Goal: Task Accomplishment & Management: Manage account settings

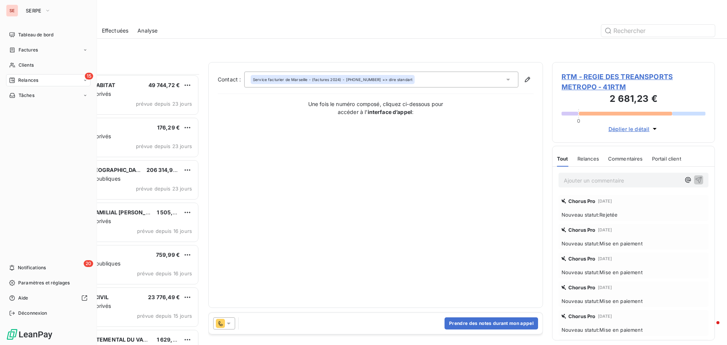
scroll to position [265, 157]
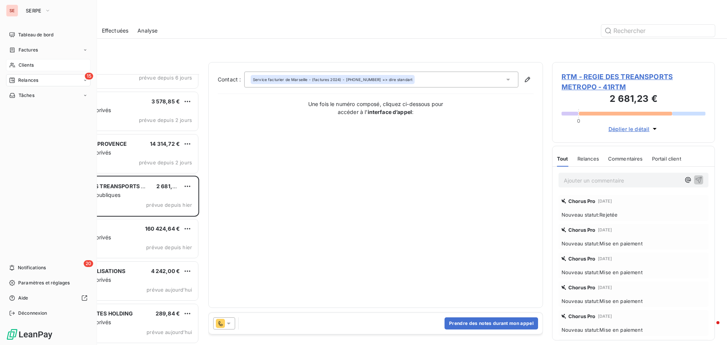
click at [38, 66] on div "Clients" at bounding box center [48, 65] width 84 height 12
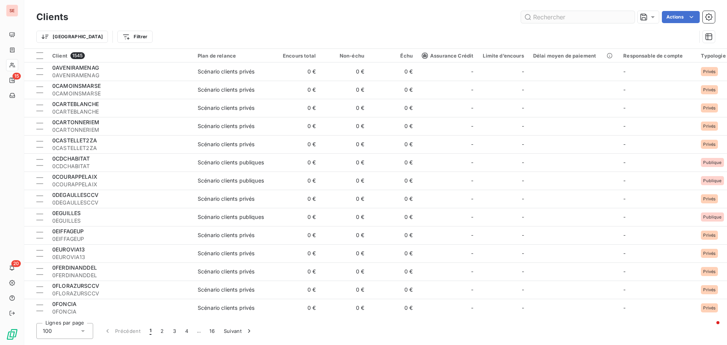
click at [544, 14] on input "text" at bounding box center [578, 17] width 114 height 12
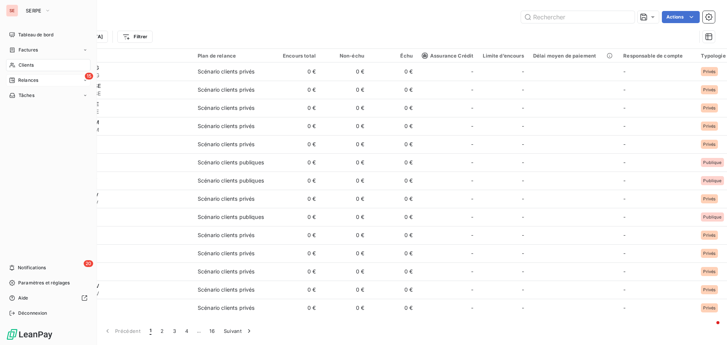
click at [30, 83] on span "Relances" at bounding box center [28, 80] width 20 height 7
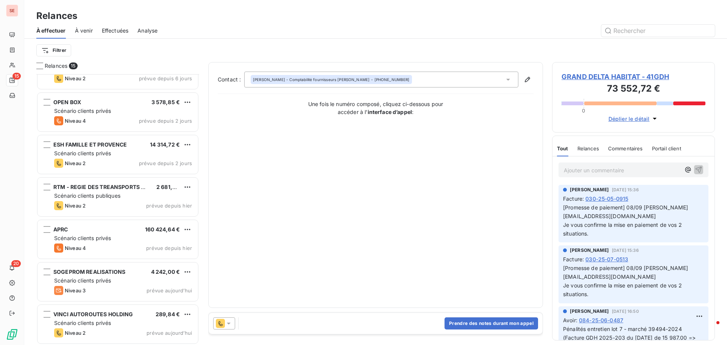
scroll to position [366, 0]
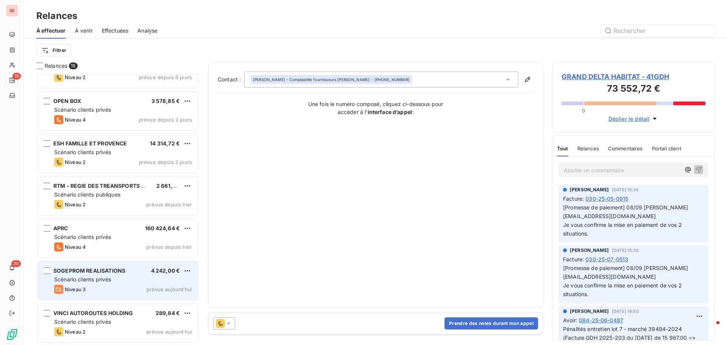
click at [116, 286] on div "Niveau 3 prévue aujourd’hui" at bounding box center [123, 289] width 138 height 9
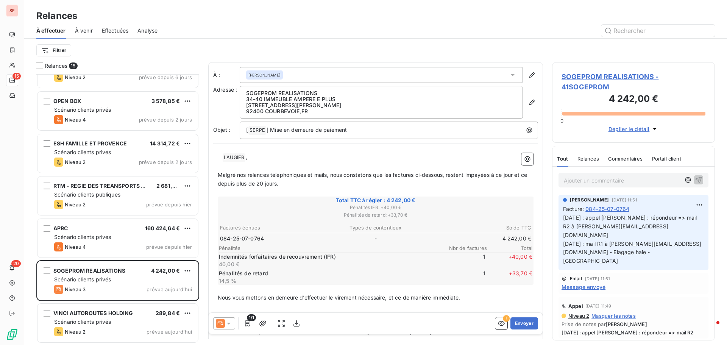
click at [600, 78] on span "SOGEPROM REALISATIONS - 41SOGEPROM" at bounding box center [634, 82] width 144 height 20
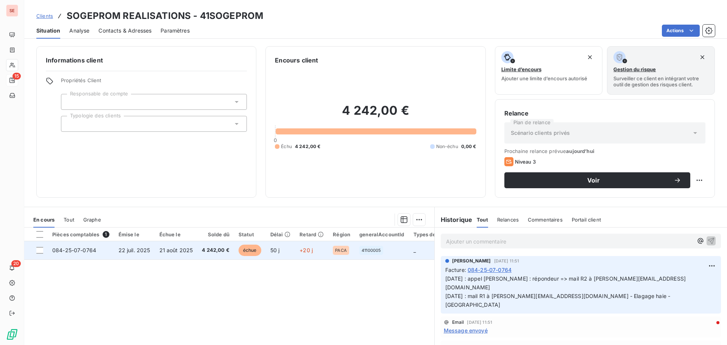
click at [163, 249] on span "21 août 2025" at bounding box center [176, 250] width 34 height 6
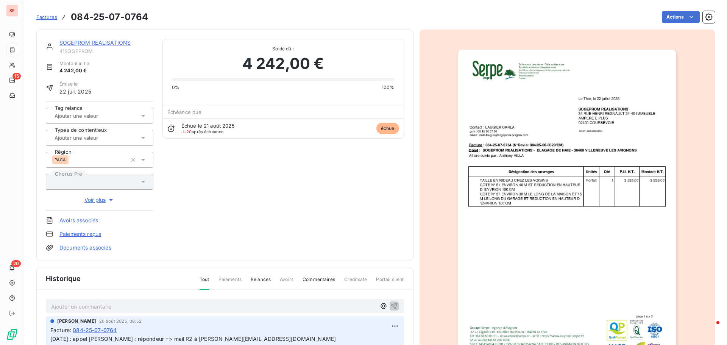
click at [86, 43] on link "SOGEPROM REALISATIONS" at bounding box center [94, 42] width 71 height 6
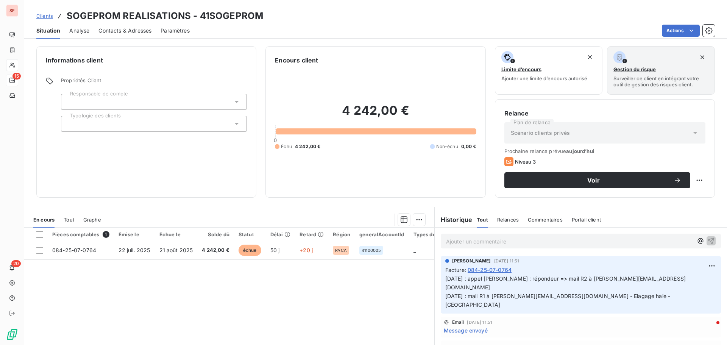
click at [123, 33] on span "Contacts & Adresses" at bounding box center [124, 31] width 53 height 8
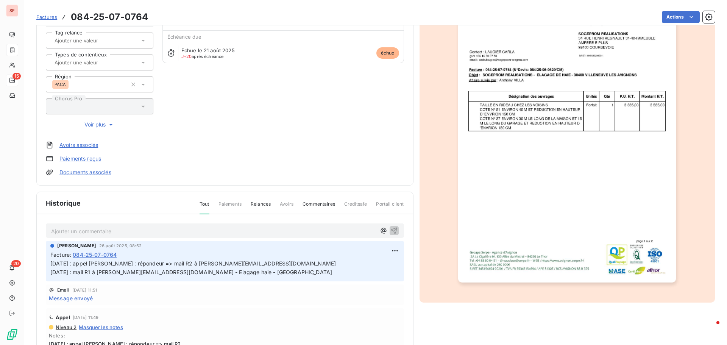
scroll to position [76, 0]
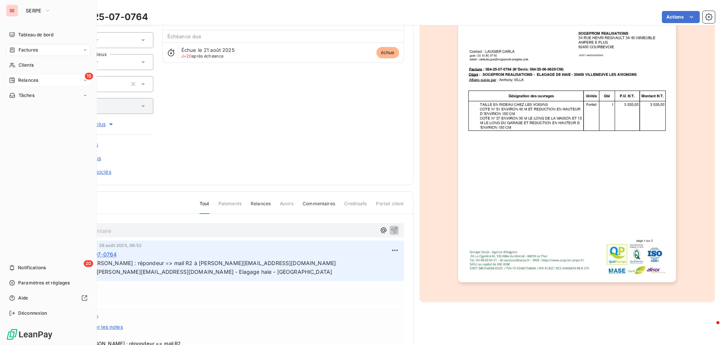
click at [29, 81] on span "Relances" at bounding box center [28, 80] width 20 height 7
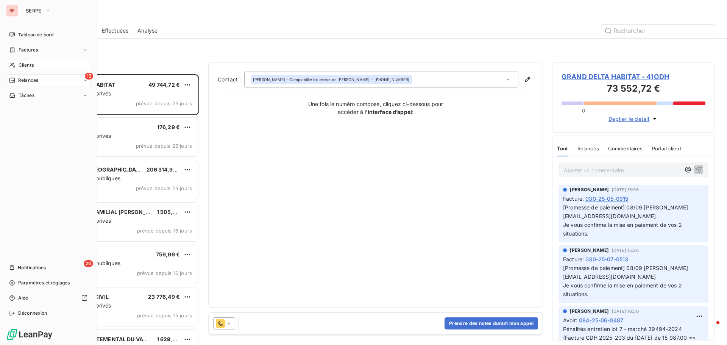
click at [37, 63] on div "Clients" at bounding box center [48, 65] width 84 height 12
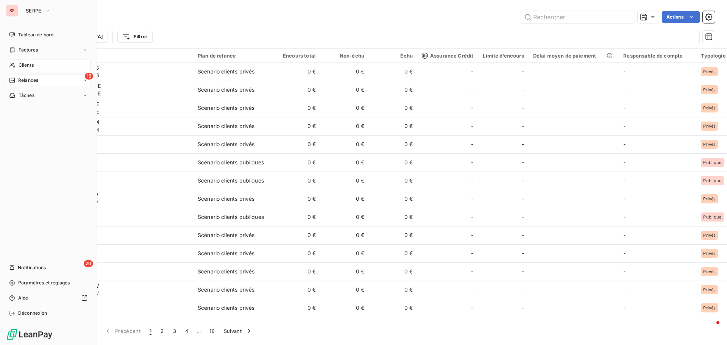
click at [51, 65] on div "Clients" at bounding box center [48, 65] width 84 height 12
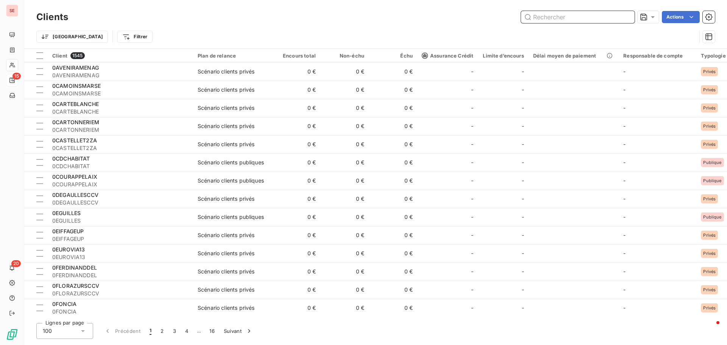
click at [521, 19] on input "text" at bounding box center [578, 17] width 114 height 12
drag, startPoint x: 547, startPoint y: 17, endPoint x: 554, endPoint y: 15, distance: 7.4
click at [548, 17] on input "text" at bounding box center [578, 17] width 114 height 12
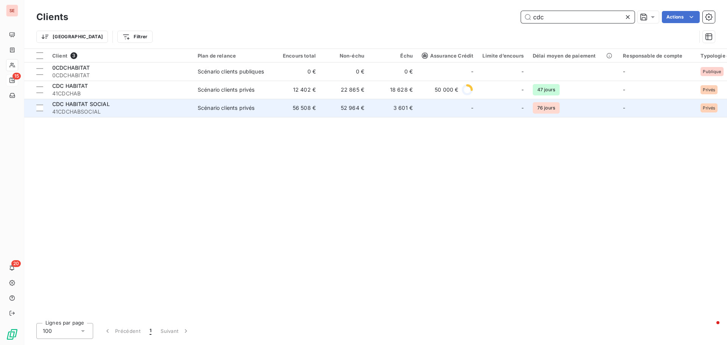
type input "cdc"
click at [251, 107] on div "Scénario clients privés" at bounding box center [226, 108] width 57 height 8
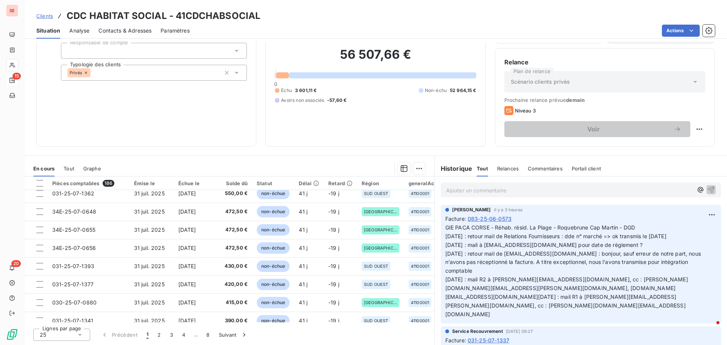
scroll to position [326, 0]
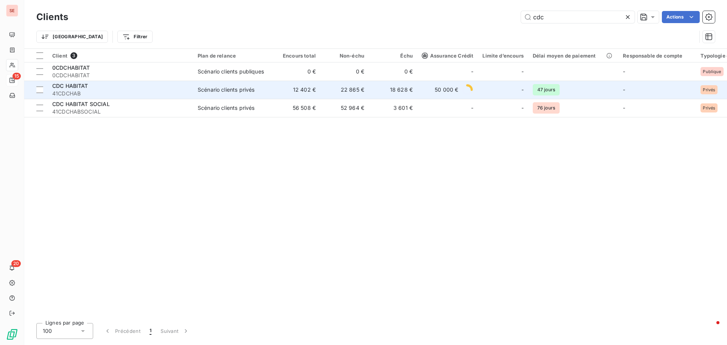
click at [229, 91] on div "Scénario clients privés" at bounding box center [226, 90] width 57 height 8
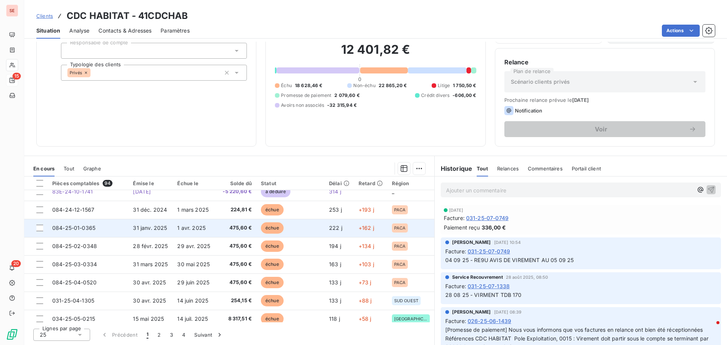
scroll to position [151, 0]
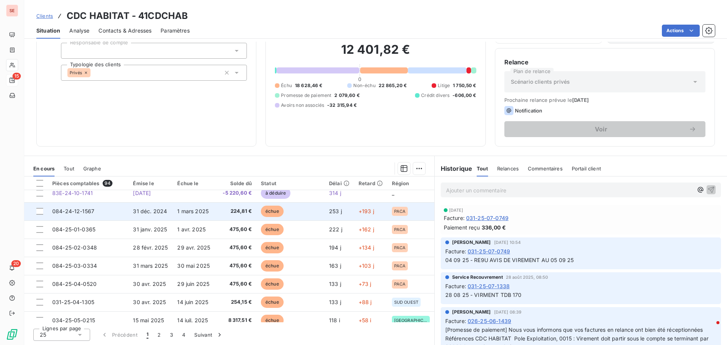
click at [169, 214] on td "31 déc. 2024" at bounding box center [150, 211] width 44 height 18
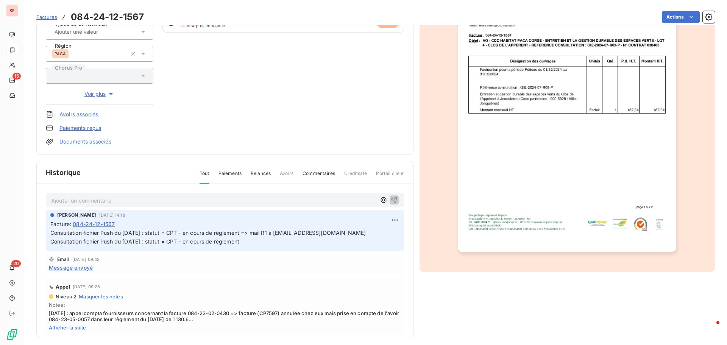
scroll to position [111, 0]
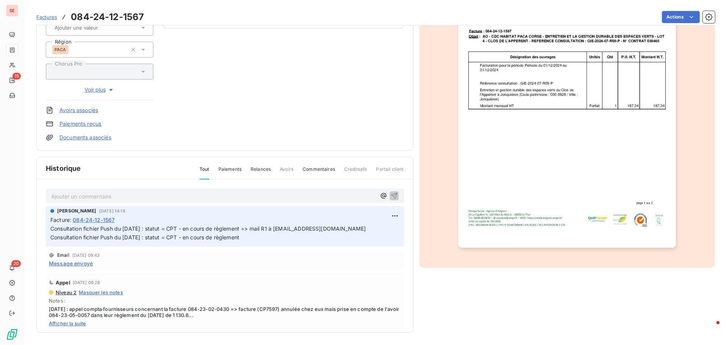
click at [84, 267] on span "Message envoyé" at bounding box center [71, 263] width 44 height 8
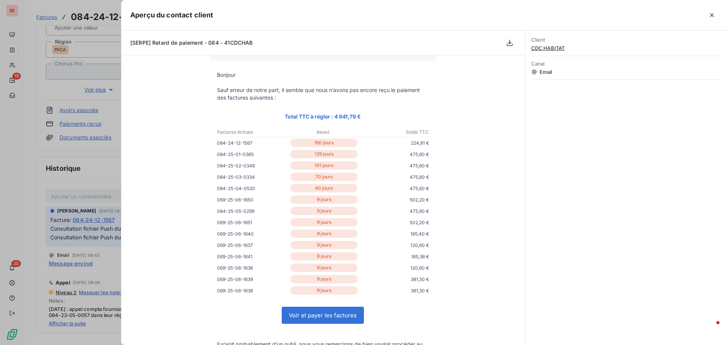
scroll to position [0, 0]
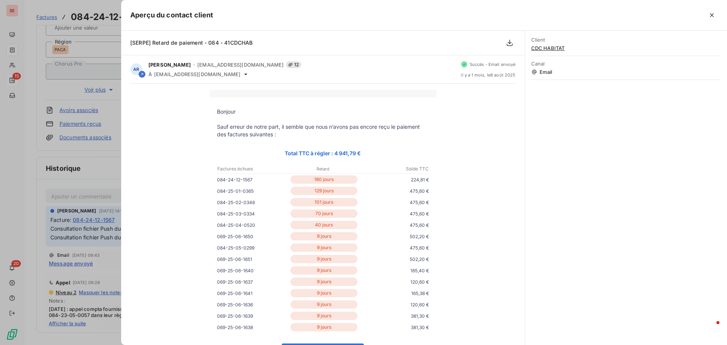
click at [46, 243] on div at bounding box center [363, 172] width 727 height 345
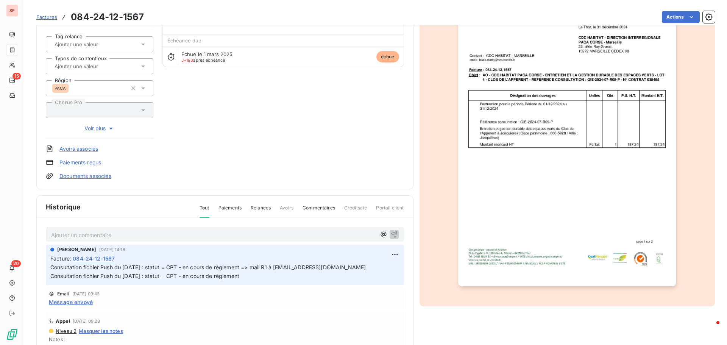
scroll to position [35, 0]
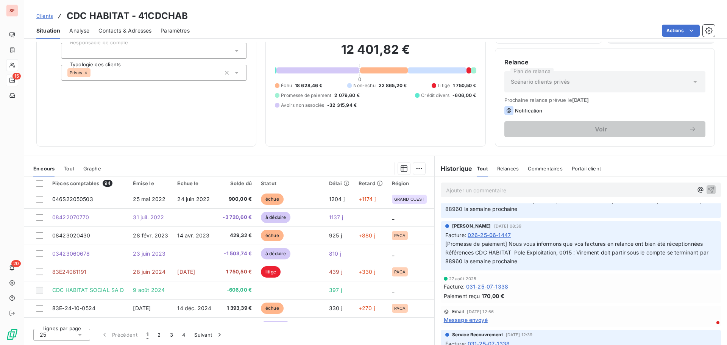
scroll to position [568, 0]
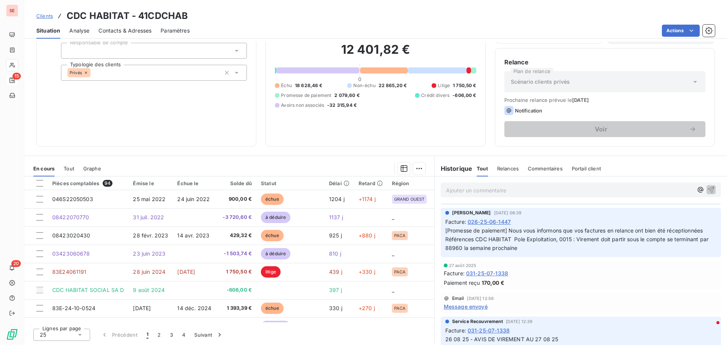
click at [476, 311] on div "Email [DATE] 12:56 Message envoyé" at bounding box center [581, 303] width 280 height 21
click at [472, 305] on span "Message envoyé" at bounding box center [466, 307] width 44 height 8
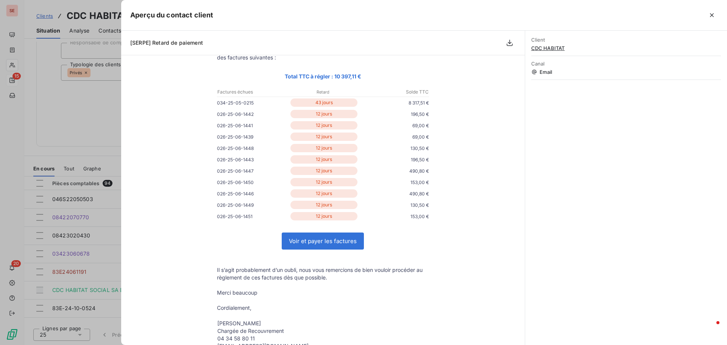
scroll to position [150, 0]
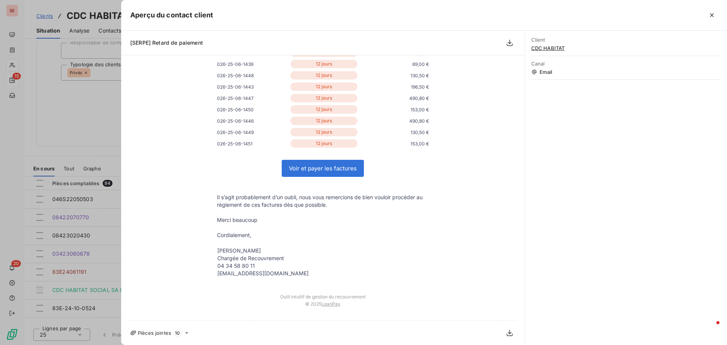
click at [587, 221] on div "Client CDC HABITAT Canal Email" at bounding box center [626, 188] width 202 height 314
click at [72, 131] on div at bounding box center [363, 172] width 727 height 345
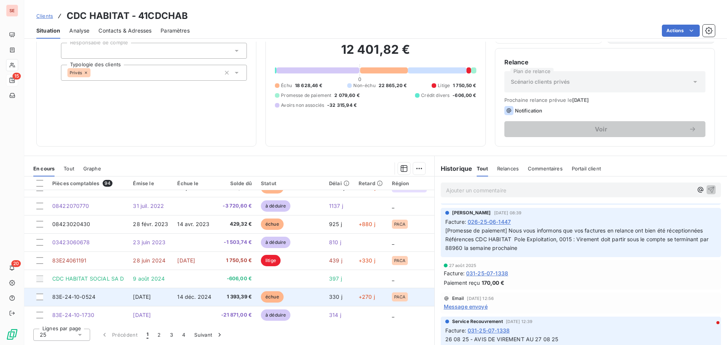
scroll to position [0, 0]
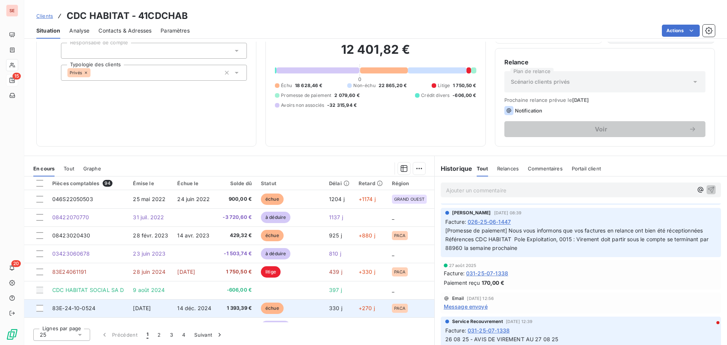
click at [92, 306] on span "83E-24-10-0524" at bounding box center [73, 308] width 43 height 6
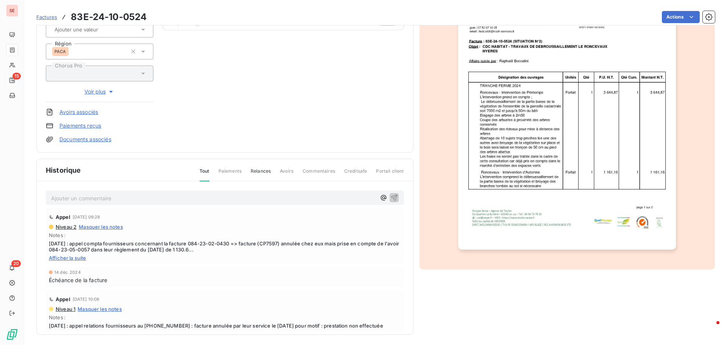
scroll to position [111, 0]
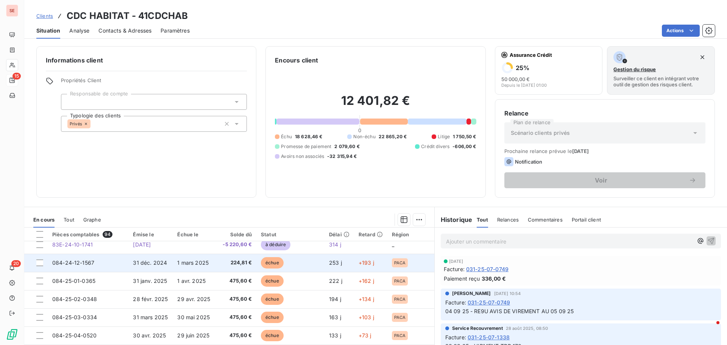
scroll to position [151, 0]
click at [197, 262] on span "1 mars 2025" at bounding box center [192, 262] width 31 height 6
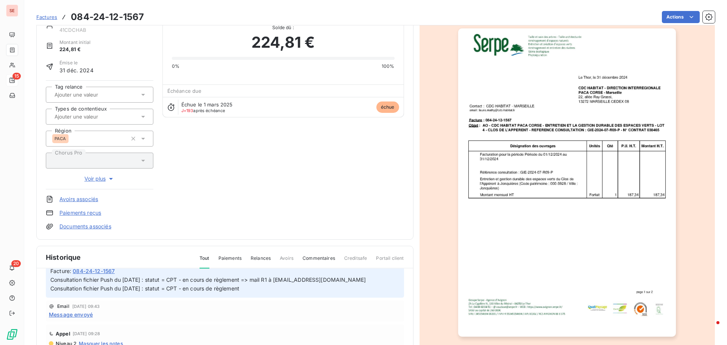
scroll to position [39, 0]
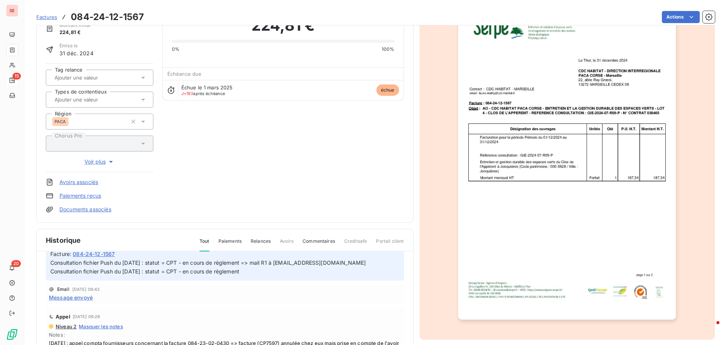
click at [556, 276] on img "button" at bounding box center [567, 165] width 218 height 308
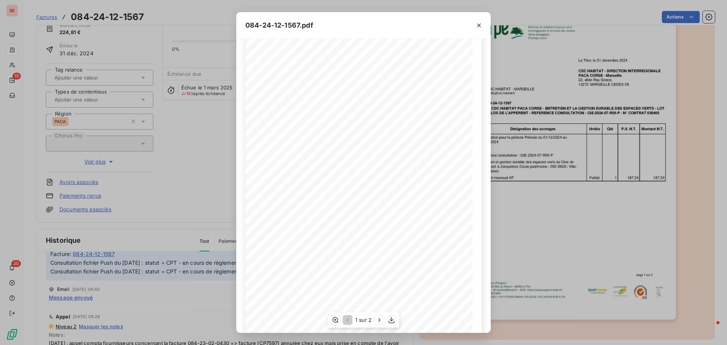
scroll to position [45, 0]
click at [381, 317] on icon "button" at bounding box center [380, 320] width 8 height 8
click at [544, 242] on div "084-24-12-1567.pdf Facture N°: 084-24-12-1567 MONTANT HT 187,34 € T.V.A. 20% 37…" at bounding box center [363, 172] width 727 height 345
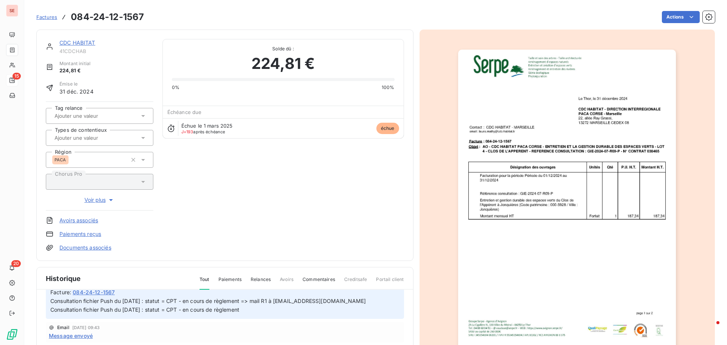
scroll to position [1, 0]
click at [77, 336] on span "Message envoyé" at bounding box center [71, 335] width 44 height 8
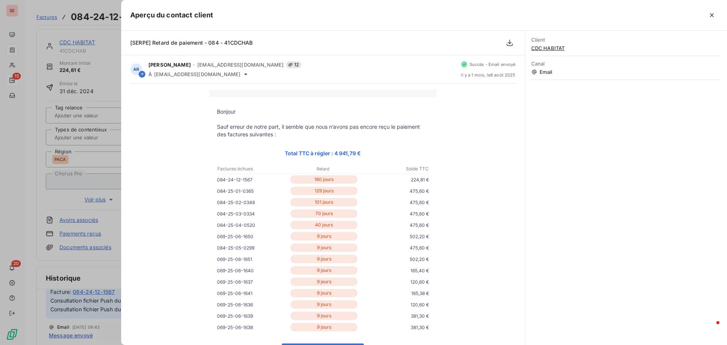
click at [588, 182] on div "Client CDC HABITAT Canal Email" at bounding box center [626, 188] width 202 height 314
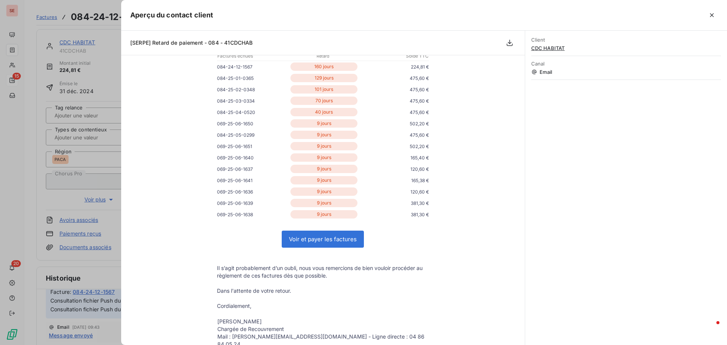
scroll to position [114, 0]
click at [97, 273] on div at bounding box center [363, 172] width 727 height 345
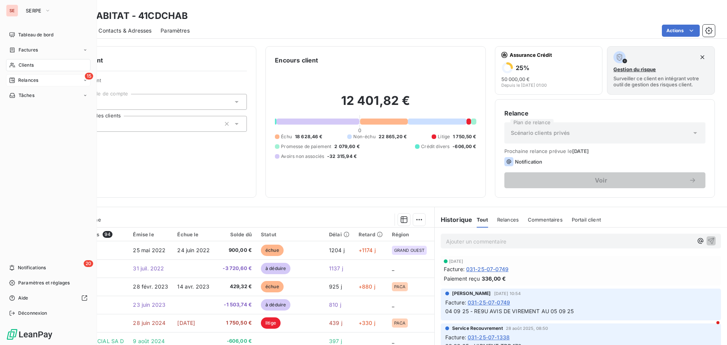
click at [30, 66] on span "Clients" at bounding box center [26, 65] width 15 height 7
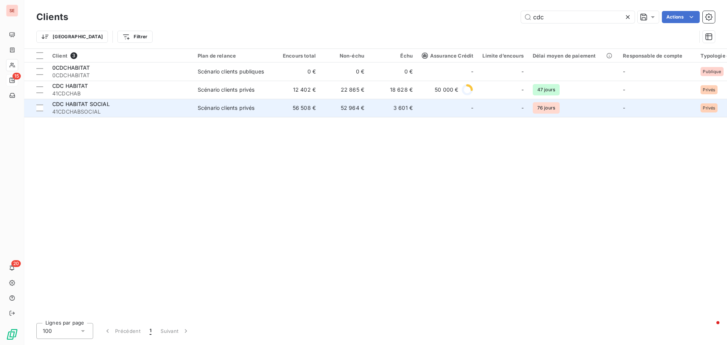
click at [264, 109] on span "Scénario clients privés" at bounding box center [233, 108] width 70 height 8
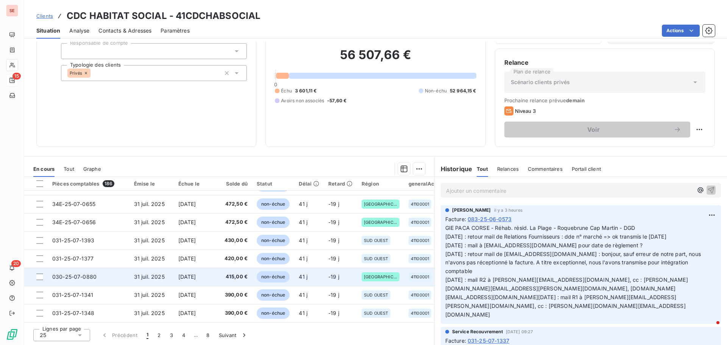
scroll to position [51, 0]
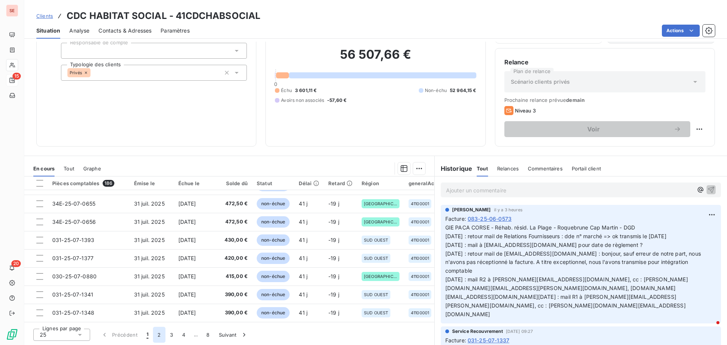
click at [159, 335] on button "2" at bounding box center [159, 335] width 12 height 16
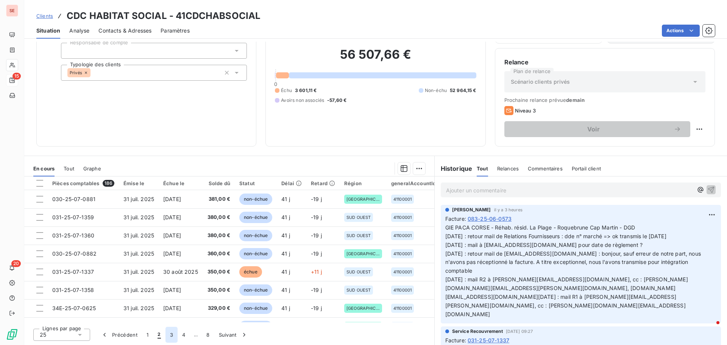
click at [173, 336] on button "3" at bounding box center [171, 335] width 12 height 16
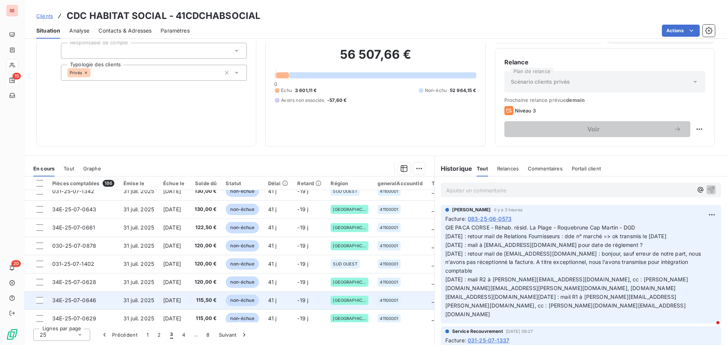
scroll to position [326, 0]
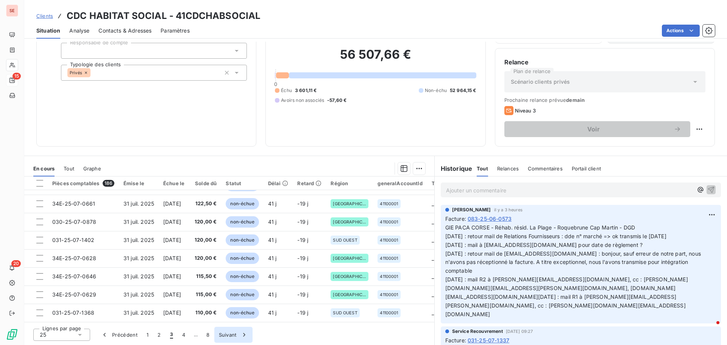
click at [186, 336] on button "4" at bounding box center [184, 335] width 12 height 16
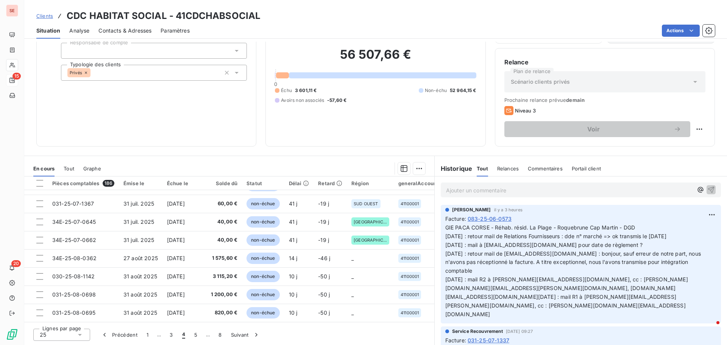
click at [220, 337] on button "8" at bounding box center [220, 335] width 12 height 16
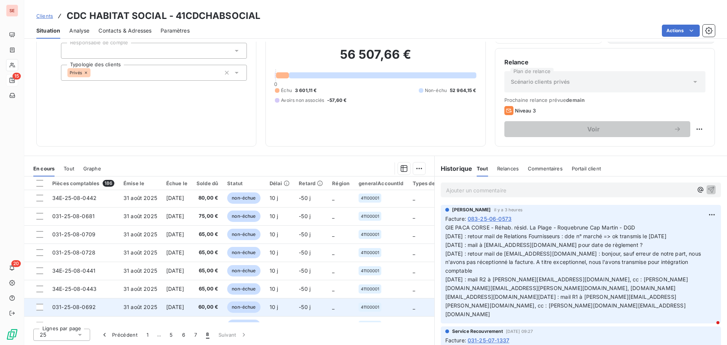
scroll to position [71, 0]
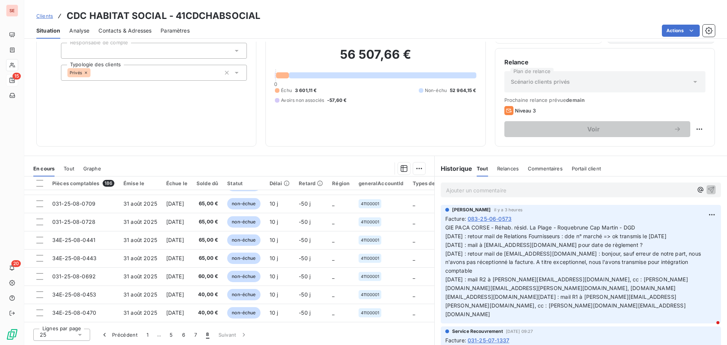
click at [192, 335] on button "7" at bounding box center [196, 335] width 12 height 16
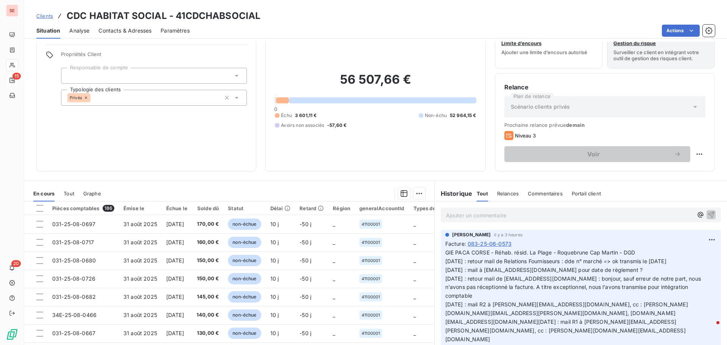
scroll to position [51, 0]
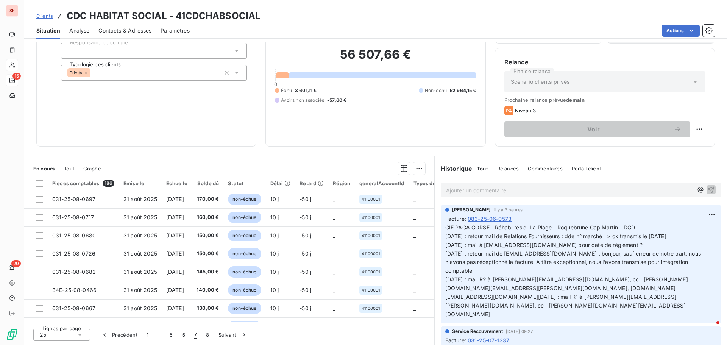
click at [49, 168] on span "En cours" at bounding box center [43, 168] width 21 height 6
click at [144, 337] on button "1" at bounding box center [147, 335] width 11 height 16
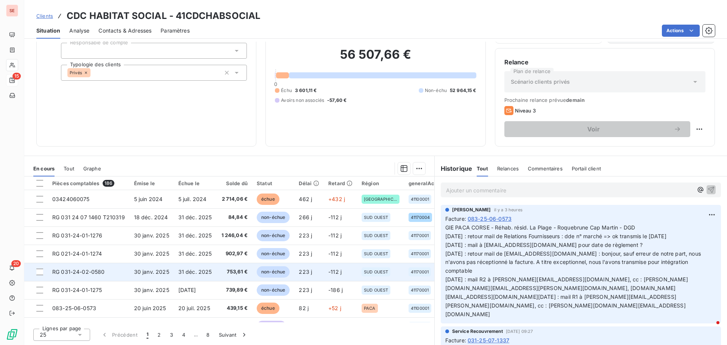
scroll to position [38, 0]
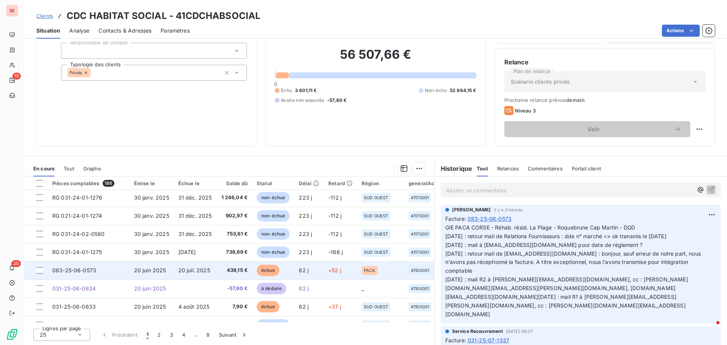
click at [205, 273] on span "20 juil. 2025" at bounding box center [194, 270] width 32 height 6
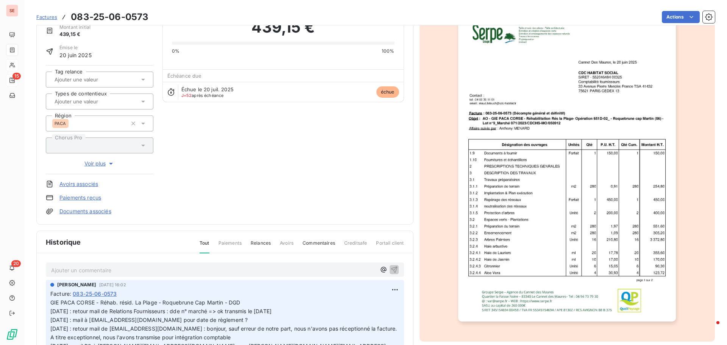
scroll to position [39, 0]
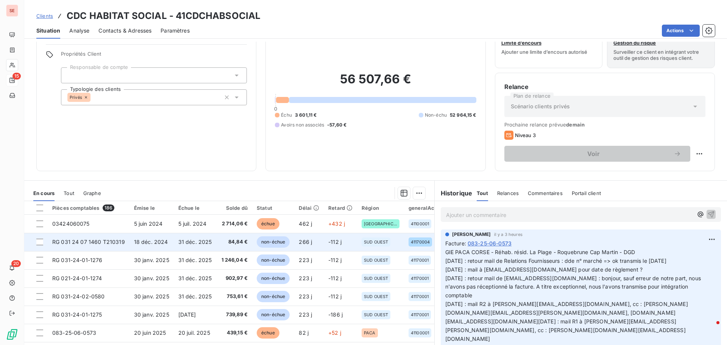
scroll to position [13, 0]
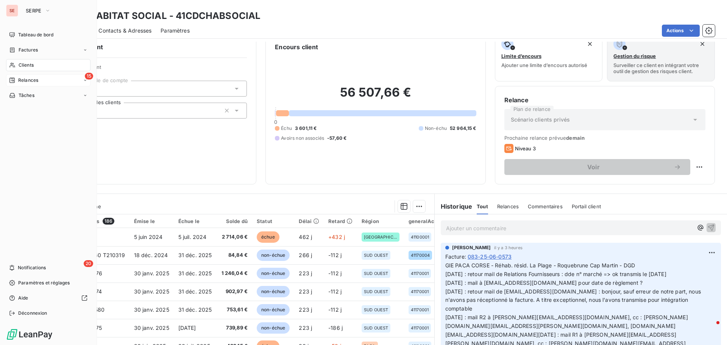
click at [44, 64] on div "Clients" at bounding box center [48, 65] width 84 height 12
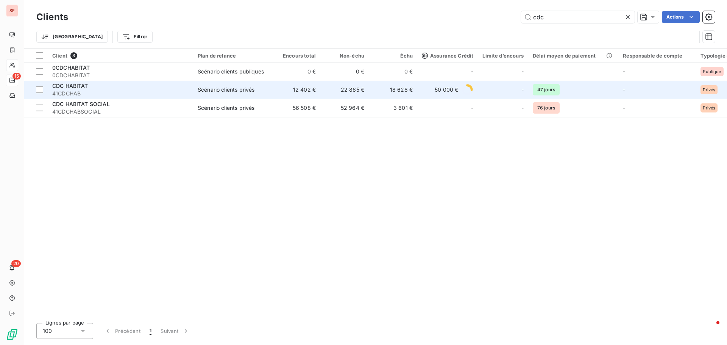
click at [145, 90] on span "41CDCHAB" at bounding box center [120, 94] width 136 height 8
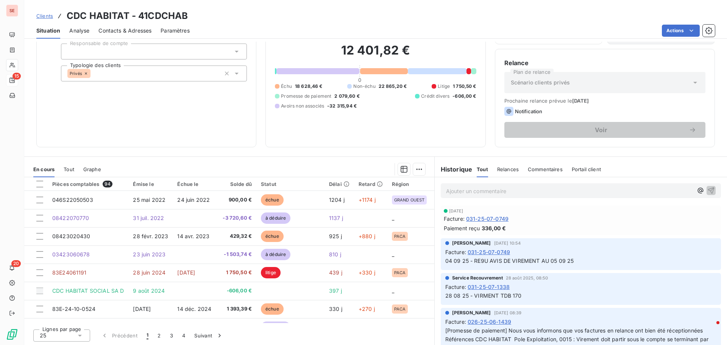
scroll to position [51, 0]
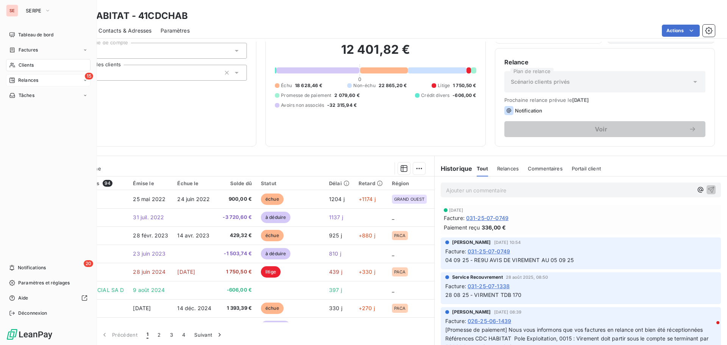
click at [31, 79] on span "Relances" at bounding box center [28, 80] width 20 height 7
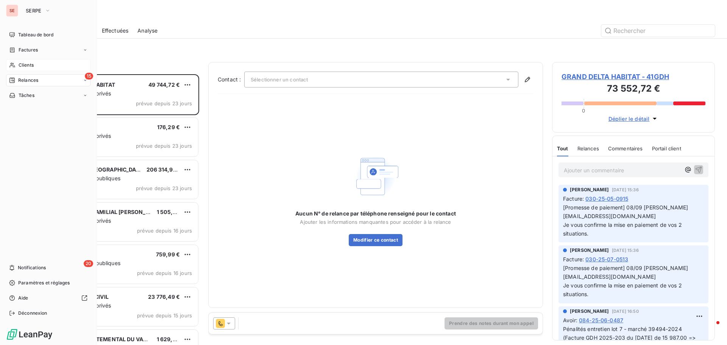
click at [28, 67] on span "Clients" at bounding box center [26, 65] width 15 height 7
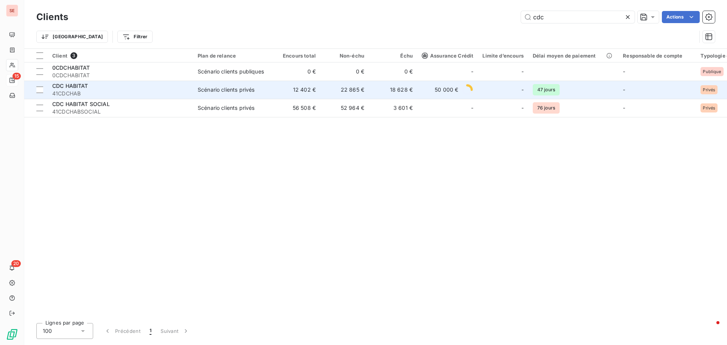
click at [135, 90] on span "41CDCHAB" at bounding box center [120, 94] width 136 height 8
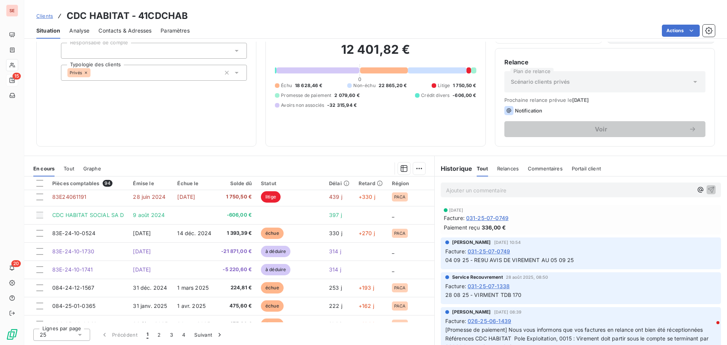
scroll to position [76, 0]
click at [673, 35] on html "SE 15 20 Clients CDC HABITAT - 41CDCHAB Situation Analyse Contacts & Adresses P…" at bounding box center [363, 172] width 727 height 345
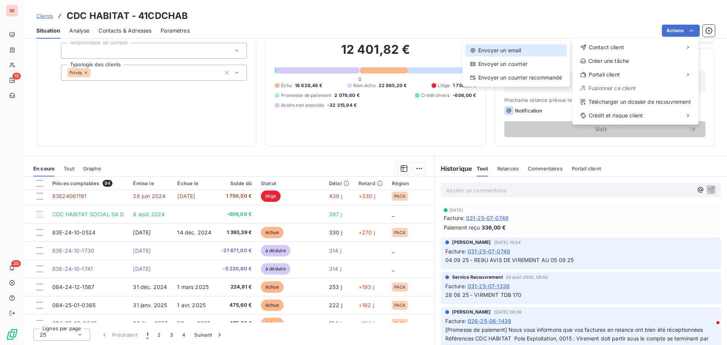
click at [506, 46] on div "Envoyer un email" at bounding box center [515, 50] width 101 height 12
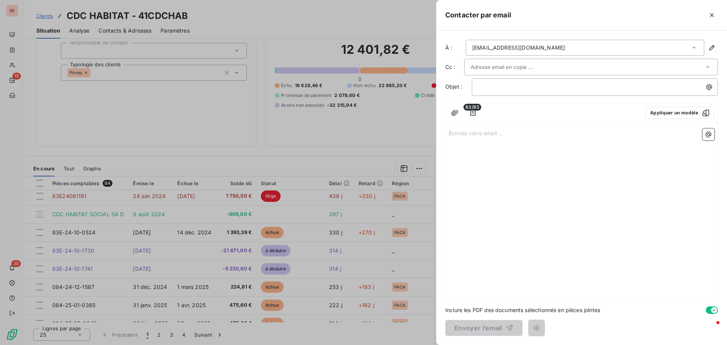
click at [711, 84] on icon "button" at bounding box center [709, 87] width 8 height 8
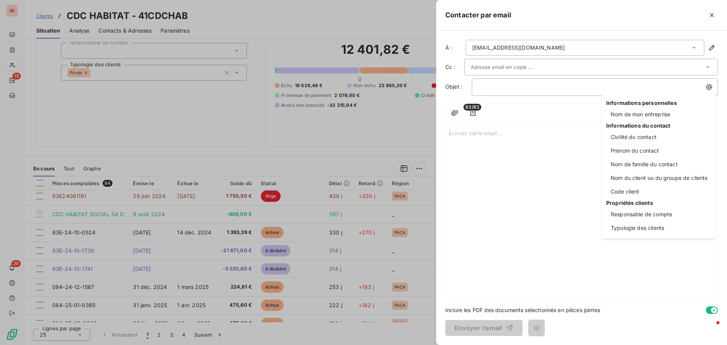
click at [509, 142] on html "SE 15 20 Clients CDC HABITAT - 41CDCHAB Situation Analyse Contacts & Adresses P…" at bounding box center [363, 172] width 727 height 345
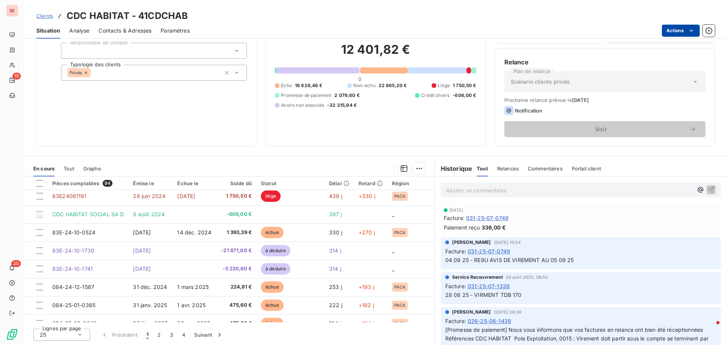
click at [684, 33] on html "SE 15 20 Clients CDC HABITAT - 41CDCHAB Situation Analyse Contacts & Adresses P…" at bounding box center [363, 172] width 727 height 345
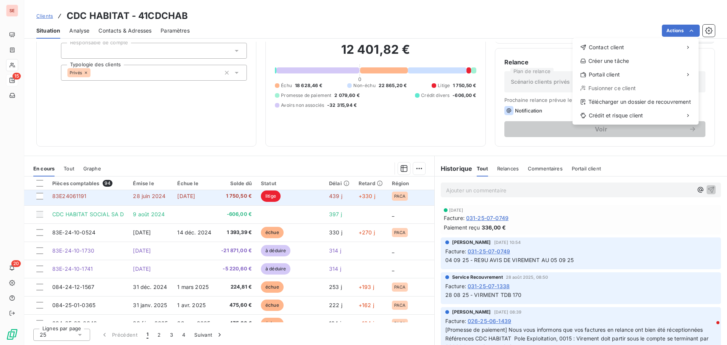
click at [225, 196] on html "SE 15 20 Clients CDC HABITAT - 41CDCHAB Situation Analyse Contacts & Adresses P…" at bounding box center [363, 172] width 727 height 345
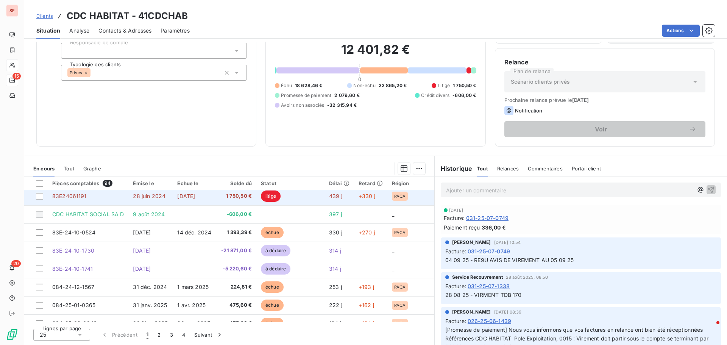
click at [225, 196] on span "1 750,50 €" at bounding box center [236, 196] width 31 height 8
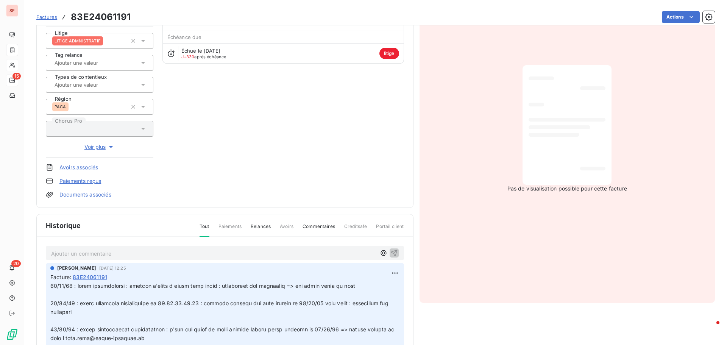
scroll to position [76, 0]
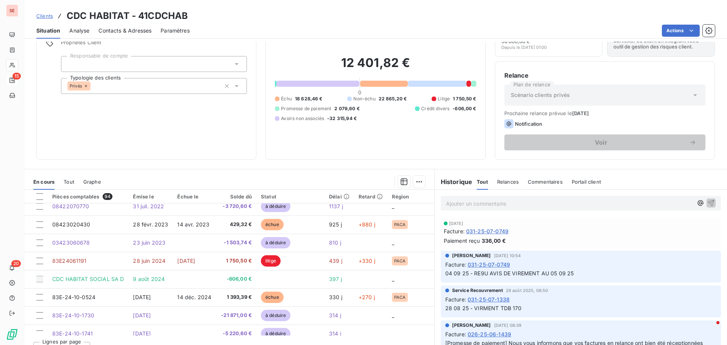
scroll to position [38, 0]
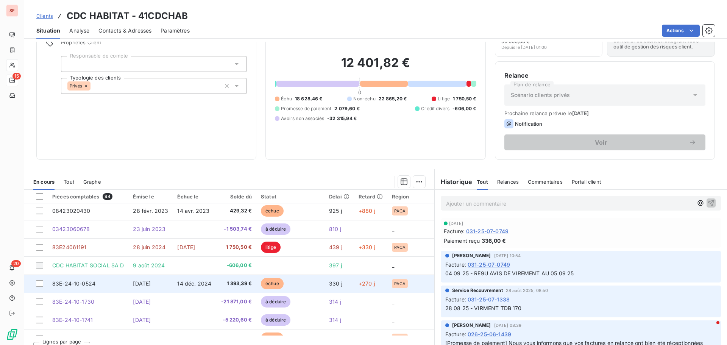
click at [221, 285] on span "1 393,39 €" at bounding box center [236, 284] width 31 height 8
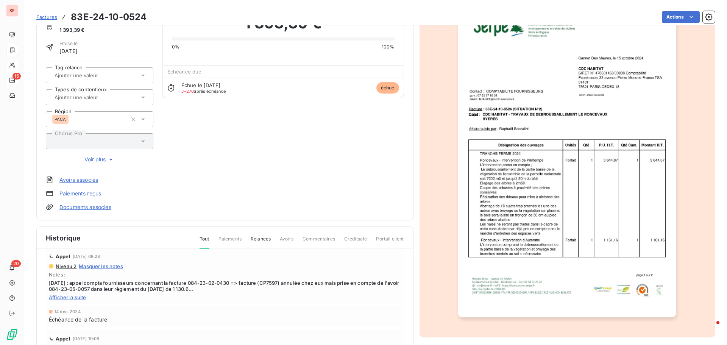
scroll to position [35, 0]
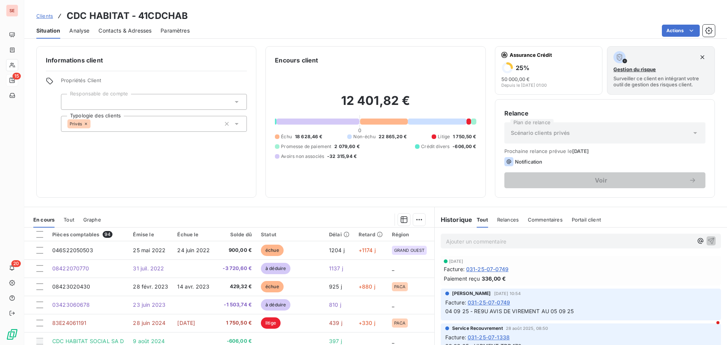
click at [424, 209] on section "En cours Tout Graphe Pièces comptables 94 Émise le Échue le Solde dû Statut Dél…" at bounding box center [229, 301] width 410 height 189
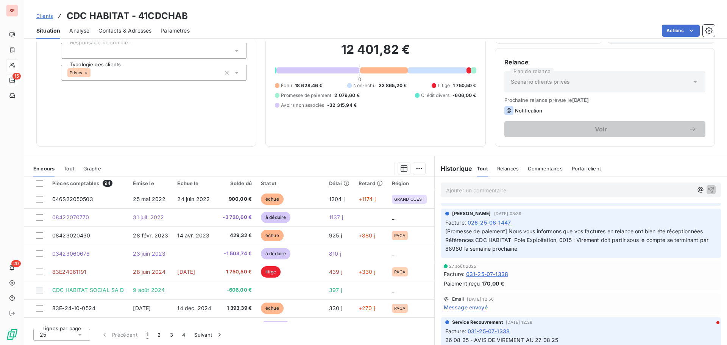
scroll to position [568, 0]
click at [471, 307] on span "Message envoyé" at bounding box center [466, 307] width 44 height 8
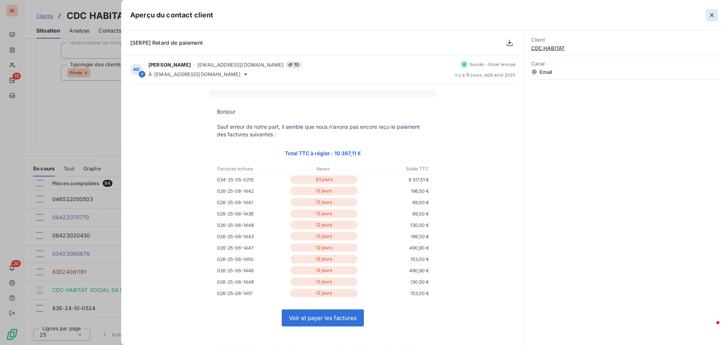
click at [710, 17] on icon "button" at bounding box center [712, 15] width 8 height 8
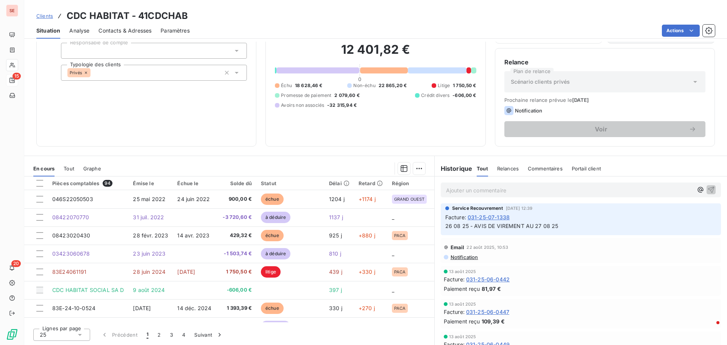
scroll to position [682, 0]
click at [468, 259] on span "Notification" at bounding box center [464, 257] width 28 height 6
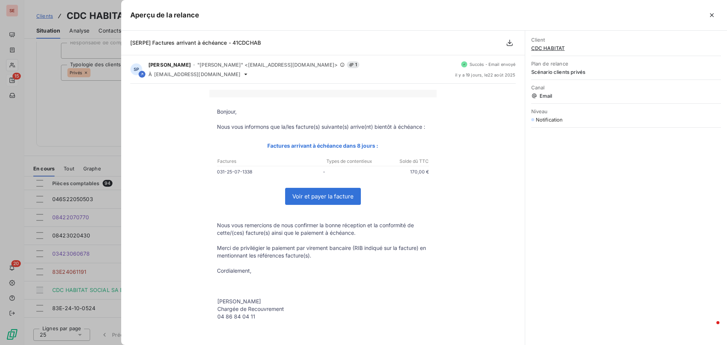
click at [710, 16] on icon "button" at bounding box center [712, 15] width 8 height 8
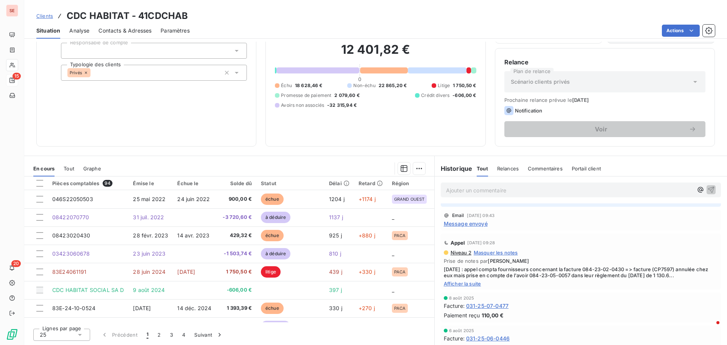
scroll to position [1704, 0]
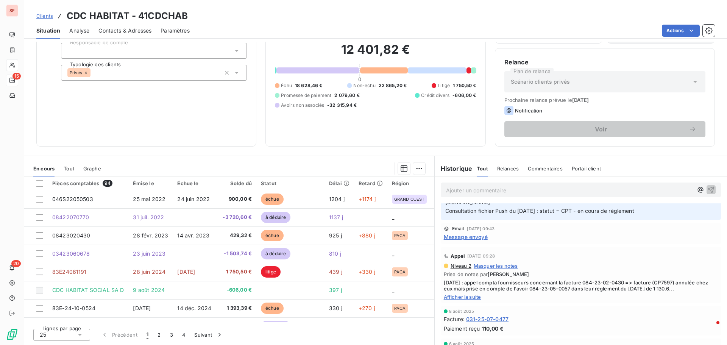
click at [475, 241] on span "Message envoyé" at bounding box center [466, 237] width 44 height 8
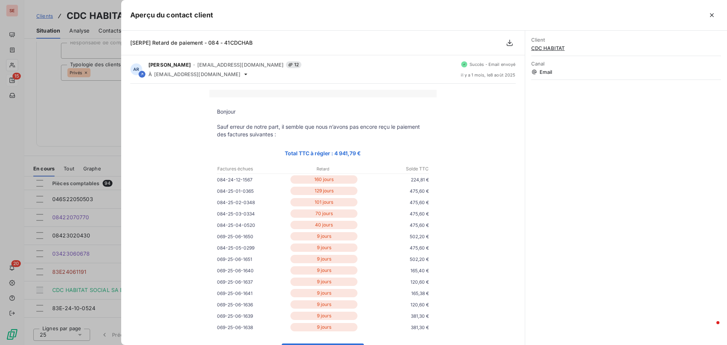
click at [32, 125] on div at bounding box center [363, 172] width 727 height 345
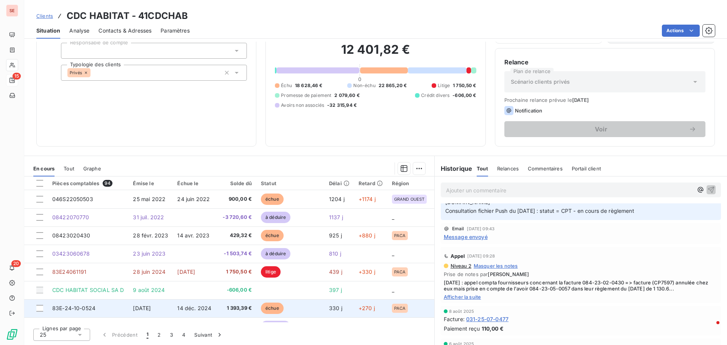
click at [112, 309] on td "83E-24-10-0524" at bounding box center [88, 308] width 81 height 18
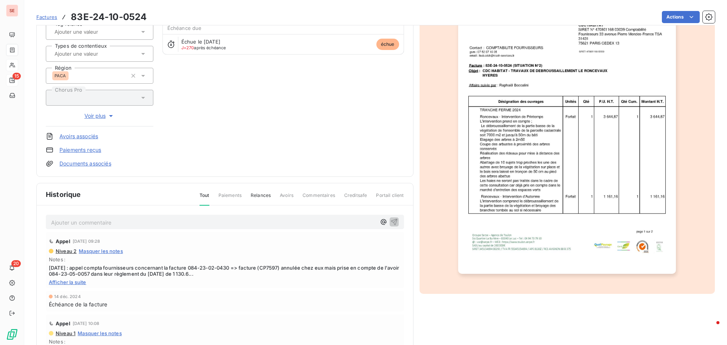
scroll to position [73, 0]
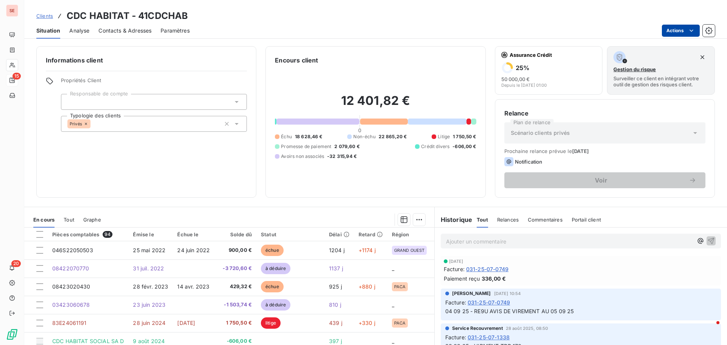
click at [671, 30] on html "SE 15 20 Clients CDC HABITAT - 41CDCHAB Situation Analyse Contacts & Adresses P…" at bounding box center [363, 172] width 727 height 345
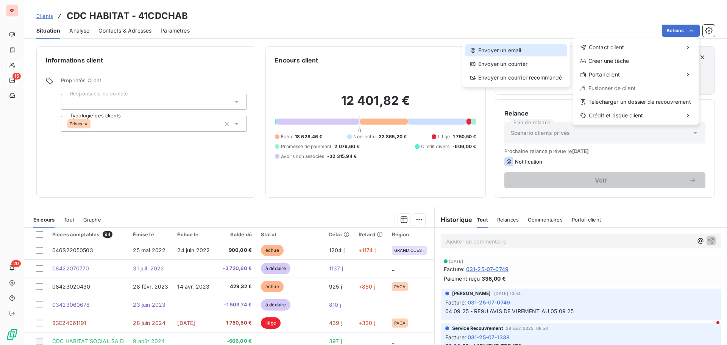
click at [507, 48] on div "Envoyer un email" at bounding box center [515, 50] width 101 height 12
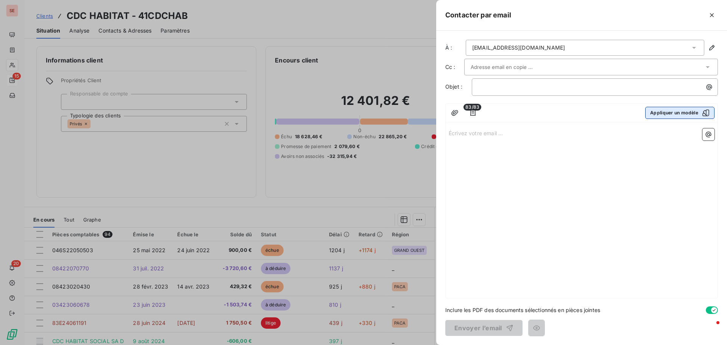
click at [670, 111] on button "Appliquer un modèle" at bounding box center [679, 113] width 69 height 12
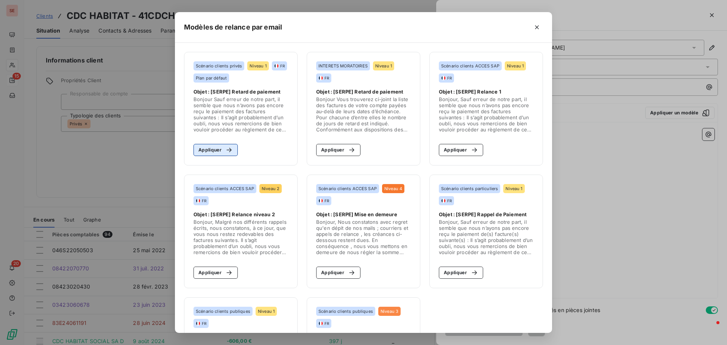
click at [222, 151] on div "button" at bounding box center [227, 150] width 11 height 8
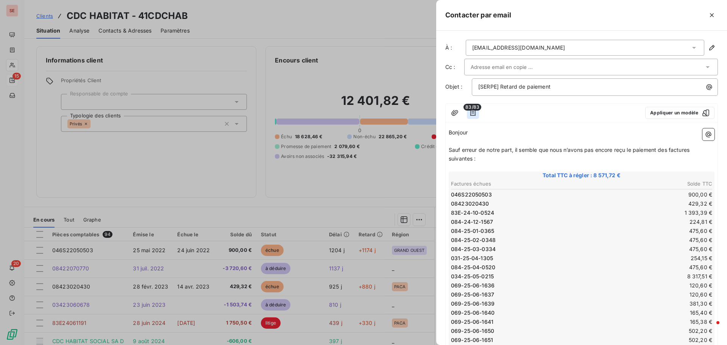
click at [472, 117] on button "button" at bounding box center [473, 113] width 12 height 12
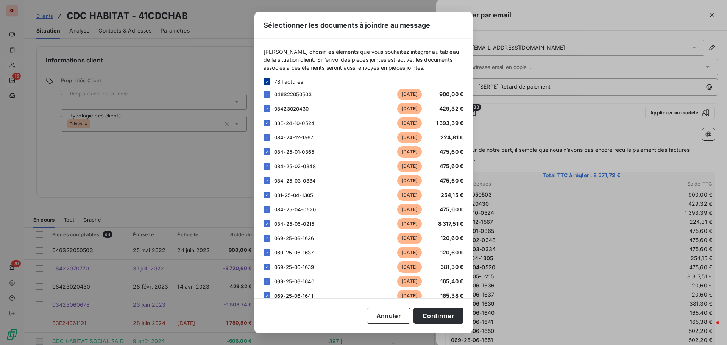
click at [265, 80] on icon at bounding box center [267, 82] width 5 height 5
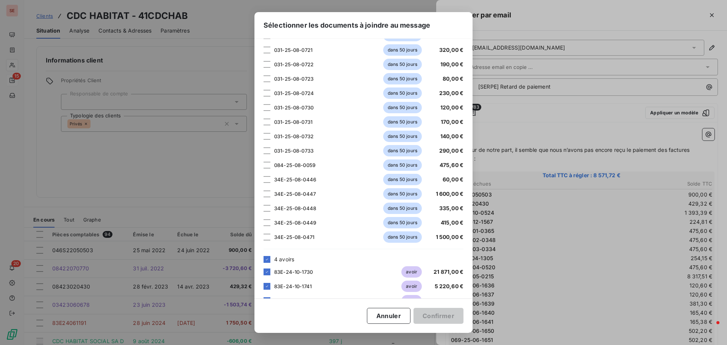
scroll to position [1031, 0]
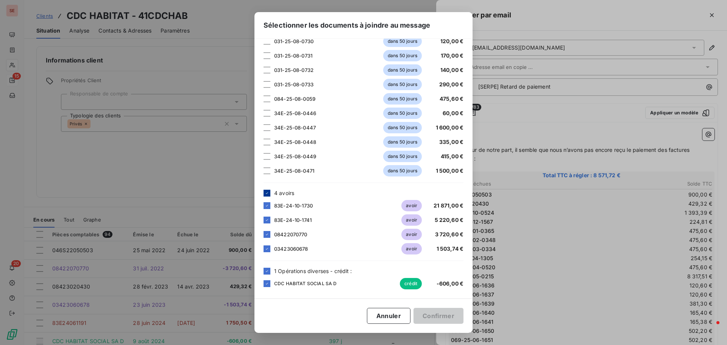
click at [268, 191] on icon at bounding box center [267, 193] width 5 height 5
click at [269, 269] on icon at bounding box center [267, 271] width 5 height 5
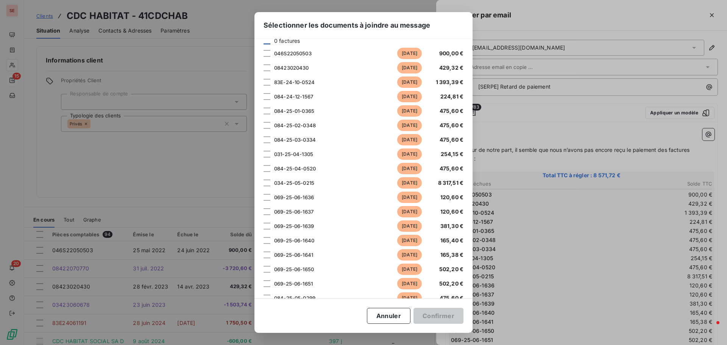
scroll to position [0, 0]
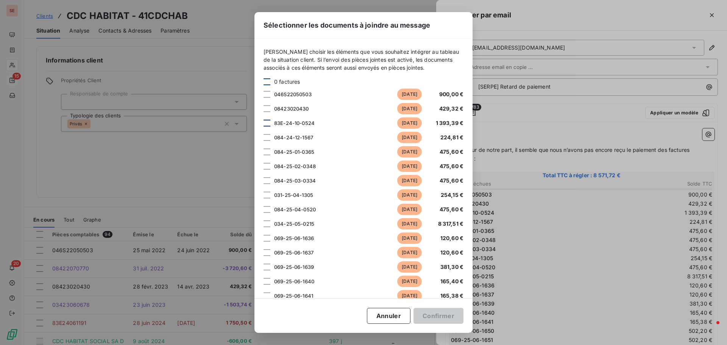
click at [268, 121] on div at bounding box center [267, 123] width 7 height 7
click at [268, 136] on div at bounding box center [267, 137] width 7 height 7
click at [266, 150] on div at bounding box center [267, 151] width 7 height 7
click at [266, 169] on div at bounding box center [267, 166] width 7 height 7
click at [268, 180] on div at bounding box center [267, 180] width 7 height 7
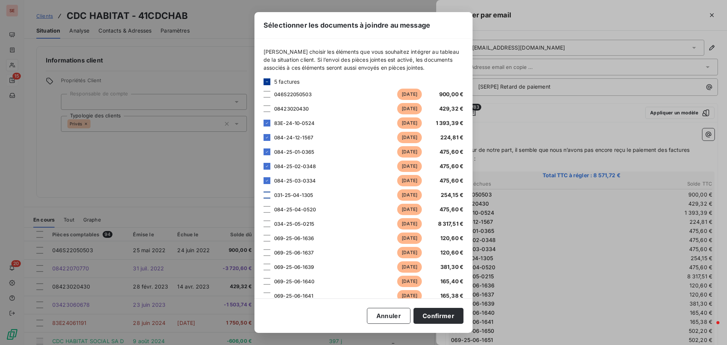
click at [268, 195] on div at bounding box center [267, 195] width 7 height 7
click at [267, 194] on icon at bounding box center [267, 195] width 5 height 5
click at [266, 209] on div at bounding box center [267, 209] width 7 height 7
click at [266, 240] on div at bounding box center [267, 238] width 7 height 7
click at [267, 253] on div at bounding box center [267, 252] width 7 height 7
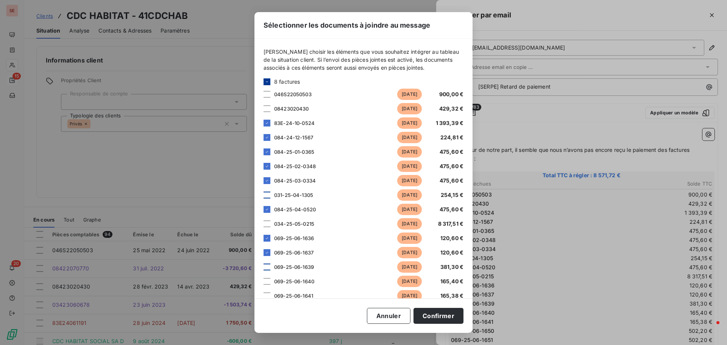
click at [270, 268] on div at bounding box center [267, 267] width 7 height 7
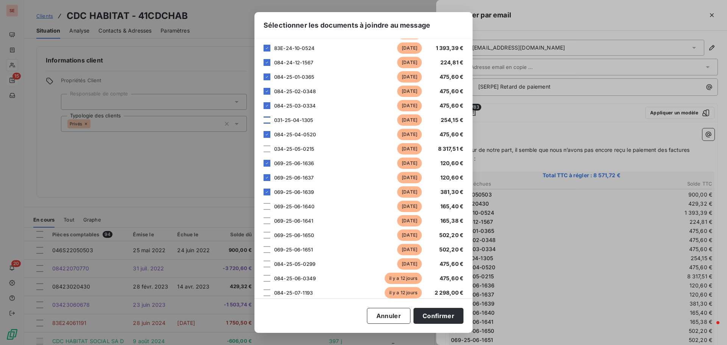
scroll to position [76, 0]
click at [267, 206] on div at bounding box center [267, 205] width 7 height 7
click at [266, 220] on div at bounding box center [267, 220] width 7 height 7
click at [266, 234] on div at bounding box center [267, 234] width 7 height 7
click at [268, 250] on div at bounding box center [267, 248] width 7 height 7
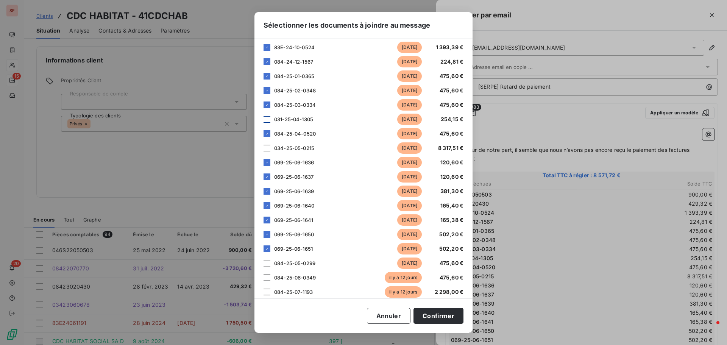
click at [270, 265] on div "084-25-05-0299 [DATE] 475,60 €" at bounding box center [364, 262] width 200 height 11
click at [269, 278] on div at bounding box center [267, 277] width 7 height 7
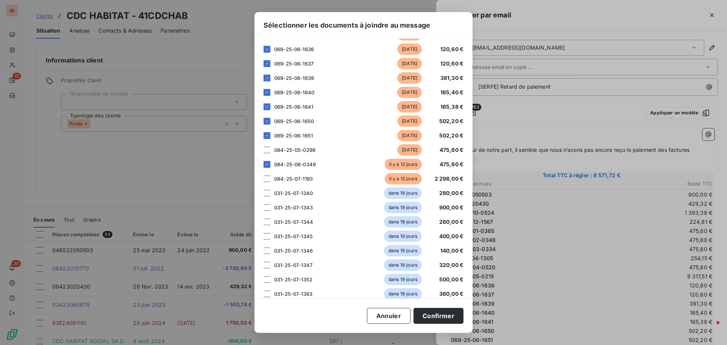
scroll to position [189, 0]
click at [268, 151] on div at bounding box center [267, 149] width 7 height 7
click at [265, 179] on div at bounding box center [267, 178] width 7 height 7
click at [442, 318] on button "Confirmer" at bounding box center [438, 316] width 50 height 16
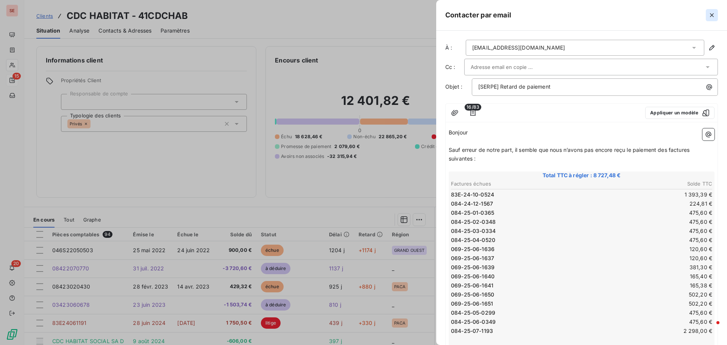
click at [710, 17] on icon "button" at bounding box center [712, 15] width 8 height 8
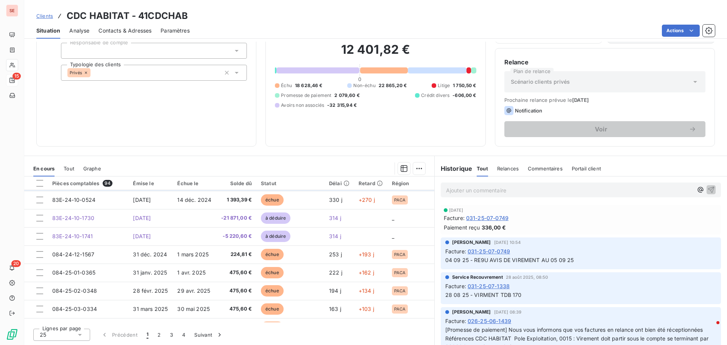
scroll to position [114, 0]
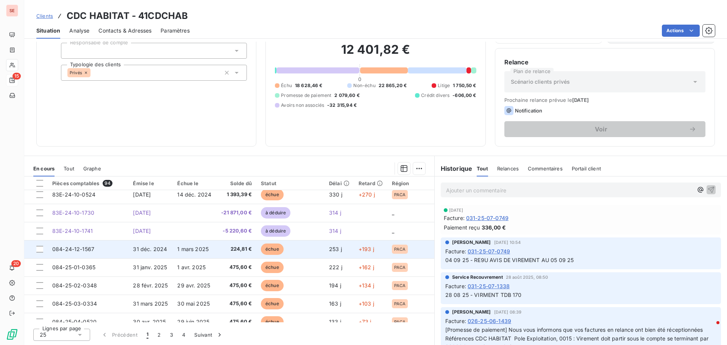
click at [218, 247] on td "224,81 €" at bounding box center [237, 249] width 40 height 18
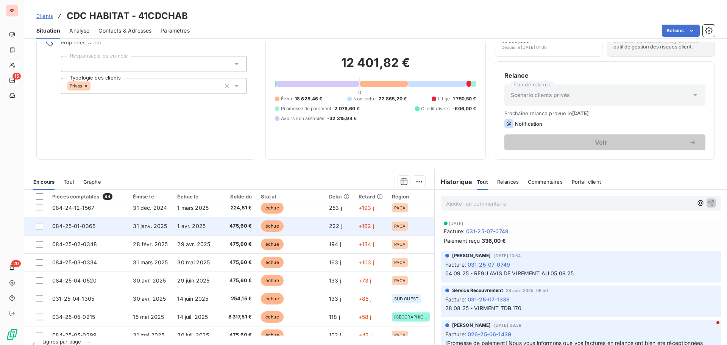
scroll to position [151, 0]
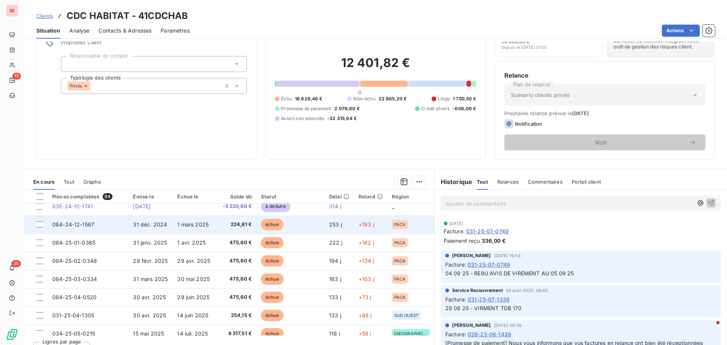
click at [130, 228] on td "31 déc. 2024" at bounding box center [150, 224] width 44 height 18
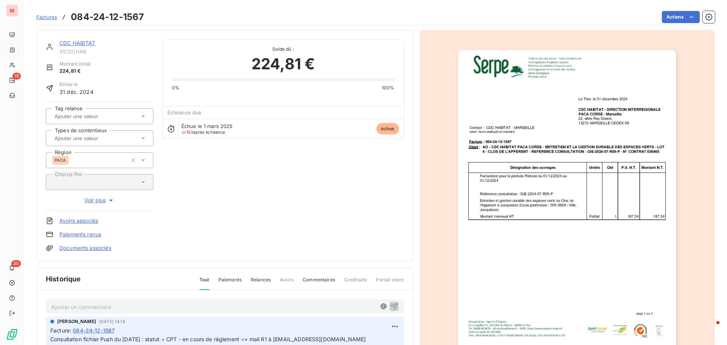
scroll to position [111, 0]
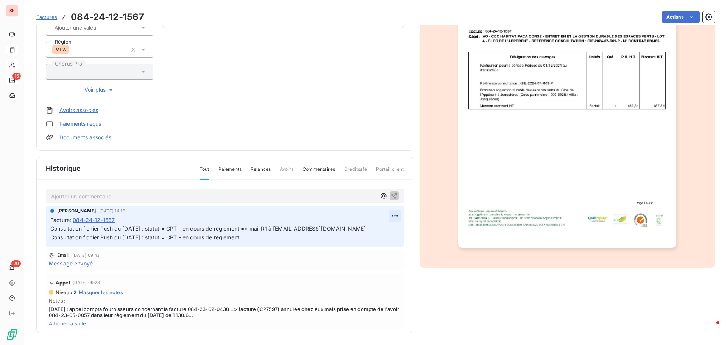
click at [384, 216] on html "SE 15 20 Factures 084-24-12-1567 Actions CDC HABITAT 41CDCHAB Montant initial 2…" at bounding box center [363, 172] width 727 height 345
click at [367, 229] on div "Editer" at bounding box center [368, 232] width 42 height 12
click at [51, 227] on span "Consultation fichier Push du [DATE] : statut = CPT - en cours de règlement => m…" at bounding box center [207, 232] width 315 height 15
click at [51, 227] on p "Consultation fichier Push du [DATE] : statut = CPT - en cours de règlement => m…" at bounding box center [219, 233] width 339 height 17
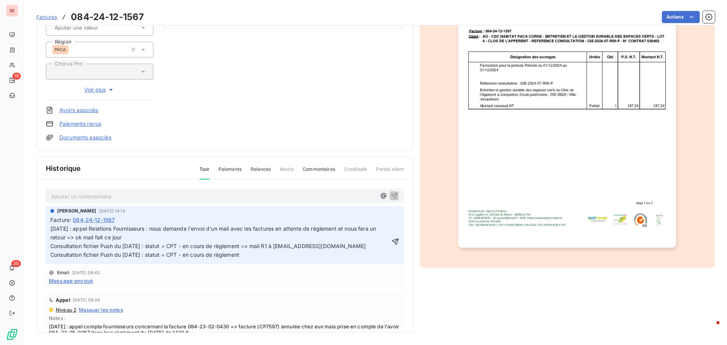
click at [392, 243] on icon "button" at bounding box center [396, 242] width 8 height 8
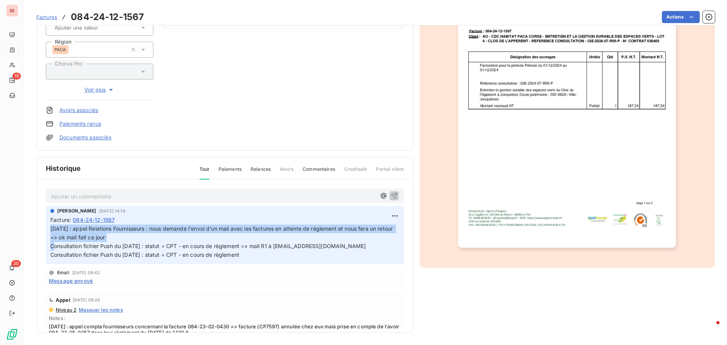
drag, startPoint x: 136, startPoint y: 237, endPoint x: 37, endPoint y: 231, distance: 99.0
click at [37, 231] on div "Ajouter un commentaire ﻿ [PERSON_NAME] [DATE] 14:18 Facture : [PHONE_NUMBER] [D…" at bounding box center [225, 266] width 376 height 175
copy span "[DATE] : appel Relations Fournisseurs : nous demande l'envoi d'un mail avec les…"
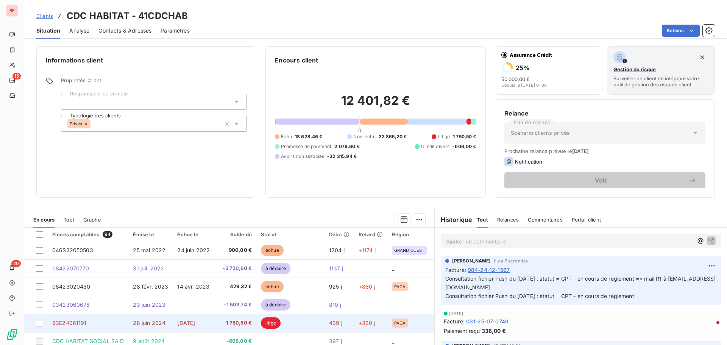
click at [105, 321] on td "83E24061191" at bounding box center [88, 323] width 81 height 18
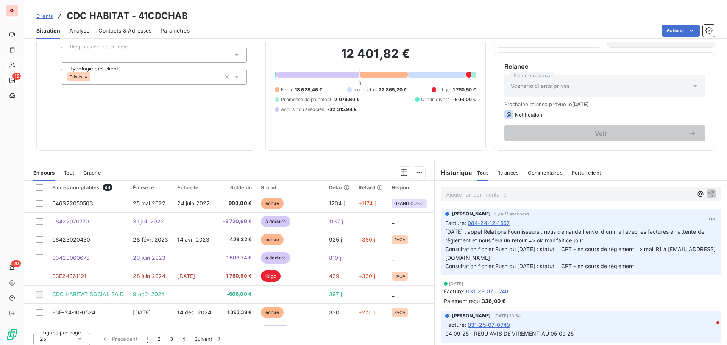
scroll to position [51, 0]
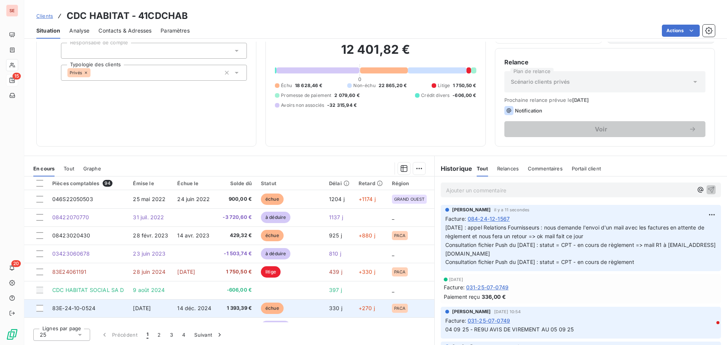
click at [180, 308] on span "14 déc. 2024" at bounding box center [194, 308] width 34 height 6
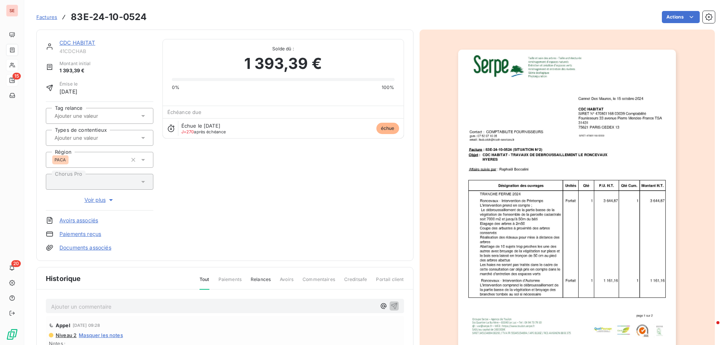
click at [107, 301] on div "Ajouter un commentaire ﻿" at bounding box center [213, 306] width 325 height 10
click at [107, 306] on p "Ajouter un commentaire ﻿" at bounding box center [213, 306] width 325 height 9
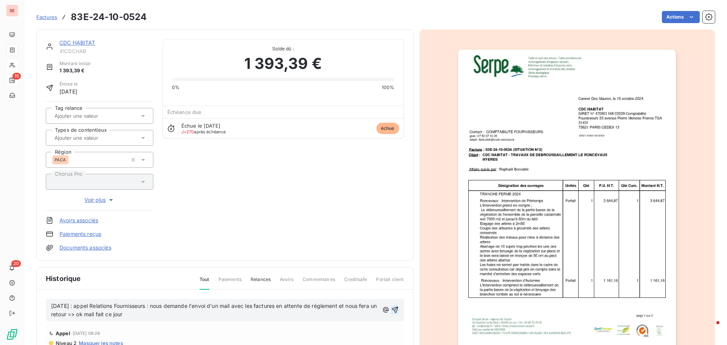
click at [392, 310] on icon "button" at bounding box center [395, 310] width 6 height 6
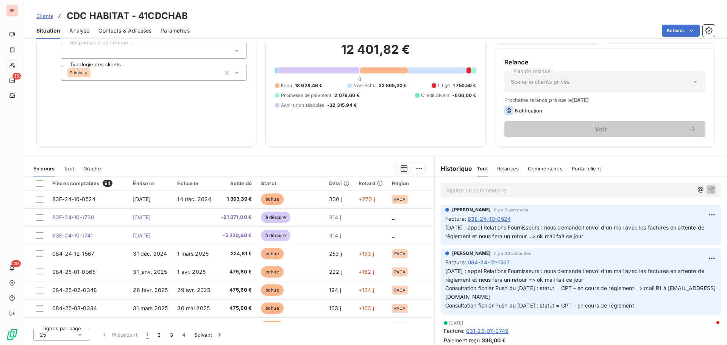
scroll to position [114, 0]
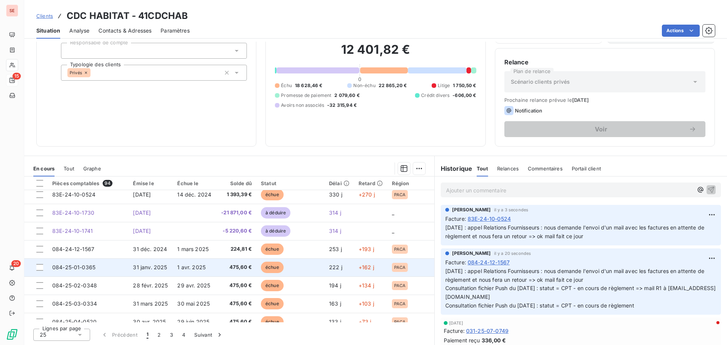
click at [217, 267] on td "475,60 €" at bounding box center [237, 267] width 40 height 18
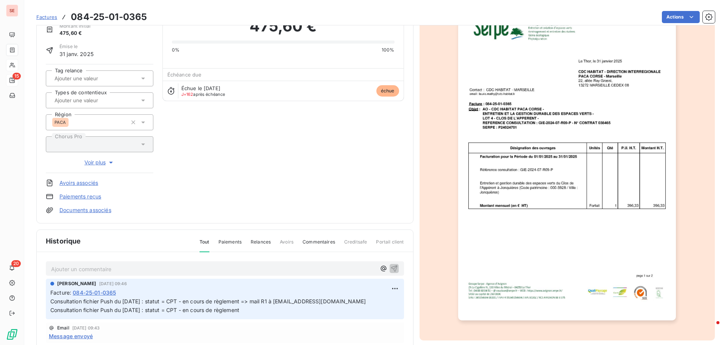
scroll to position [111, 0]
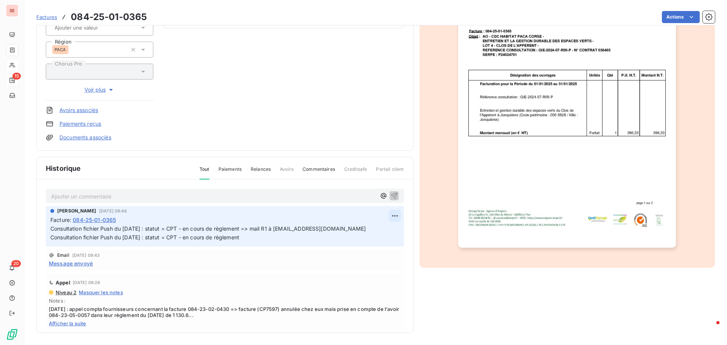
click at [388, 213] on html "SE 15 20 Factures 084-25-01-0365 Actions CDC HABITAT 41CDCHAB Montant initial 4…" at bounding box center [363, 172] width 727 height 345
drag, startPoint x: 370, startPoint y: 228, endPoint x: 335, endPoint y: 231, distance: 35.0
click at [370, 227] on div "Editer" at bounding box center [368, 232] width 42 height 12
click at [52, 225] on span "Consultation fichier Push du [DATE] : statut = CPT - en cours de règlement => m…" at bounding box center [207, 228] width 315 height 6
click at [52, 225] on p "Consultation fichier Push du [DATE] : statut = CPT - en cours de règlement => m…" at bounding box center [219, 233] width 339 height 17
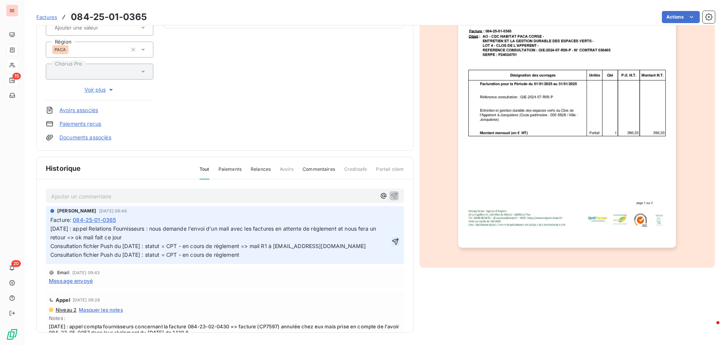
click at [392, 242] on icon "button" at bounding box center [395, 242] width 6 height 6
click at [386, 217] on html "SE 15 20 Factures 084-25-01-0365 Actions CDC HABITAT 41CDCHAB Montant initial 4…" at bounding box center [363, 172] width 727 height 345
click at [376, 232] on div "Editer" at bounding box center [368, 232] width 42 height 12
click at [392, 240] on icon "button" at bounding box center [395, 242] width 6 height 6
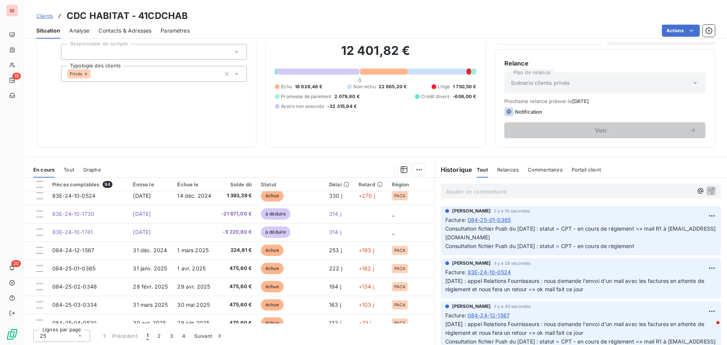
scroll to position [51, 0]
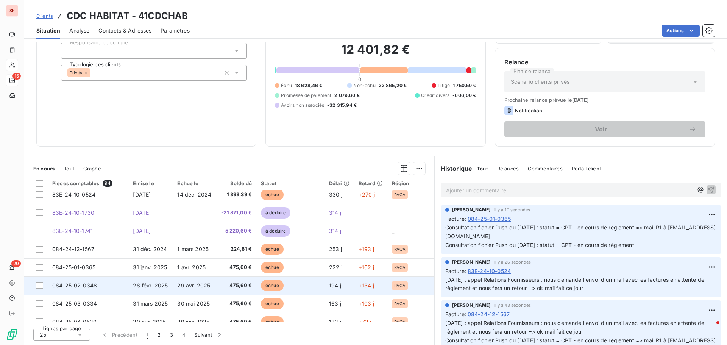
click at [151, 285] on span "28 févr. 2025" at bounding box center [150, 285] width 35 height 6
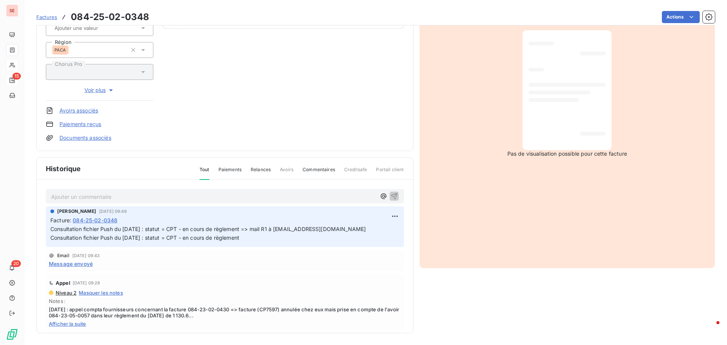
scroll to position [111, 0]
click at [386, 216] on html "SE 15 20 Factures 084-25-02-0348 Actions CDC HABITAT 41CDCHAB Montant initial 4…" at bounding box center [363, 172] width 727 height 345
click at [379, 229] on div "Editer" at bounding box center [368, 232] width 42 height 12
click at [51, 228] on span "Consultation fichier Push du [DATE] : statut = CPT - en cours de règlement => m…" at bounding box center [207, 228] width 315 height 6
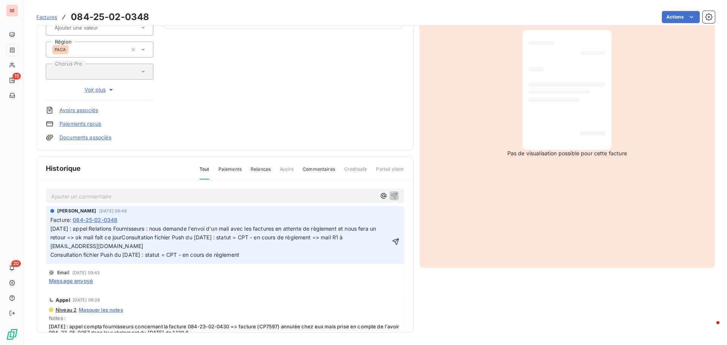
click at [204, 240] on span "[DATE] : appel Relations Fournisseurs : nous demande l'envoi d'un mail avec les…" at bounding box center [213, 241] width 327 height 33
click at [130, 235] on span "[DATE] : appel Relations Fournisseurs : nous demande l'envoi d'un mail avec les…" at bounding box center [213, 241] width 327 height 33
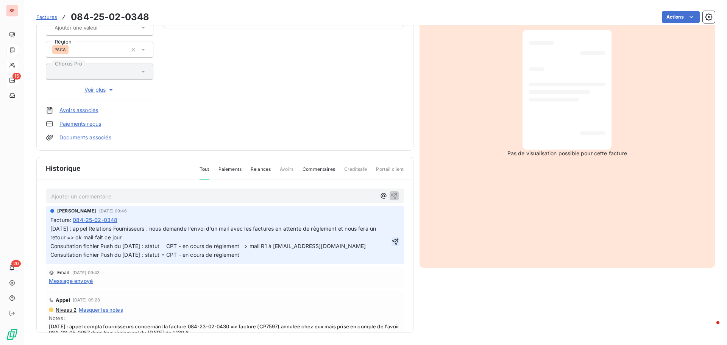
click at [392, 240] on icon "button" at bounding box center [395, 242] width 6 height 6
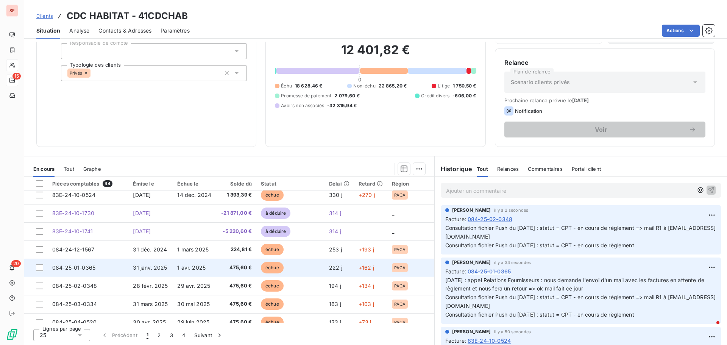
scroll to position [51, 0]
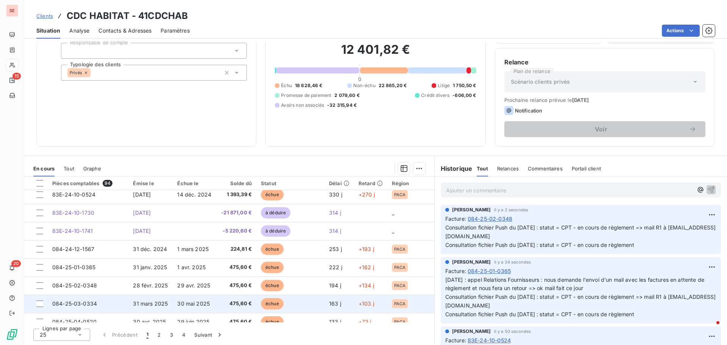
click at [152, 302] on span "31 mars 2025" at bounding box center [150, 303] width 35 height 6
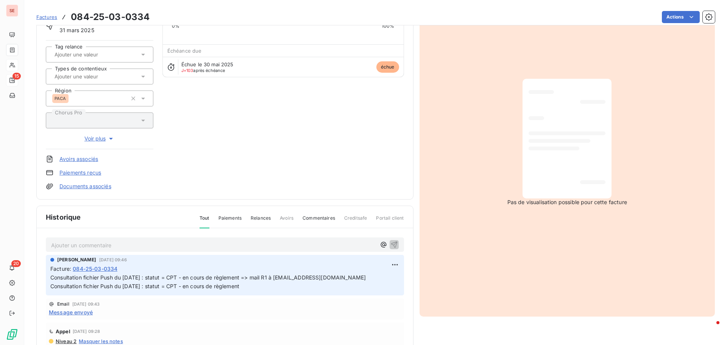
scroll to position [76, 0]
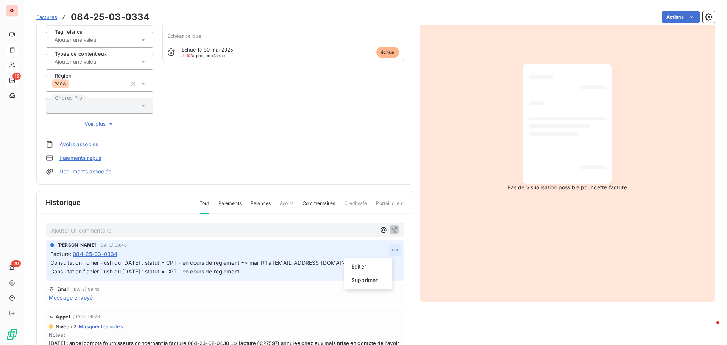
click at [383, 253] on html "SE 15 20 Factures 084-25-03-0334 Actions CDC HABITAT 41CDCHAB Montant initial 4…" at bounding box center [363, 172] width 727 height 345
click at [372, 265] on div "Editer" at bounding box center [368, 267] width 42 height 12
click at [51, 261] on span "Consultation fichier Push du [DATE] : statut = CPT - en cours de règlement => m…" at bounding box center [207, 262] width 315 height 6
click at [51, 261] on p "Consultation fichier Push du [DATE] : statut = CPT - en cours de règlement => m…" at bounding box center [219, 267] width 339 height 17
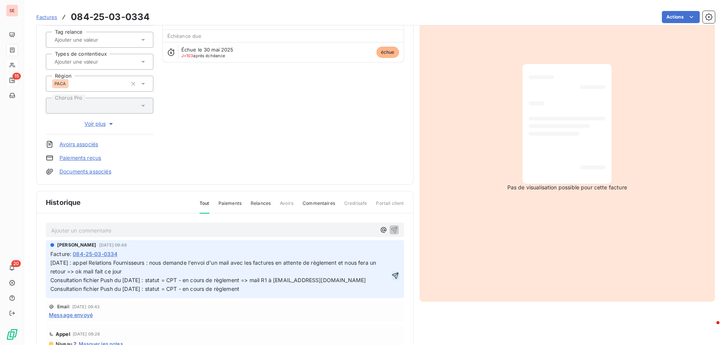
click at [392, 277] on icon "button" at bounding box center [396, 276] width 8 height 8
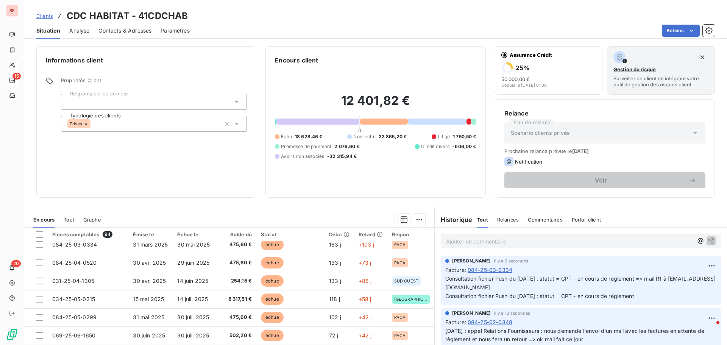
scroll to position [227, 0]
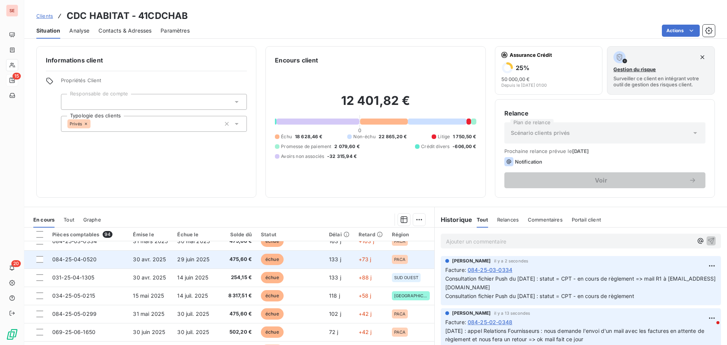
click at [102, 262] on td "084-25-04-0520" at bounding box center [88, 259] width 81 height 18
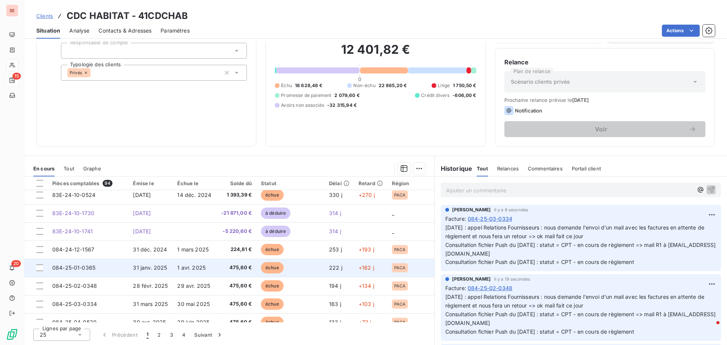
scroll to position [114, 0]
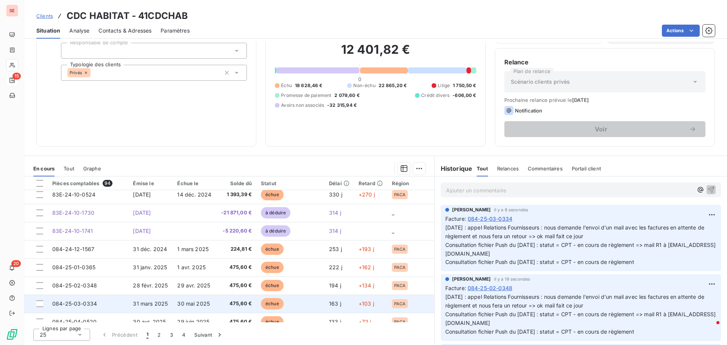
click at [84, 303] on span "084-25-03-0334" at bounding box center [74, 303] width 45 height 6
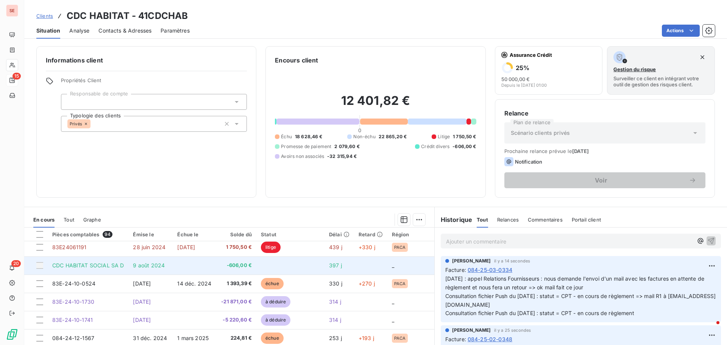
scroll to position [151, 0]
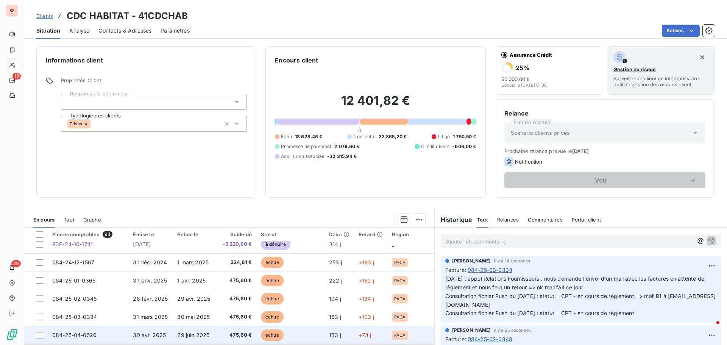
click at [118, 332] on td "084-25-04-0520" at bounding box center [88, 335] width 81 height 18
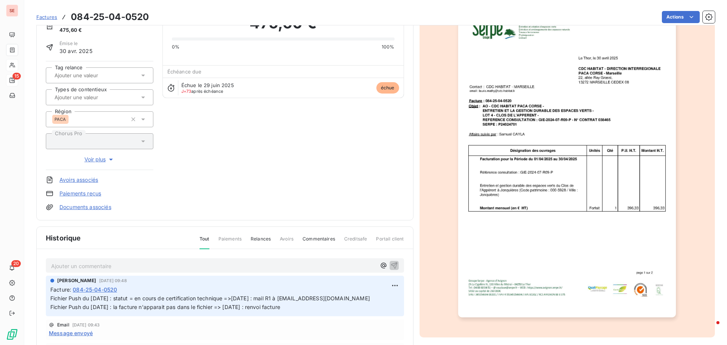
scroll to position [111, 0]
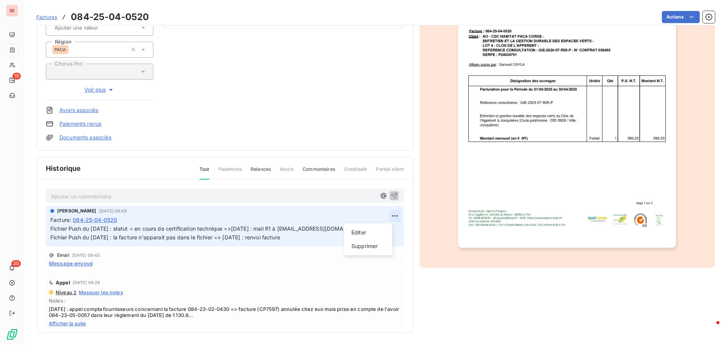
click at [388, 215] on html "SE 15 20 Factures 084-25-04-0520 Actions CDC HABITAT 41CDCHAB Montant initial 4…" at bounding box center [363, 172] width 727 height 345
click at [370, 232] on div "Editer" at bounding box center [368, 232] width 42 height 12
click at [51, 226] on span "Fichier Push du [DATE] : statut = en cours de certification technique =>[DATE] …" at bounding box center [210, 232] width 320 height 15
click at [52, 225] on p "Fichier Push du [DATE] : statut = en cours de certification technique =>[DATE] …" at bounding box center [219, 233] width 339 height 17
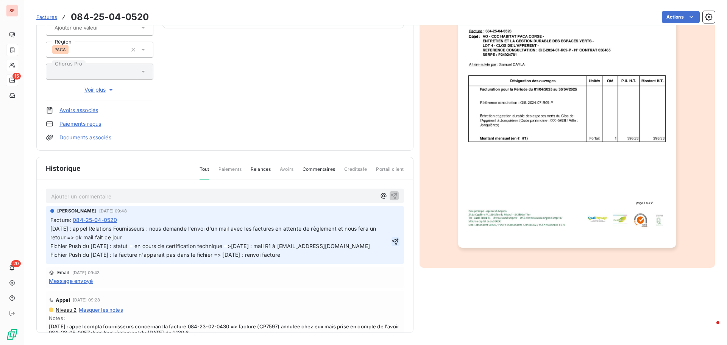
click at [392, 244] on icon "button" at bounding box center [396, 242] width 8 height 8
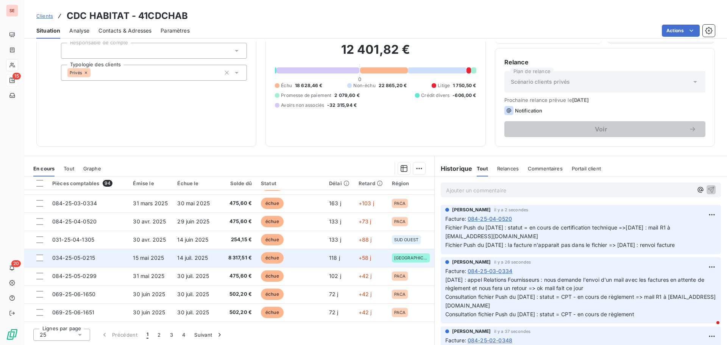
scroll to position [227, 0]
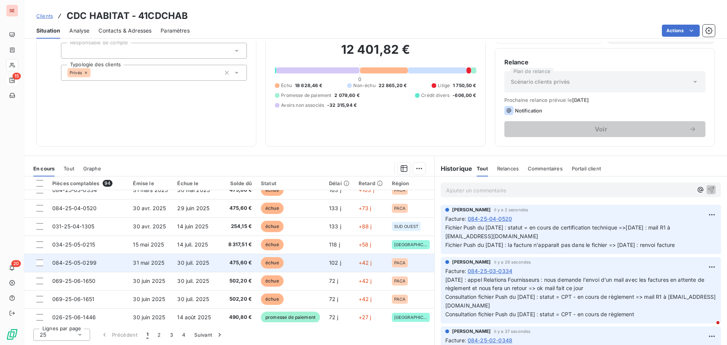
click at [97, 263] on td "084-25-05-0299" at bounding box center [88, 263] width 81 height 18
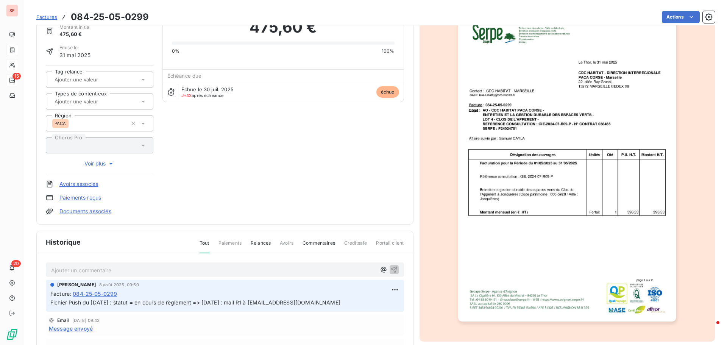
scroll to position [39, 0]
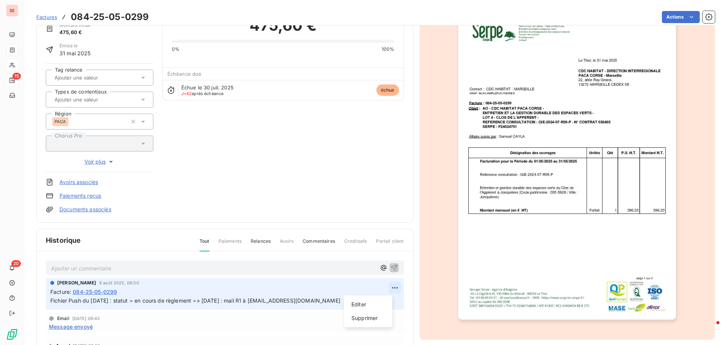
click at [386, 290] on html "SE 15 20 Factures 084-25-05-0299 Actions CDC HABITAT 41CDCHAB Montant initial 4…" at bounding box center [363, 172] width 727 height 345
click at [367, 300] on div "Editer" at bounding box center [368, 304] width 42 height 12
click at [51, 300] on span "Fichier Push du [DATE] : statut = en cours de règlement => [DATE] : mail R1 à […" at bounding box center [195, 300] width 290 height 6
click at [51, 300] on p "Fichier Push du [DATE] : statut = en cours de règlement => [DATE] : mail R1 à […" at bounding box center [219, 300] width 339 height 9
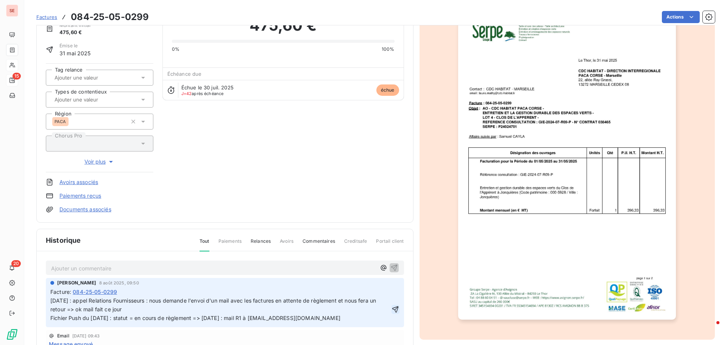
click at [392, 308] on icon "button" at bounding box center [396, 310] width 8 height 8
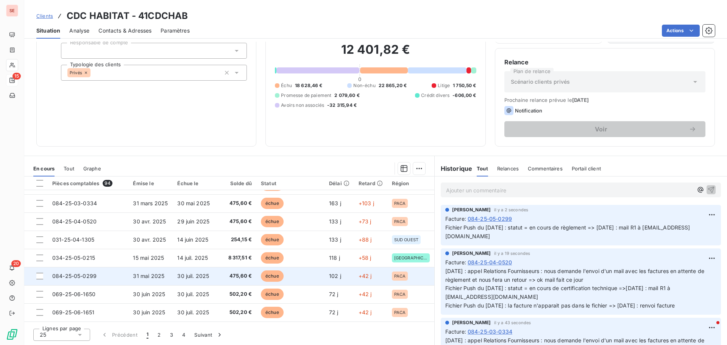
scroll to position [227, 0]
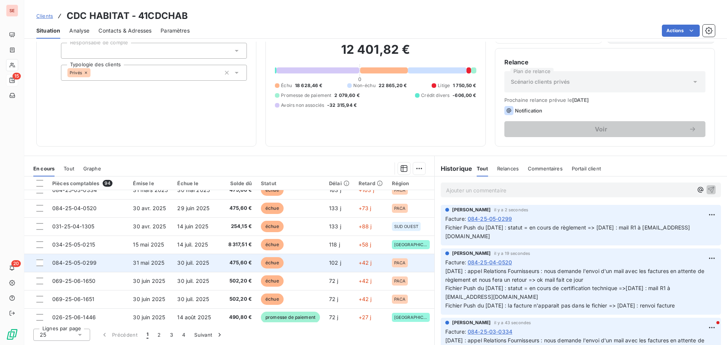
click at [107, 262] on td "084-25-05-0299" at bounding box center [88, 263] width 81 height 18
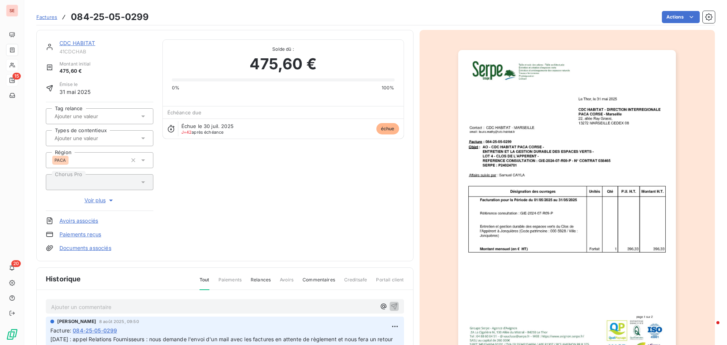
scroll to position [38, 0]
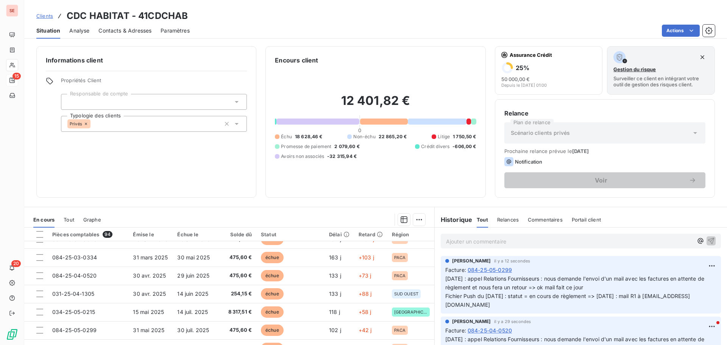
scroll to position [227, 0]
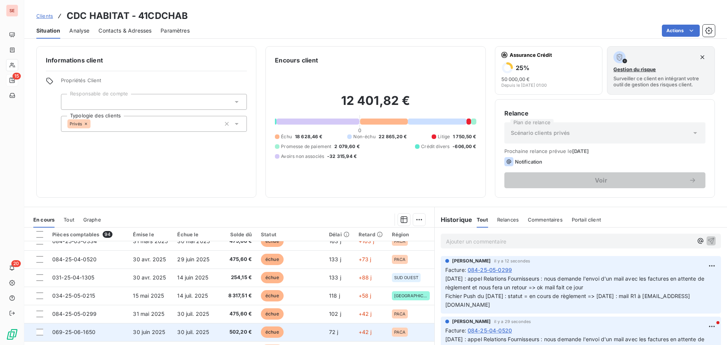
click at [120, 329] on td "069-25-06-1650" at bounding box center [88, 332] width 81 height 18
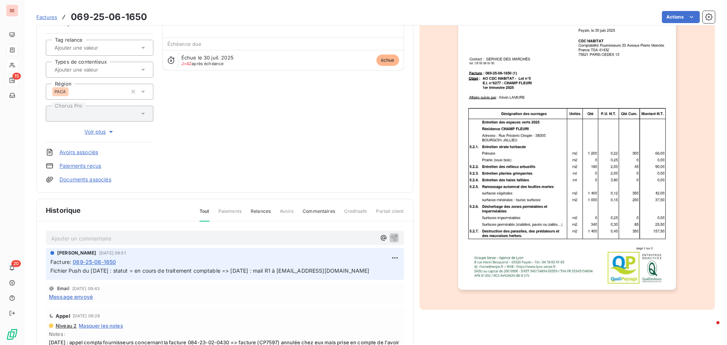
scroll to position [76, 0]
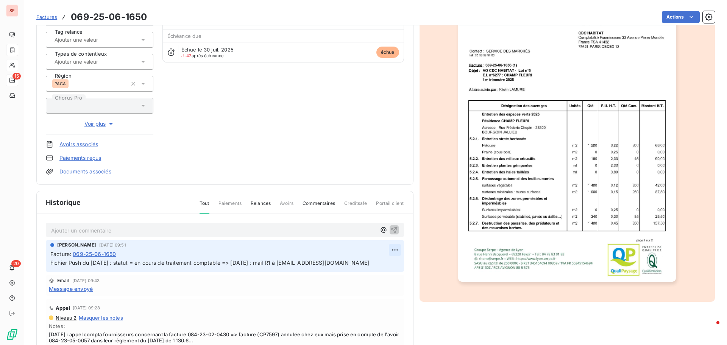
click at [390, 250] on html "SE 15 20 Factures 069-25-06-1650 Actions CDC HABITAT 41CDCHAB Montant initial 5…" at bounding box center [363, 172] width 727 height 345
click at [380, 262] on div "Editer" at bounding box center [368, 267] width 42 height 12
click at [52, 262] on span "Fichier Push du [DATE] : statut = en cours de traitement comptable => [DATE] : …" at bounding box center [209, 262] width 319 height 6
click at [52, 262] on p "Fichier Push du [DATE] : statut = en cours de traitement comptable => [DATE] : …" at bounding box center [219, 263] width 339 height 9
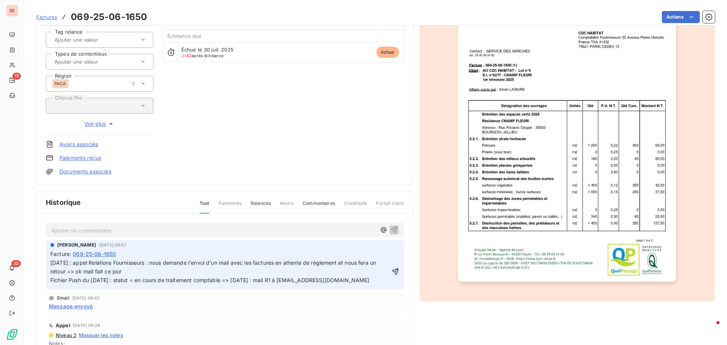
click at [392, 273] on icon "button" at bounding box center [396, 272] width 8 height 8
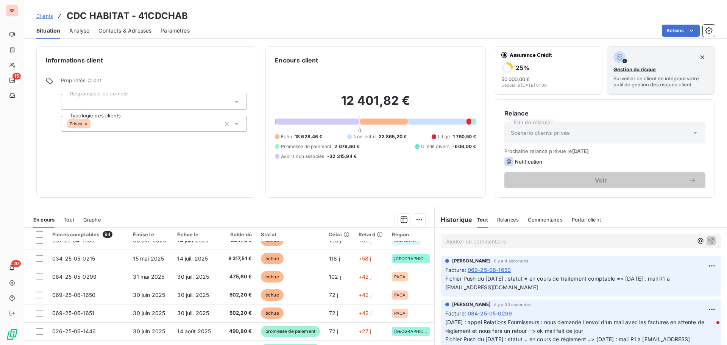
scroll to position [265, 0]
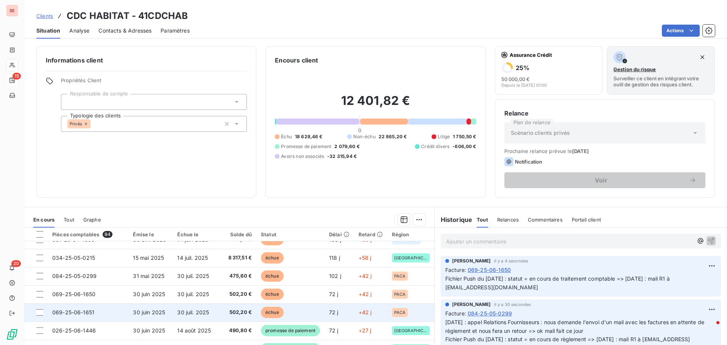
click at [154, 313] on span "30 juin 2025" at bounding box center [149, 312] width 32 height 6
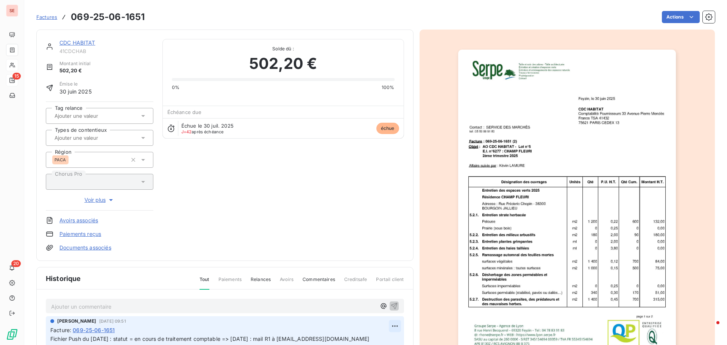
click at [385, 327] on html "SE 15 20 Factures 069-25-06-1651 Actions CDC HABITAT 41CDCHAB Montant initial 5…" at bounding box center [363, 172] width 727 height 345
click at [364, 295] on div "Editer" at bounding box center [368, 296] width 42 height 12
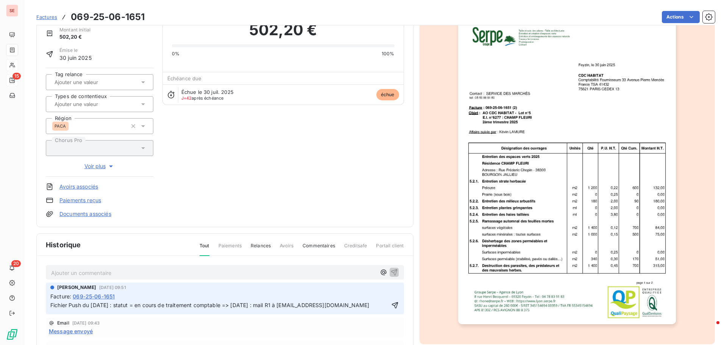
scroll to position [39, 0]
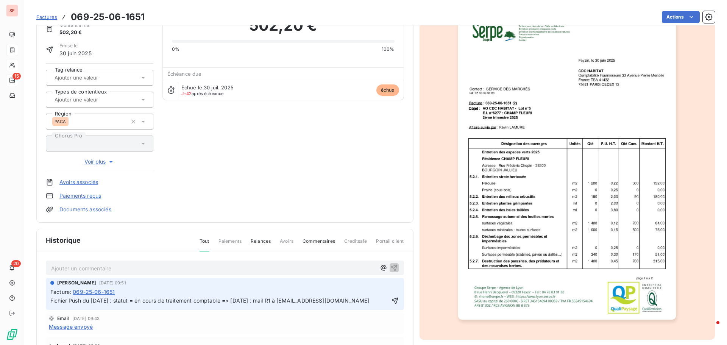
click at [49, 300] on div "[PERSON_NAME] [DATE] 09:51 Facture : 069-25-06-1651 Fichier Push du [DATE] : st…" at bounding box center [225, 294] width 358 height 32
click at [51, 301] on span "Fichier Push du [DATE] : statut = en cours de traitement comptable => [DATE] : …" at bounding box center [209, 300] width 319 height 6
click at [52, 301] on p "Fichier Push du [DATE] : statut = en cours de traitement comptable => [DATE] : …" at bounding box center [219, 300] width 339 height 9
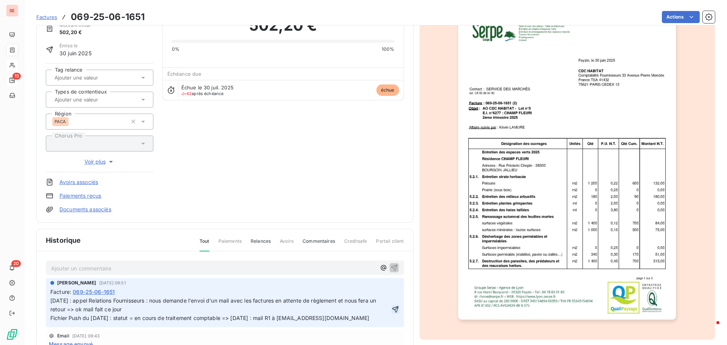
click at [392, 312] on icon "button" at bounding box center [396, 310] width 8 height 8
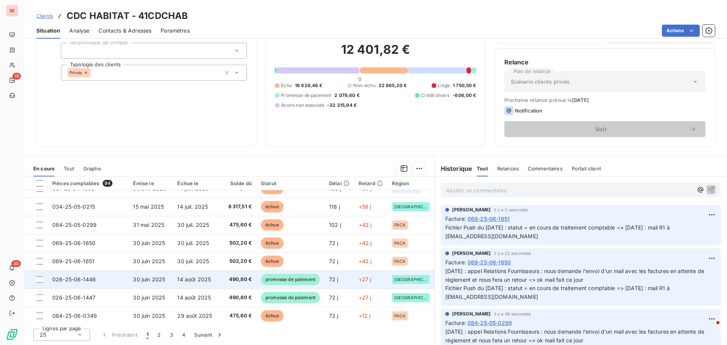
scroll to position [303, 0]
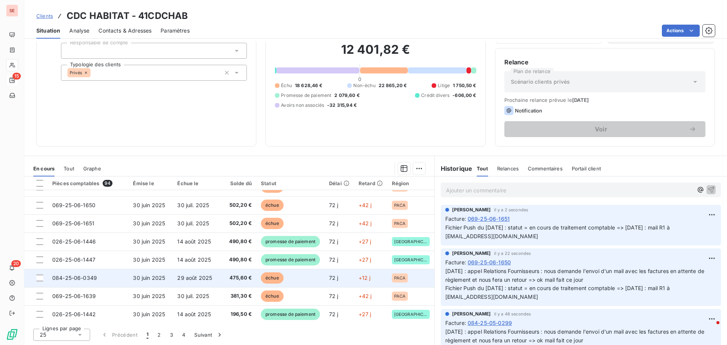
click at [153, 273] on td "30 juin 2025" at bounding box center [150, 278] width 44 height 18
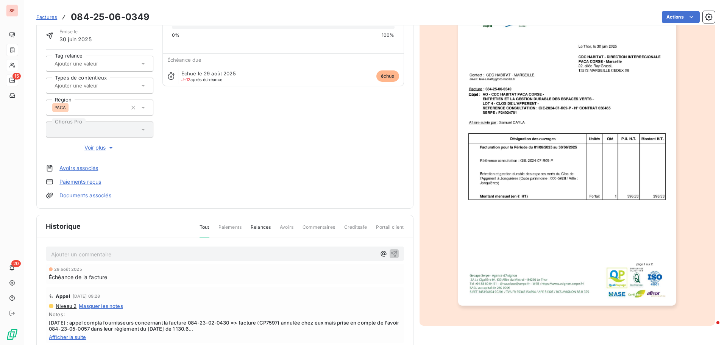
scroll to position [111, 0]
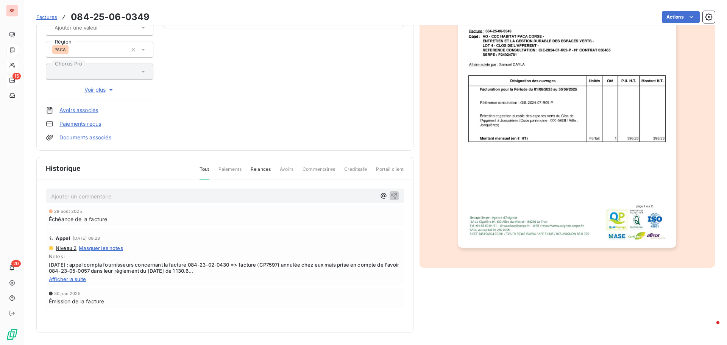
click at [131, 192] on p "Ajouter un commentaire ﻿" at bounding box center [213, 196] width 325 height 9
click at [131, 195] on p "Ajouter un commentaire ﻿" at bounding box center [213, 196] width 325 height 9
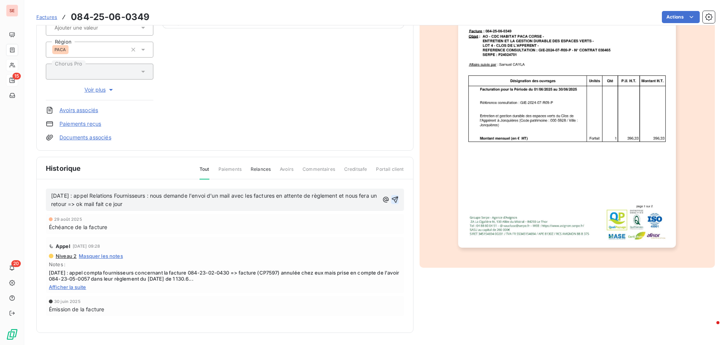
click at [392, 196] on icon "button" at bounding box center [395, 200] width 8 height 8
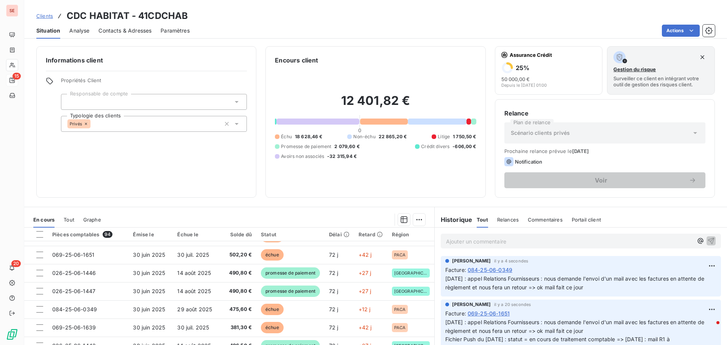
scroll to position [326, 0]
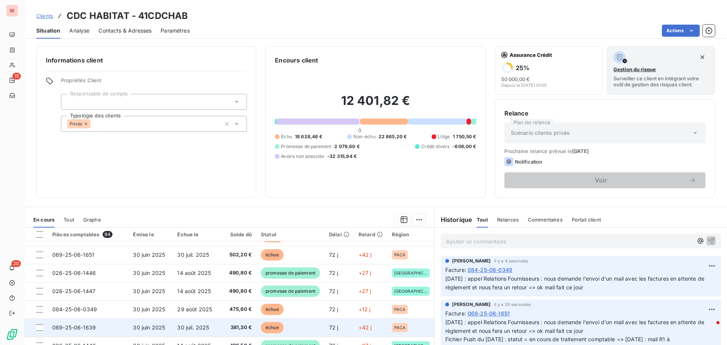
click at [161, 324] on span "30 juin 2025" at bounding box center [149, 327] width 32 height 6
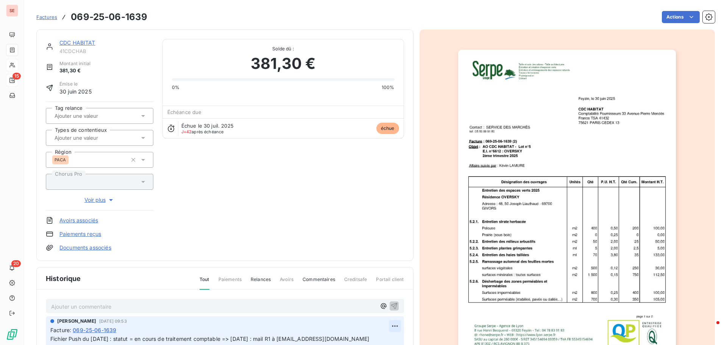
click at [388, 325] on html "SE 15 20 Factures 069-25-06-1639 Actions CDC HABITAT 41CDCHAB Montant initial 3…" at bounding box center [363, 172] width 727 height 345
click at [362, 295] on div "Editer" at bounding box center [368, 296] width 42 height 12
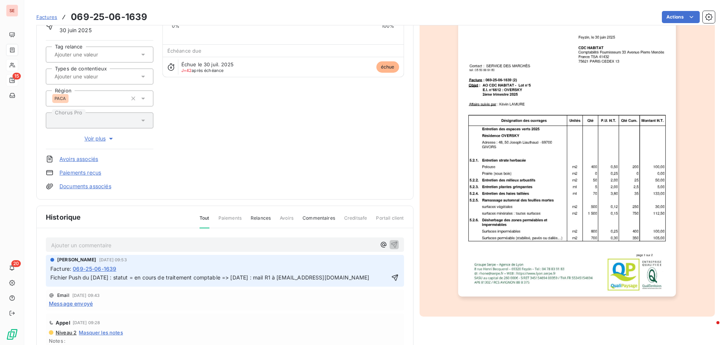
scroll to position [77, 0]
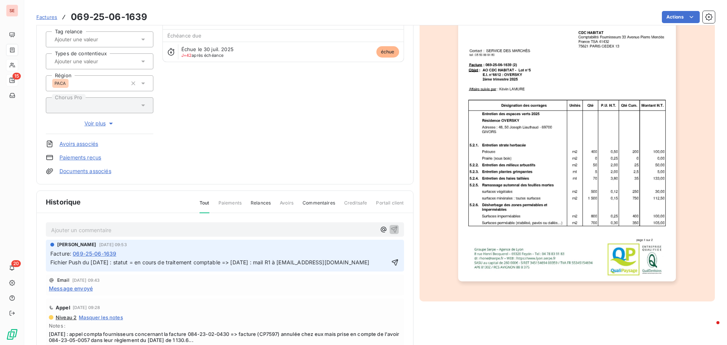
click at [51, 261] on span "Fichier Push du [DATE] : statut = en cours de traitement comptable => [DATE] : …" at bounding box center [209, 262] width 319 height 6
click at [56, 260] on p "Fichier Push du [DATE] : statut = en cours de traitement comptable => [DATE] : …" at bounding box center [219, 262] width 339 height 9
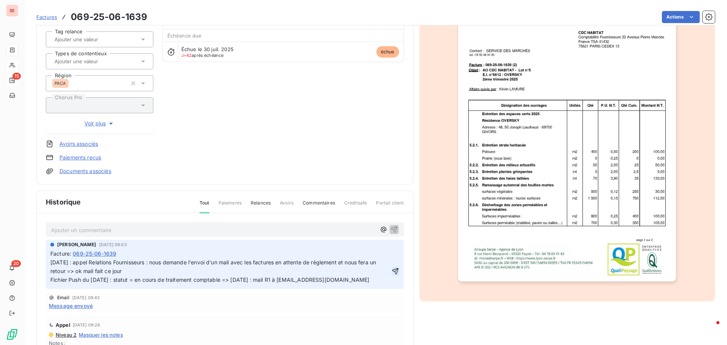
click at [392, 275] on icon "button" at bounding box center [396, 271] width 8 height 8
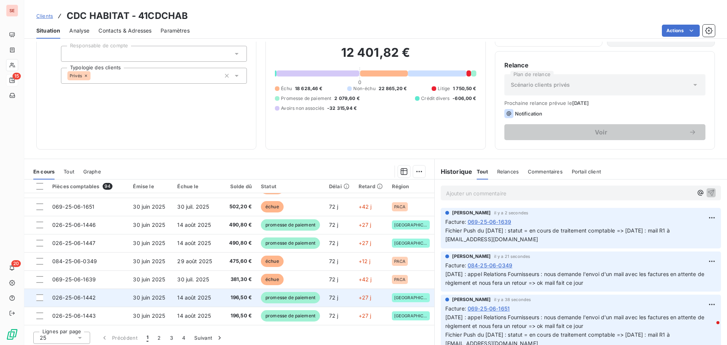
scroll to position [51, 0]
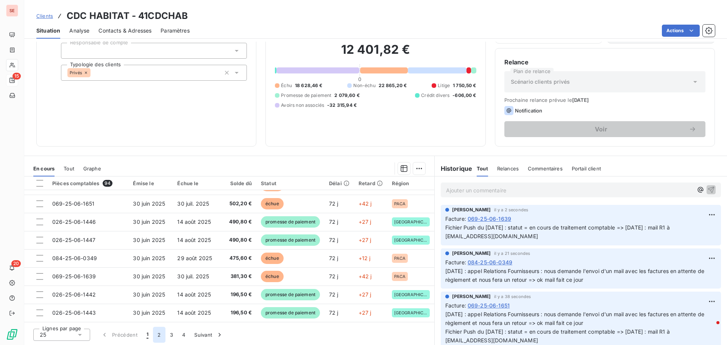
click at [156, 335] on button "2" at bounding box center [159, 335] width 12 height 16
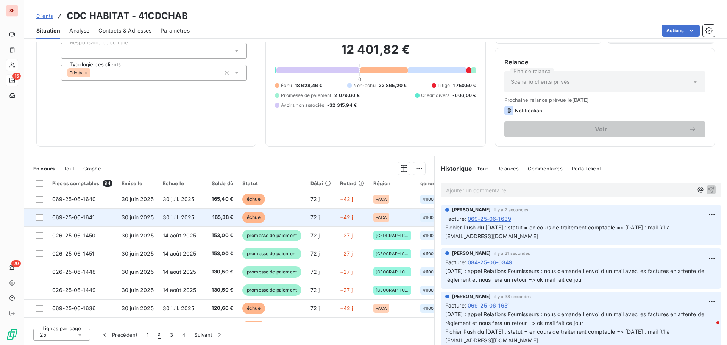
scroll to position [13, 0]
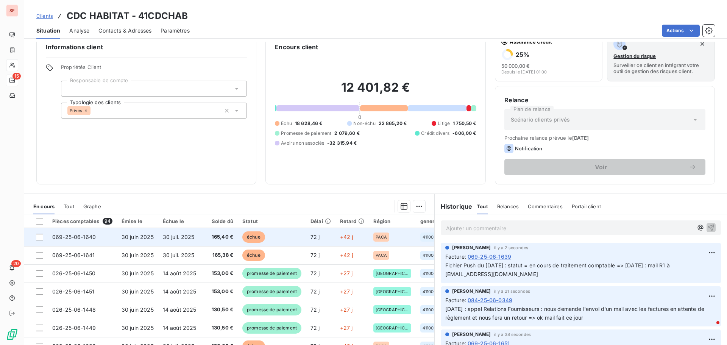
click at [107, 239] on td "069-25-06-1640" at bounding box center [82, 237] width 69 height 18
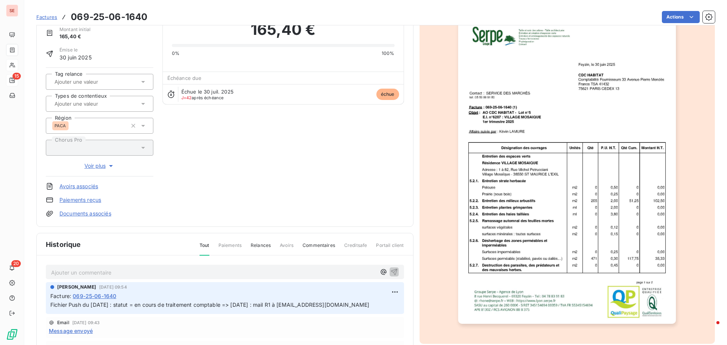
scroll to position [39, 0]
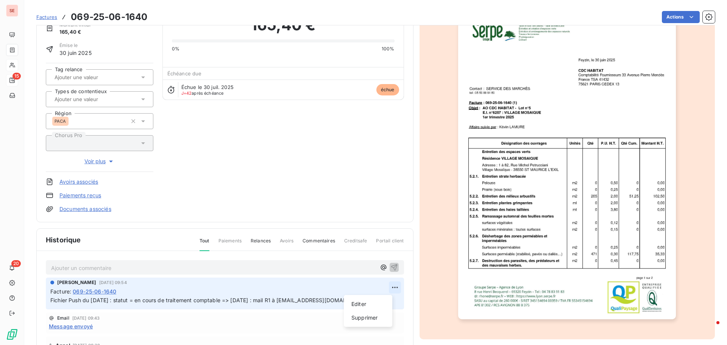
click at [387, 288] on html "SE 15 20 Factures 069-25-06-1640 Actions CDC HABITAT 41CDCHAB Montant initial 1…" at bounding box center [363, 172] width 727 height 345
drag, startPoint x: 375, startPoint y: 304, endPoint x: 330, endPoint y: 304, distance: 44.7
click at [374, 303] on div "Editer" at bounding box center [368, 304] width 42 height 12
click at [50, 298] on span "Fichier Push du [DATE] : statut = en cours de traitement comptable => [DATE] : …" at bounding box center [209, 300] width 319 height 6
click at [50, 298] on p "Fichier Push du [DATE] : statut = en cours de traitement comptable => [DATE] : …" at bounding box center [219, 300] width 339 height 9
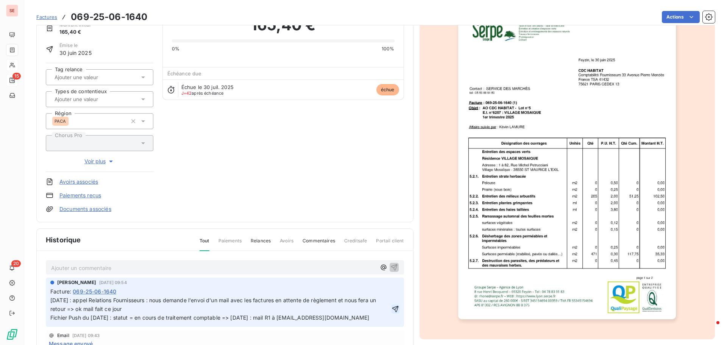
click at [392, 313] on icon "button" at bounding box center [396, 309] width 8 height 8
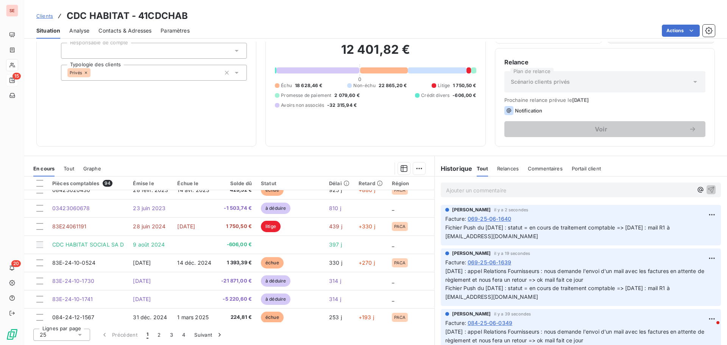
scroll to position [114, 0]
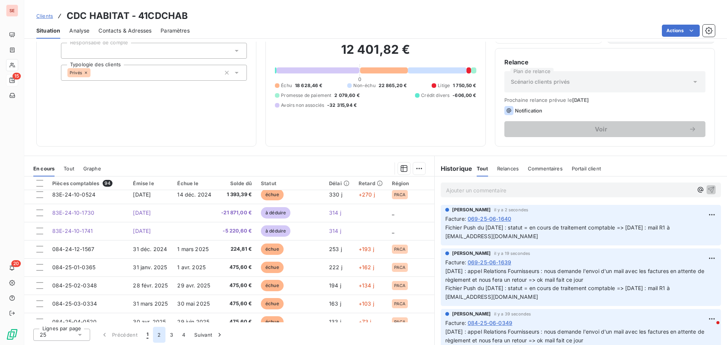
click at [159, 331] on button "2" at bounding box center [159, 335] width 12 height 16
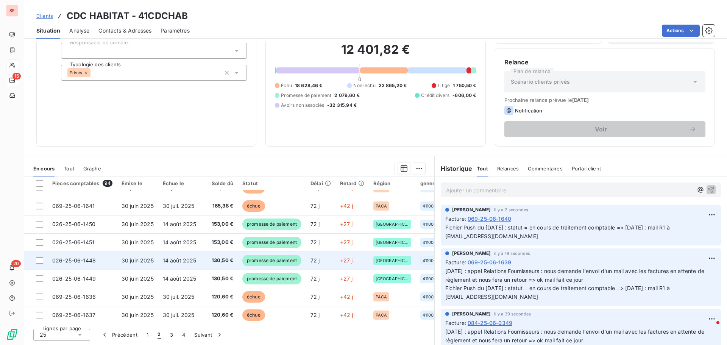
scroll to position [0, 0]
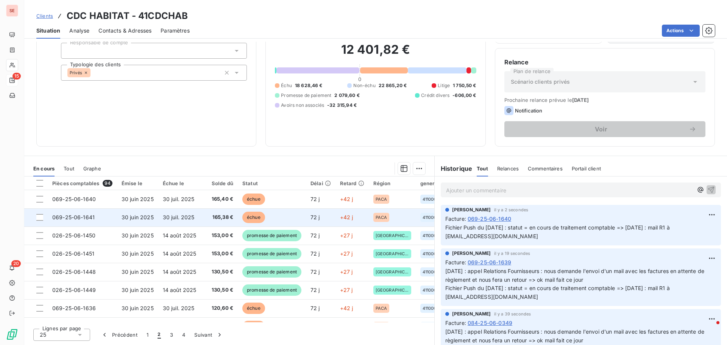
click at [90, 218] on span "069-25-06-1641" at bounding box center [73, 217] width 42 height 6
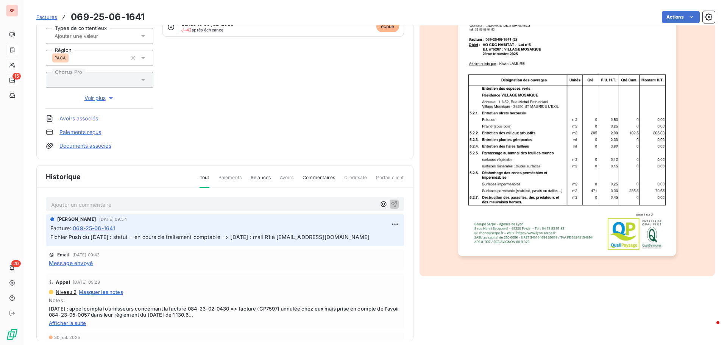
scroll to position [111, 0]
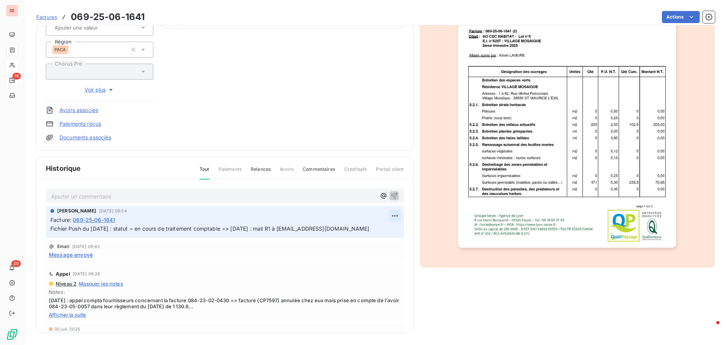
click at [386, 218] on html "SE 15 20 Factures 069-25-06-1641 Actions CDC HABITAT 41CDCHAB Montant initial 1…" at bounding box center [363, 172] width 727 height 345
click at [379, 229] on div "Editer" at bounding box center [368, 232] width 42 height 12
click at [51, 229] on span "Fichier Push du [DATE] : statut = en cours de traitement comptable => [DATE] : …" at bounding box center [209, 228] width 319 height 6
click at [53, 229] on p "Fichier Push du [DATE] : statut = en cours de traitement comptable => [DATE] : …" at bounding box center [219, 229] width 339 height 9
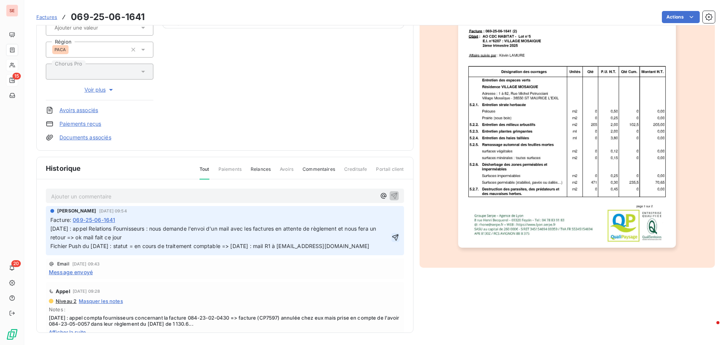
click at [392, 239] on icon "button" at bounding box center [396, 238] width 8 height 8
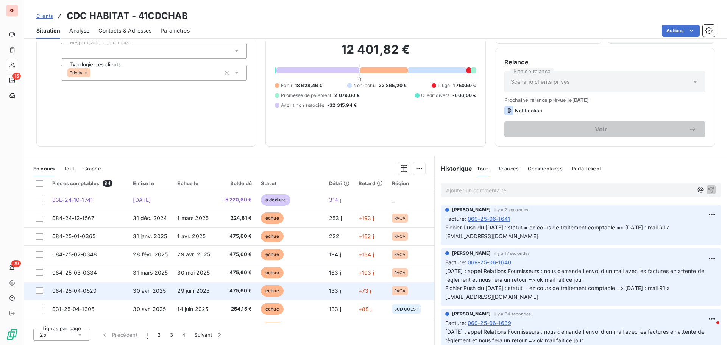
scroll to position [189, 0]
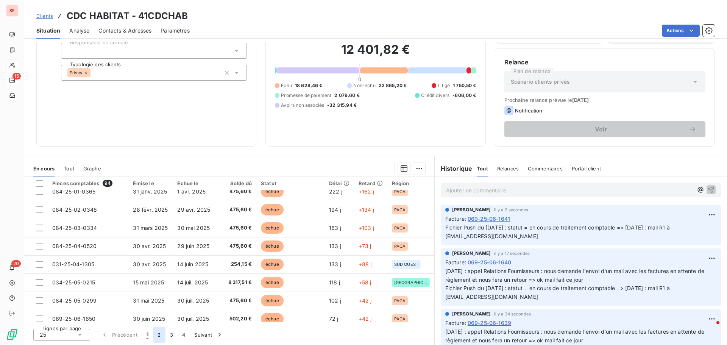
click at [160, 336] on button "2" at bounding box center [159, 335] width 12 height 16
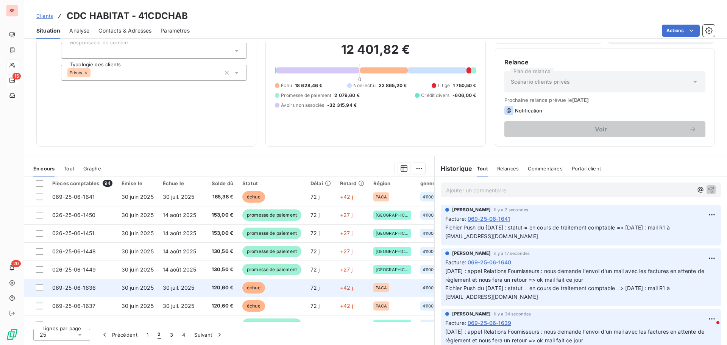
scroll to position [38, 0]
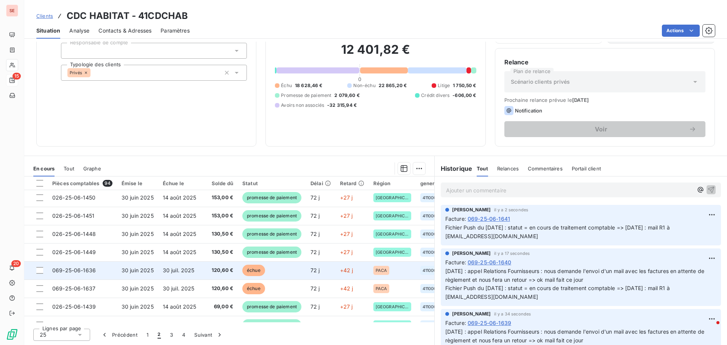
click at [112, 271] on td "069-25-06-1636" at bounding box center [82, 270] width 69 height 18
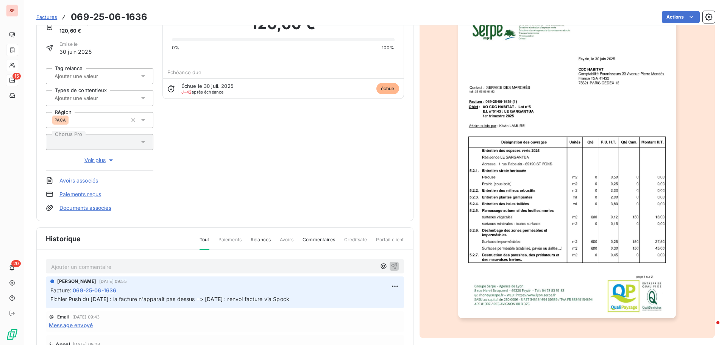
scroll to position [76, 0]
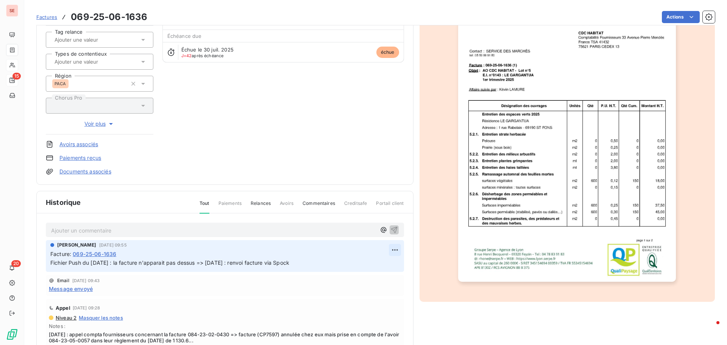
click at [384, 250] on html "SE 15 20 Factures 069-25-06-1636 Actions CDC HABITAT 41CDCHAB Montant initial 1…" at bounding box center [363, 172] width 727 height 345
click at [381, 264] on div "Editer" at bounding box center [368, 267] width 42 height 12
click at [52, 262] on span "Fichier Push du [DATE] : la facture n'apparait pas dessus => [DATE] : renvoi fa…" at bounding box center [169, 262] width 239 height 6
click at [54, 262] on p "Fichier Push du [DATE] : la facture n'apparait pas dessus => [DATE] : renvoi fa…" at bounding box center [219, 263] width 339 height 9
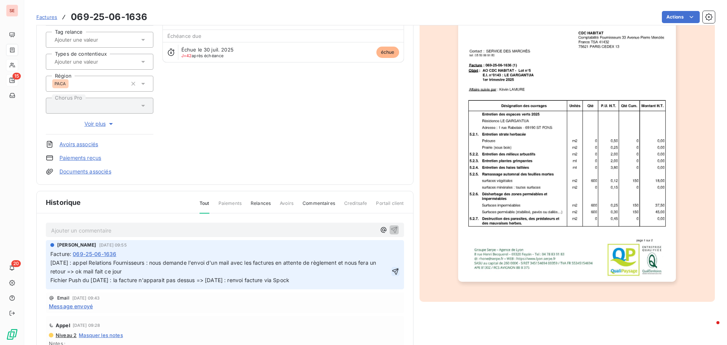
click at [392, 270] on icon "button" at bounding box center [395, 271] width 6 height 6
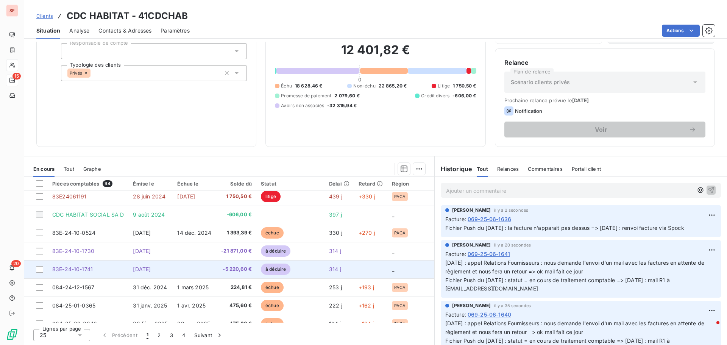
scroll to position [51, 0]
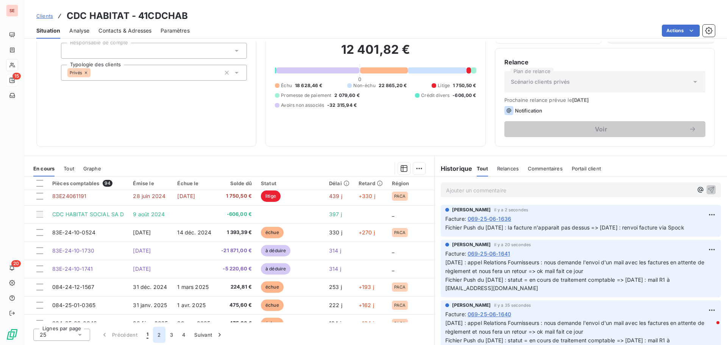
click at [159, 337] on button "2" at bounding box center [159, 335] width 12 height 16
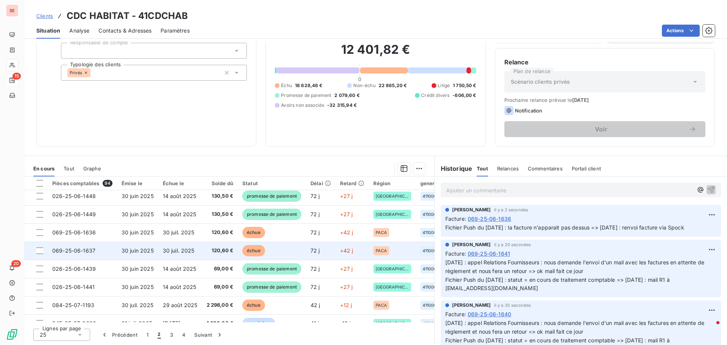
click at [87, 251] on span "069-25-06-1637" at bounding box center [73, 250] width 43 height 6
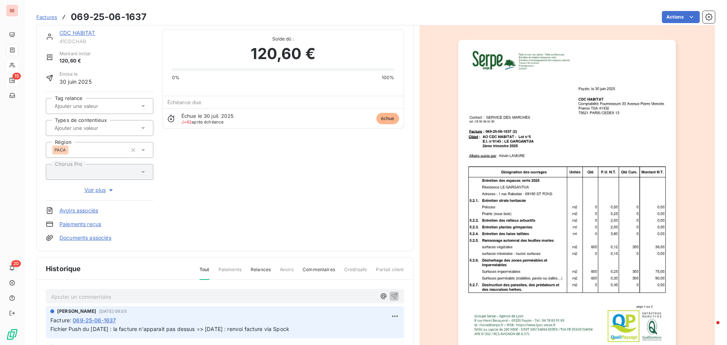
scroll to position [39, 0]
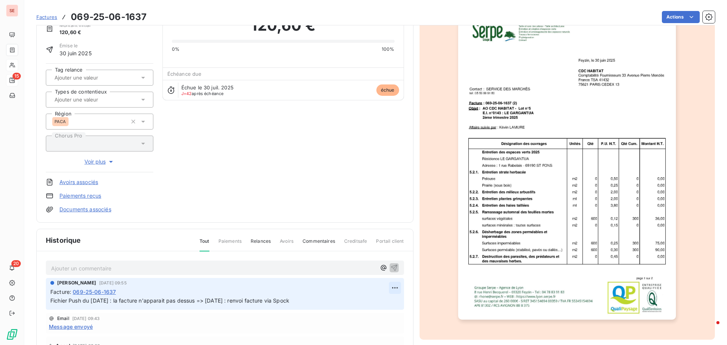
click at [387, 285] on html "SE 15 20 Factures 069-25-06-1637 Actions CDC HABITAT 41CDCHAB Montant initial 1…" at bounding box center [363, 172] width 727 height 345
click at [374, 302] on div "Editer" at bounding box center [368, 304] width 42 height 12
click at [51, 302] on span "Fichier Push du [DATE] : la facture n'apparait pas dessus => [DATE] : renvoi fa…" at bounding box center [169, 300] width 239 height 6
click at [51, 302] on p "Fichier Push du [DATE] : la facture n'apparait pas dessus => [DATE] : renvoi fa…" at bounding box center [219, 300] width 339 height 9
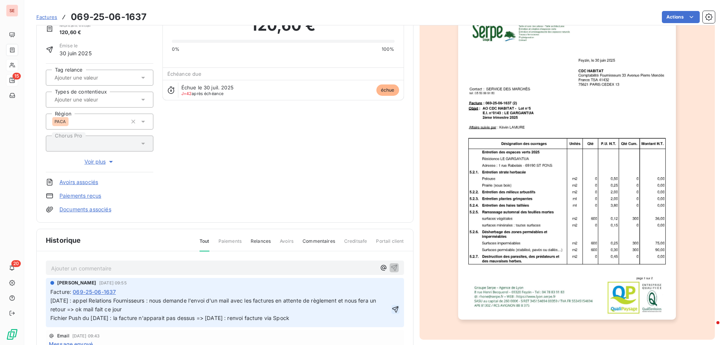
click at [392, 308] on icon "button" at bounding box center [396, 310] width 8 height 8
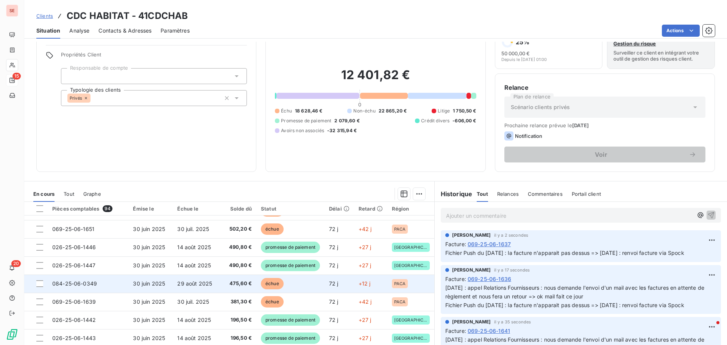
scroll to position [51, 0]
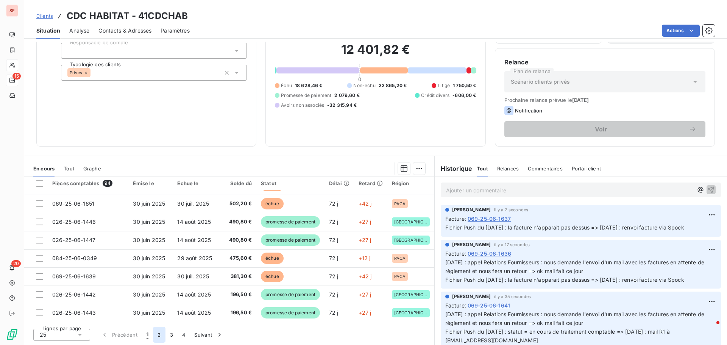
click at [159, 333] on button "2" at bounding box center [159, 335] width 12 height 16
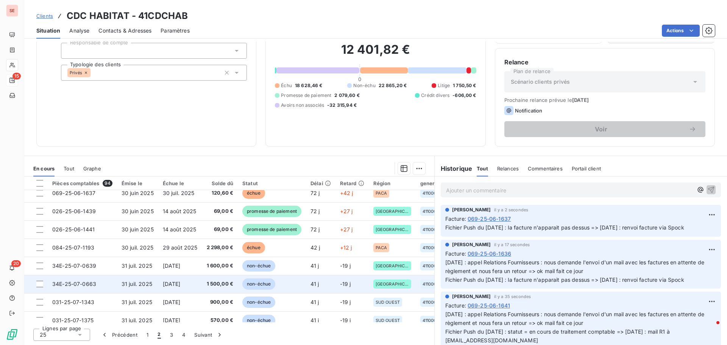
scroll to position [136, 0]
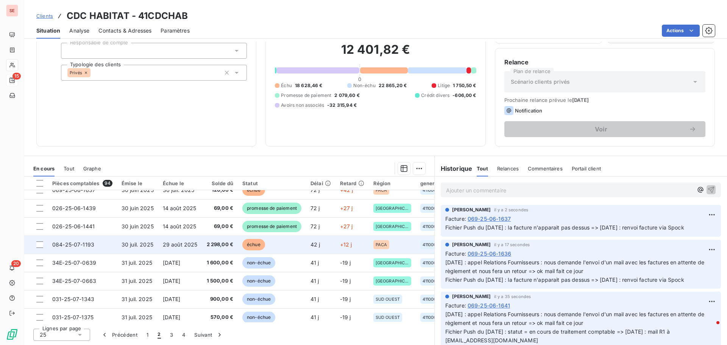
click at [91, 245] on span "084-25-07-1193" at bounding box center [73, 244] width 42 height 6
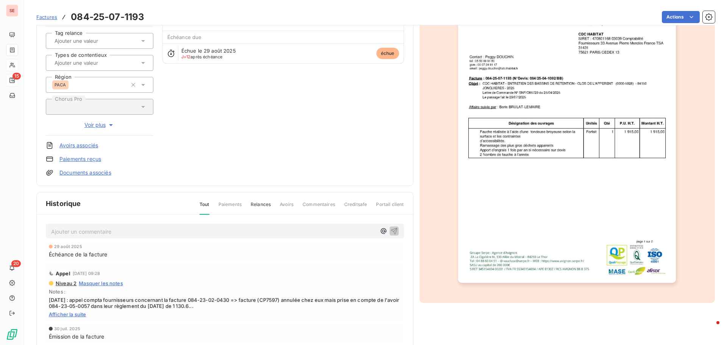
scroll to position [76, 0]
click at [87, 237] on div "Ajouter un commentaire ﻿" at bounding box center [225, 230] width 358 height 15
click at [86, 233] on p "Ajouter un commentaire ﻿" at bounding box center [213, 230] width 325 height 9
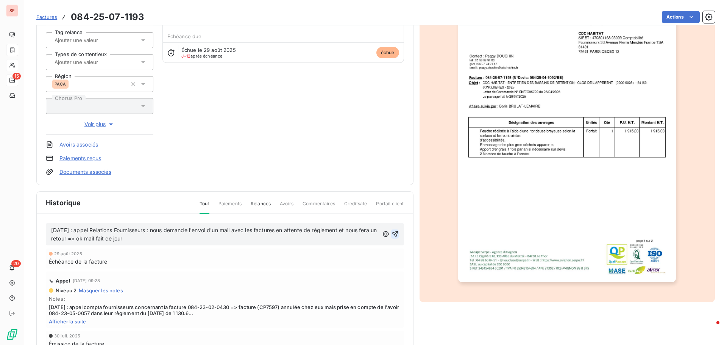
click at [391, 234] on icon "button" at bounding box center [395, 234] width 8 height 8
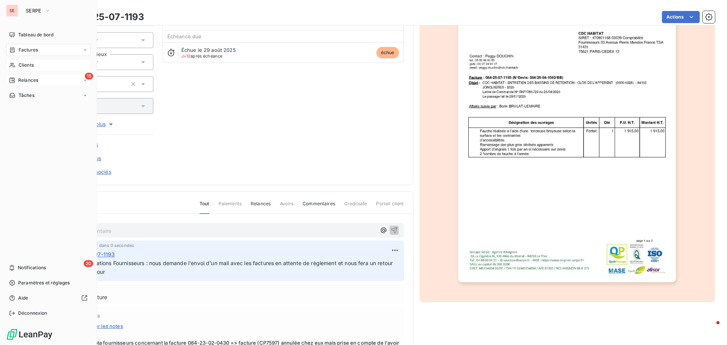
click at [34, 83] on span "Relances" at bounding box center [28, 80] width 20 height 7
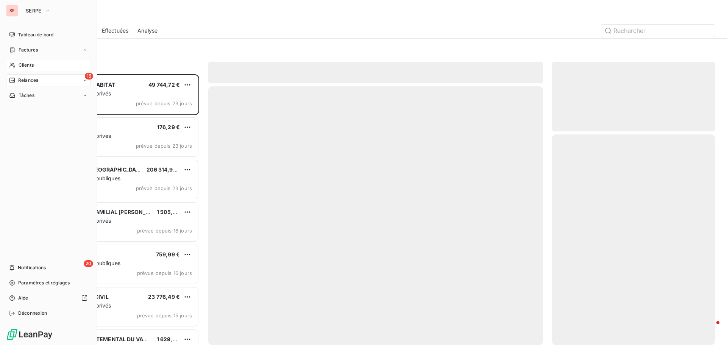
scroll to position [265, 157]
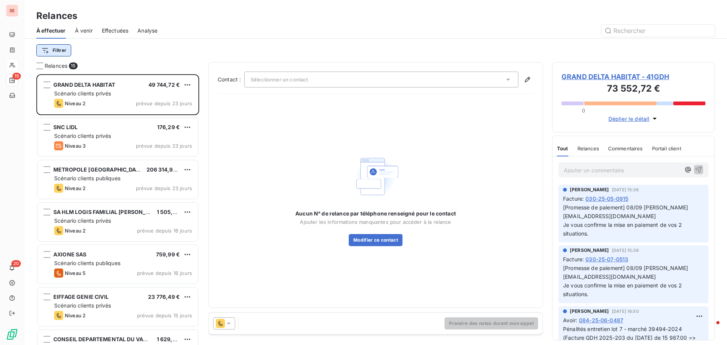
click at [54, 50] on html "SE 15 20 Relances À effectuer À venir Effectuées Analyse Filtrer Relances 15 GR…" at bounding box center [363, 172] width 727 height 345
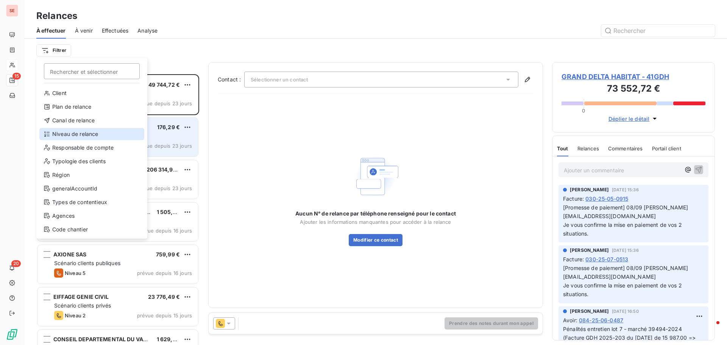
click at [59, 137] on div "Niveau de relance" at bounding box center [91, 134] width 105 height 12
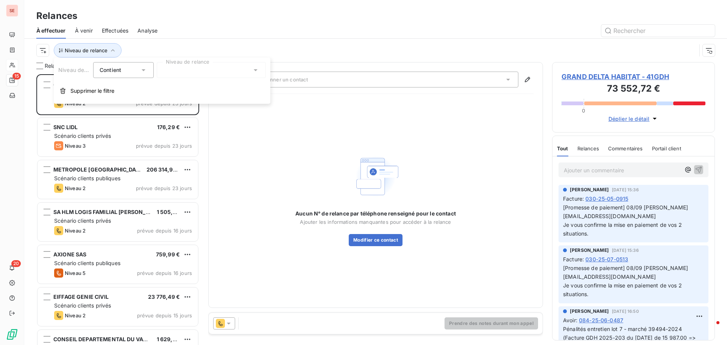
click at [208, 61] on div "Niveau de relance Contient is Niveau de relance Supprimer le filtre" at bounding box center [162, 81] width 217 height 46
click at [212, 73] on div at bounding box center [211, 70] width 109 height 16
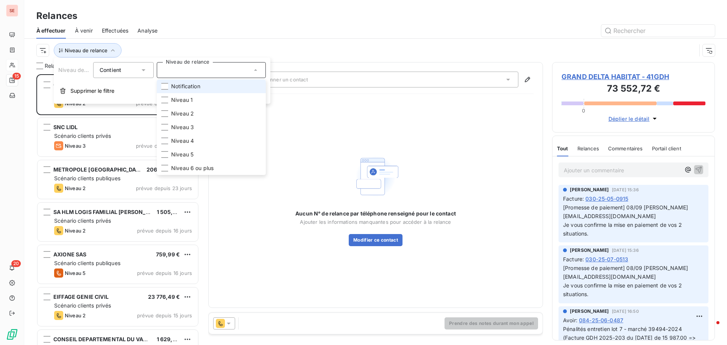
click at [210, 88] on li "Notification" at bounding box center [211, 87] width 109 height 14
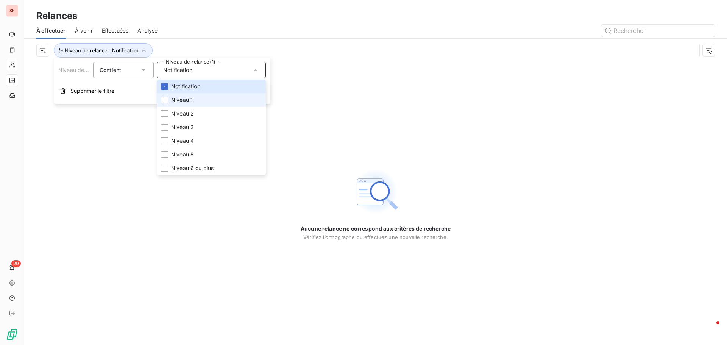
click at [203, 99] on li "Niveau 1" at bounding box center [211, 100] width 109 height 14
click at [205, 114] on li "Niveau 2" at bounding box center [211, 114] width 109 height 14
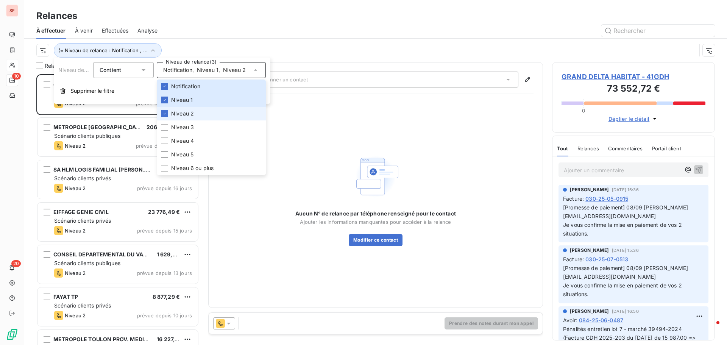
scroll to position [265, 157]
click at [163, 85] on icon at bounding box center [164, 86] width 5 height 5
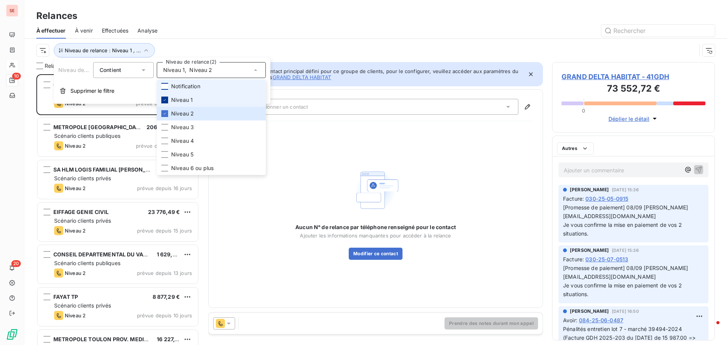
click at [166, 98] on icon at bounding box center [164, 100] width 5 height 5
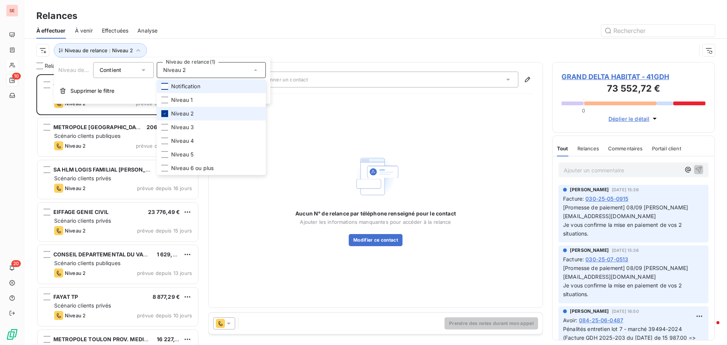
click at [164, 116] on div at bounding box center [164, 113] width 7 height 7
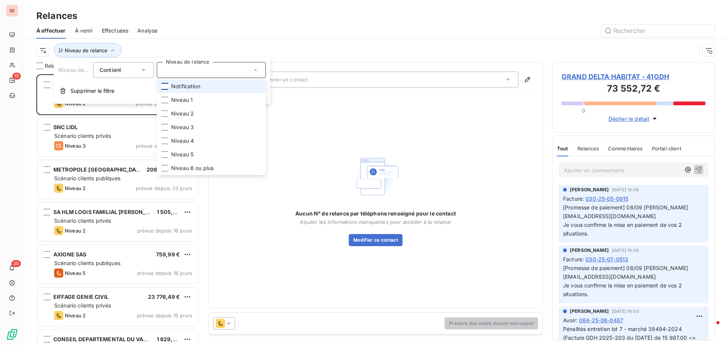
click at [248, 48] on div "Niveau de relance" at bounding box center [366, 50] width 660 height 14
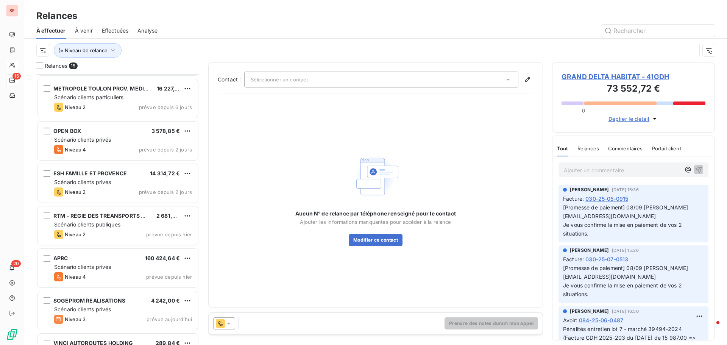
scroll to position [366, 0]
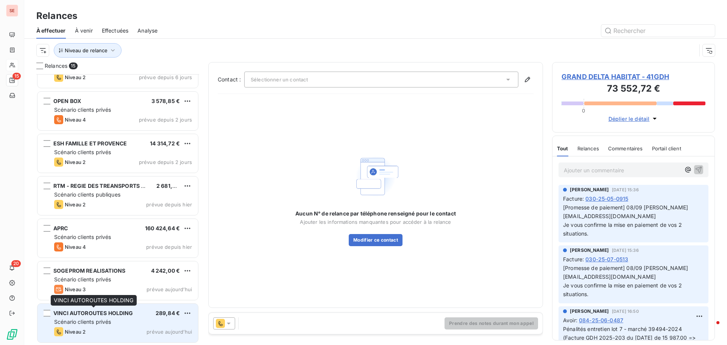
click at [92, 314] on span "VINCI AUTOROUTES HOLDING" at bounding box center [93, 313] width 80 height 6
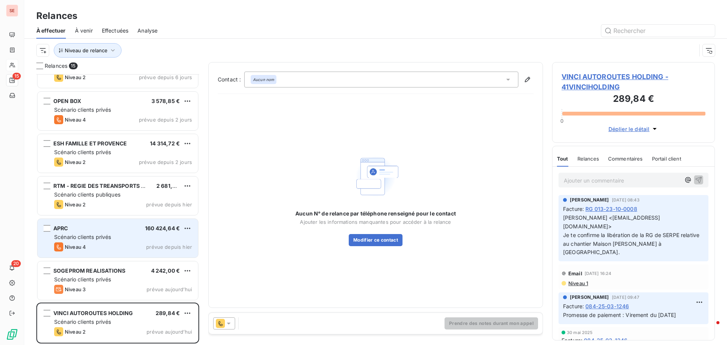
click at [126, 230] on div "APRC 160 424,64 €" at bounding box center [123, 228] width 138 height 7
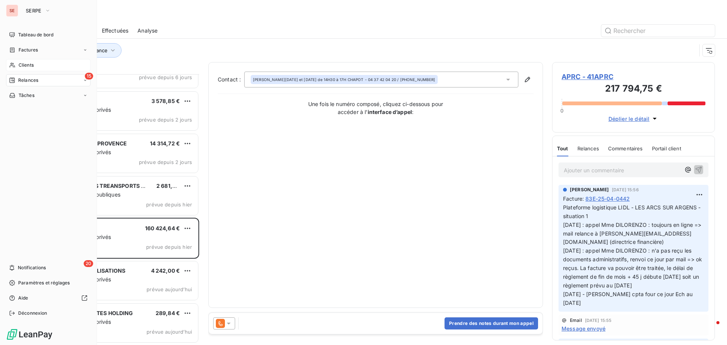
click at [30, 65] on span "Clients" at bounding box center [26, 65] width 15 height 7
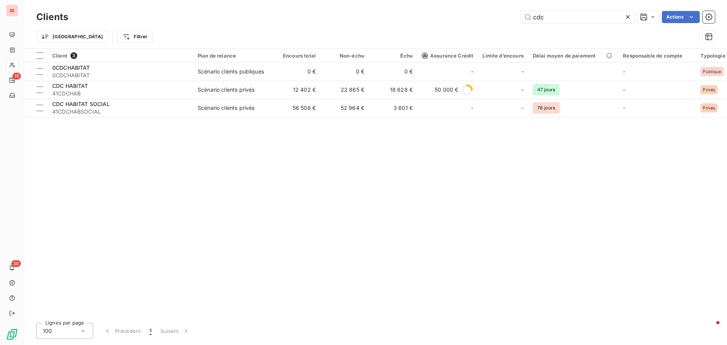
drag, startPoint x: 562, startPoint y: 14, endPoint x: 448, endPoint y: 14, distance: 114.0
click at [448, 14] on div "cdc Actions" at bounding box center [396, 17] width 638 height 12
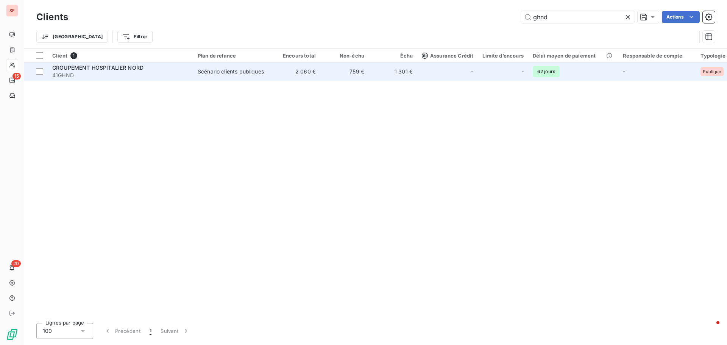
type input "ghnd"
click at [59, 75] on span "41GHND" at bounding box center [120, 76] width 136 height 8
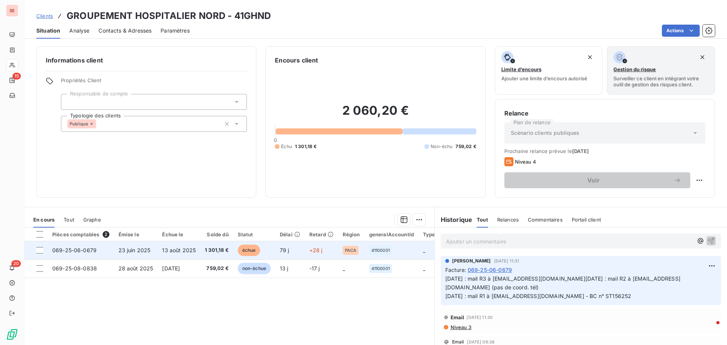
click at [201, 251] on td "1 301,18 €" at bounding box center [216, 250] width 33 height 18
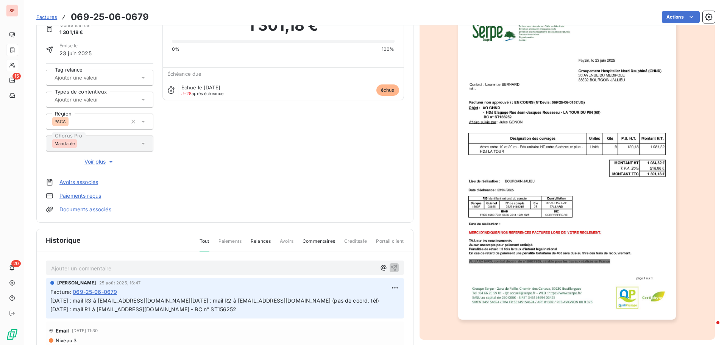
scroll to position [39, 0]
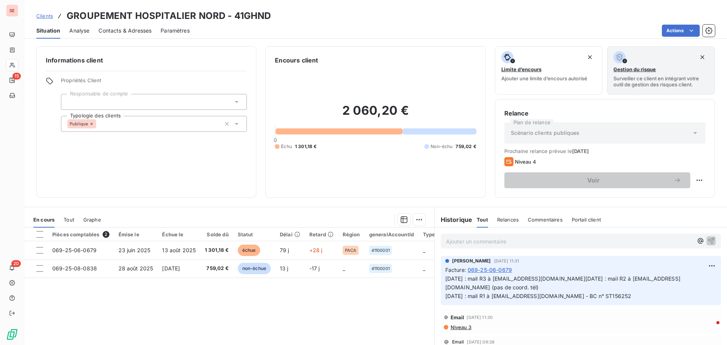
click at [135, 30] on span "Contacts & Adresses" at bounding box center [124, 31] width 53 height 8
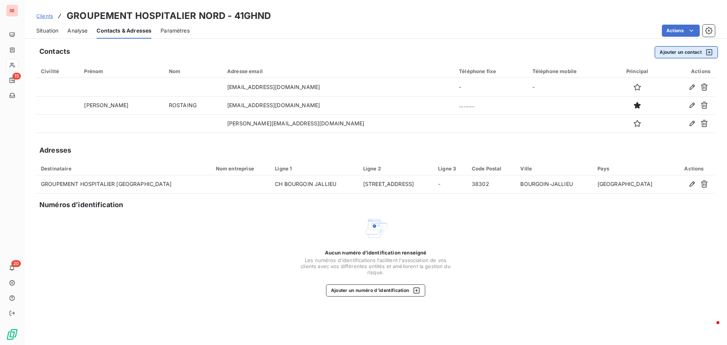
click at [670, 54] on button "Ajouter un contact" at bounding box center [686, 52] width 63 height 12
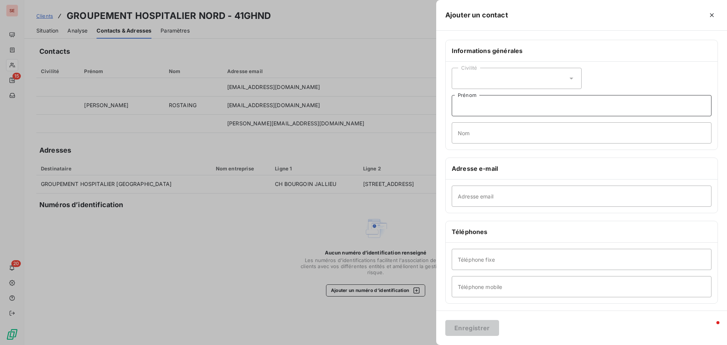
drag, startPoint x: 482, startPoint y: 108, endPoint x: 486, endPoint y: 102, distance: 7.1
click at [483, 108] on input "Prénom" at bounding box center [582, 105] width 260 height 21
type input "Fabrice - conduct opérations TCE"
click at [516, 130] on input "Nom" at bounding box center [582, 132] width 260 height 21
type input "l"
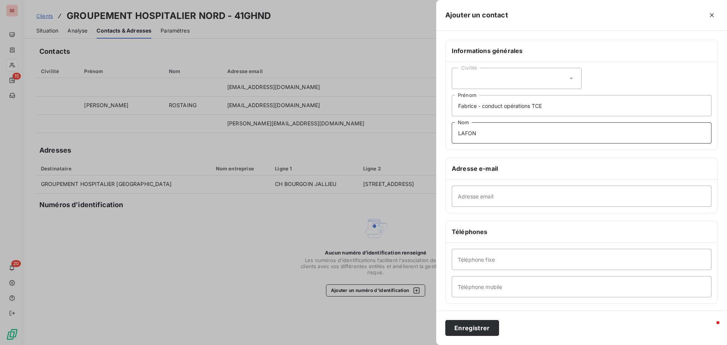
type input "LAFON"
click at [476, 203] on input "Adresse email" at bounding box center [582, 196] width 260 height 21
paste input "[EMAIL_ADDRESS][DOMAIN_NAME]"
type input "[EMAIL_ADDRESS][DOMAIN_NAME]"
type input "[PHONE_NUMBER]"
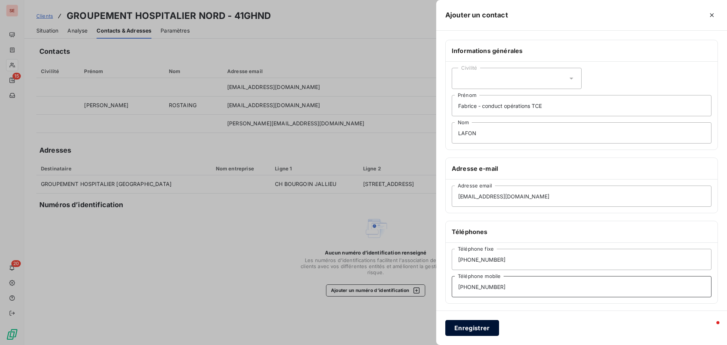
type input "[PHONE_NUMBER]"
click at [482, 331] on button "Enregistrer" at bounding box center [472, 328] width 54 height 16
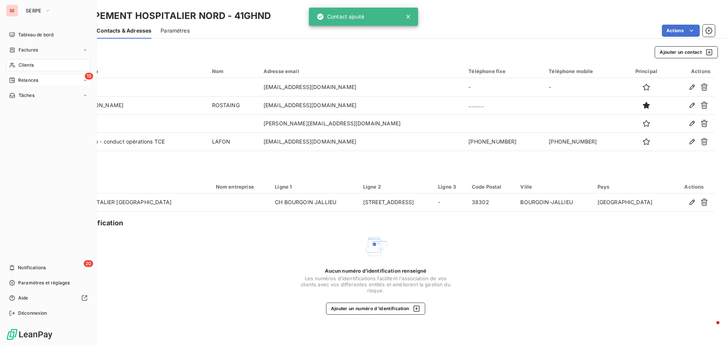
drag, startPoint x: 31, startPoint y: 81, endPoint x: 28, endPoint y: 77, distance: 4.1
click at [31, 79] on span "Relances" at bounding box center [28, 80] width 20 height 7
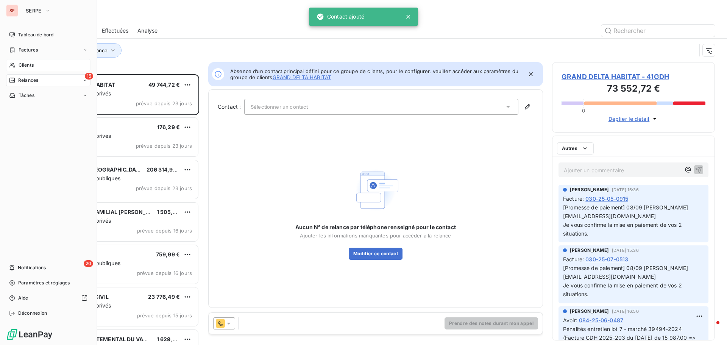
scroll to position [265, 157]
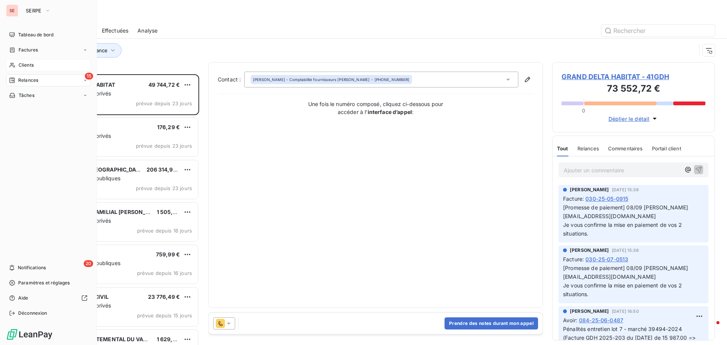
click at [51, 78] on div "15 Relances" at bounding box center [48, 80] width 84 height 12
click at [31, 84] on div "15 Relances" at bounding box center [48, 80] width 84 height 12
click at [53, 198] on div "Tableau de bord Factures Clients 15 Relances À effectuer À venir Effectuées Ana…" at bounding box center [48, 174] width 84 height 290
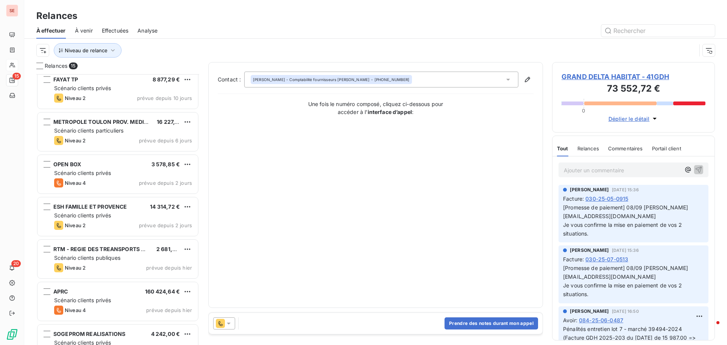
scroll to position [303, 0]
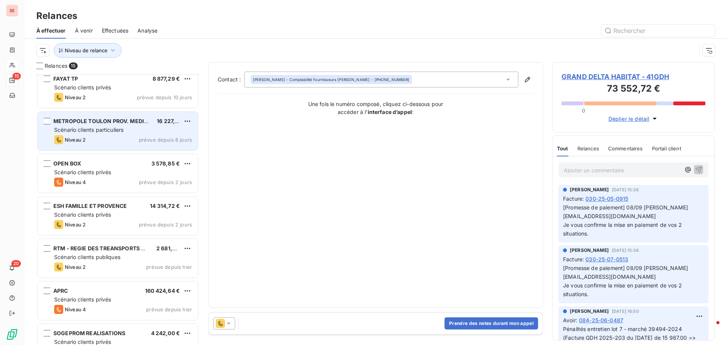
click at [142, 131] on div "Scénario clients particuliers" at bounding box center [123, 130] width 138 height 8
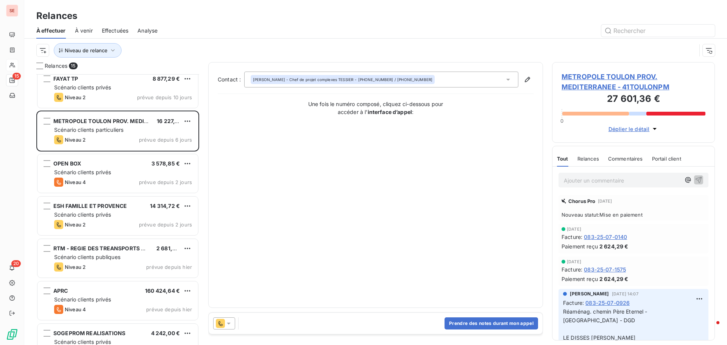
click at [581, 76] on span "METROPOLE TOULON PROV. MEDITERRANEE - 41TOULONPM" at bounding box center [634, 82] width 144 height 20
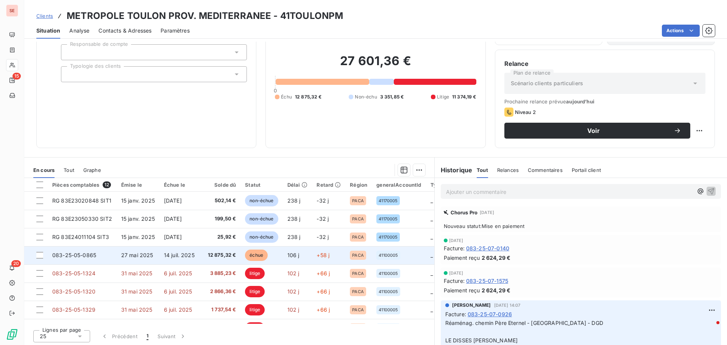
scroll to position [51, 0]
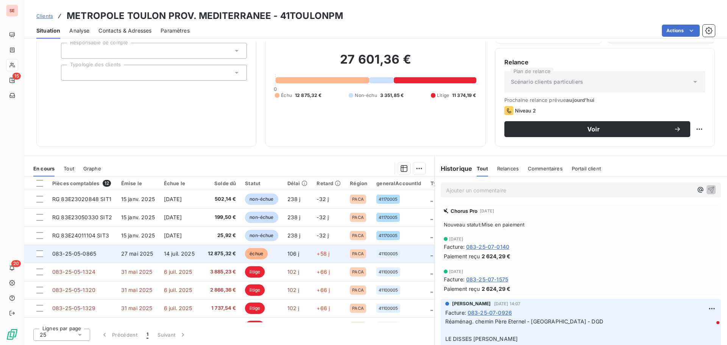
click at [181, 253] on span "14 juil. 2025" at bounding box center [179, 253] width 31 height 6
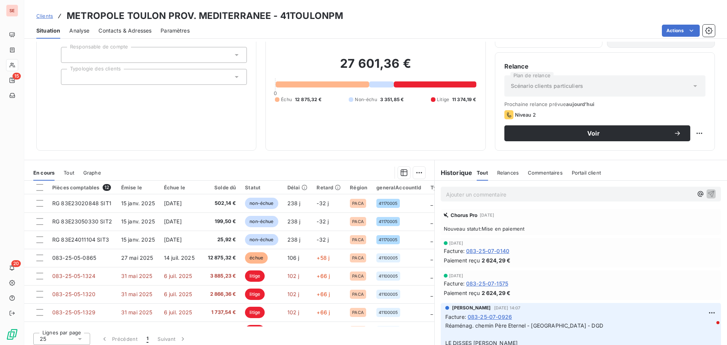
scroll to position [51, 0]
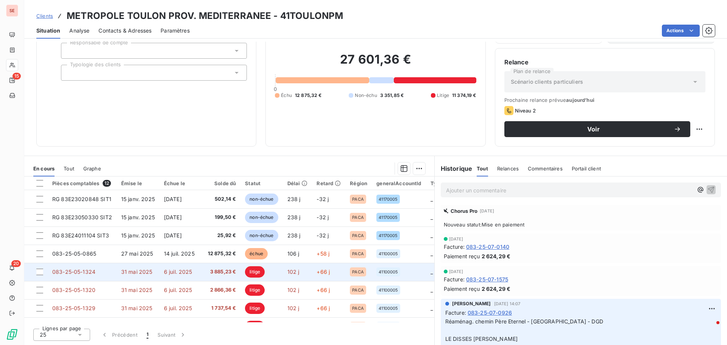
click at [129, 271] on span "31 mai 2025" at bounding box center [136, 271] width 31 height 6
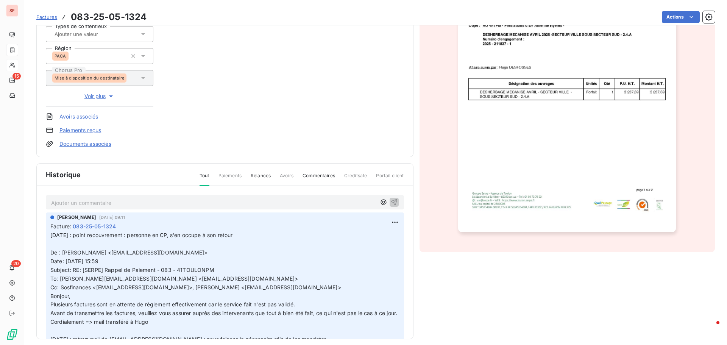
scroll to position [133, 0]
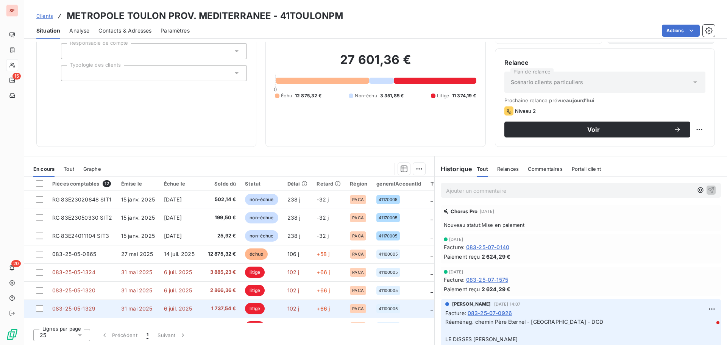
scroll to position [51, 0]
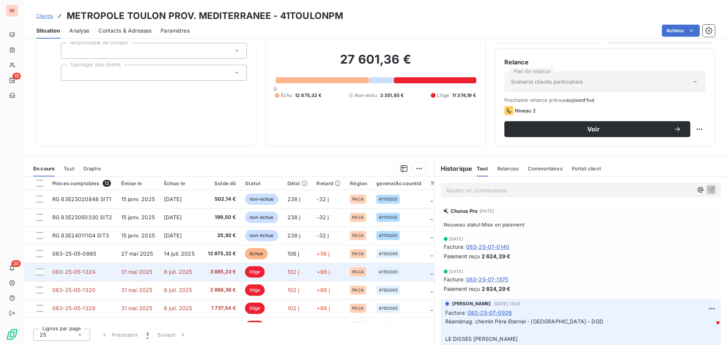
click at [186, 270] on span "6 juil. 2025" at bounding box center [178, 271] width 28 height 6
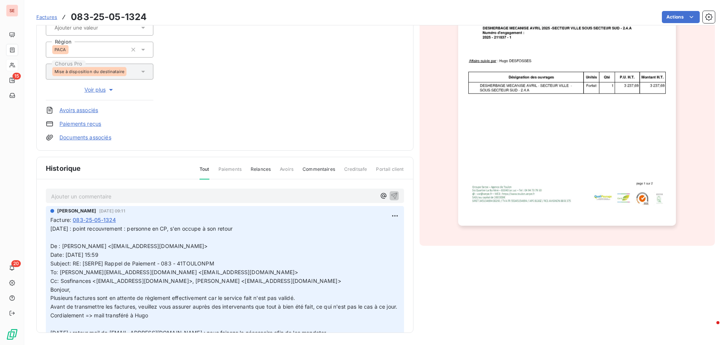
scroll to position [95, 0]
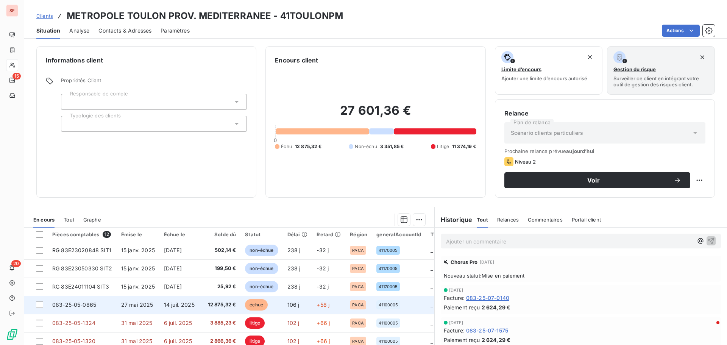
click at [187, 308] on td "14 juil. 2025" at bounding box center [181, 305] width 44 height 18
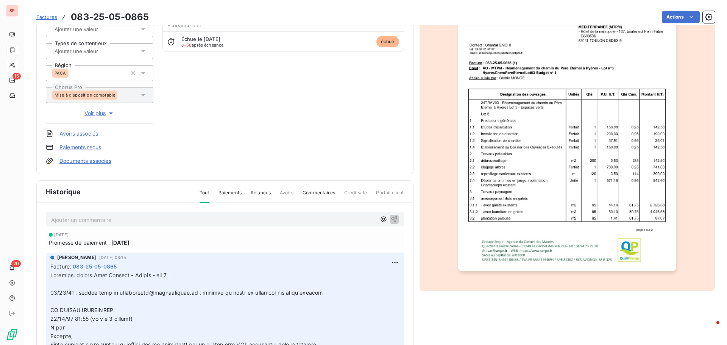
scroll to position [111, 0]
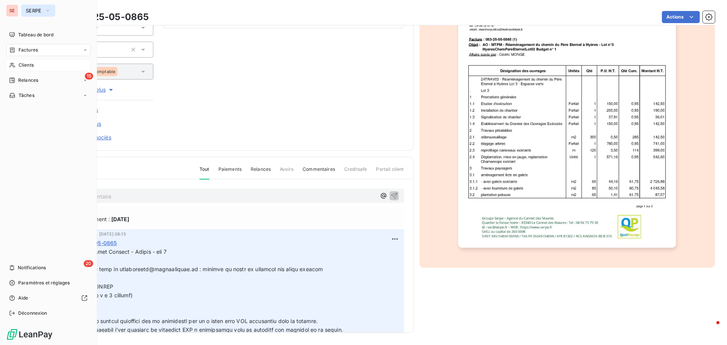
click at [31, 7] on button "SERPE" at bounding box center [38, 11] width 34 height 12
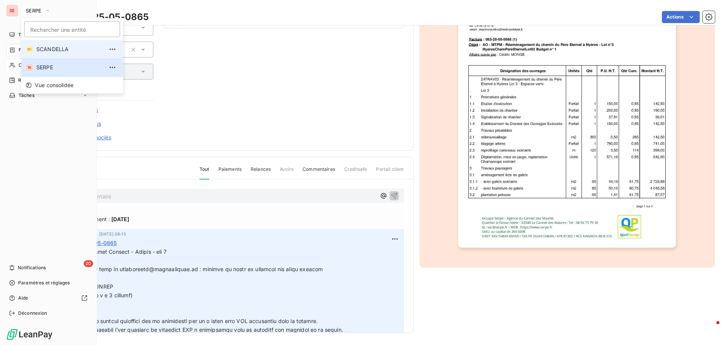
click at [51, 49] on span "SCANDELLA" at bounding box center [69, 49] width 67 height 8
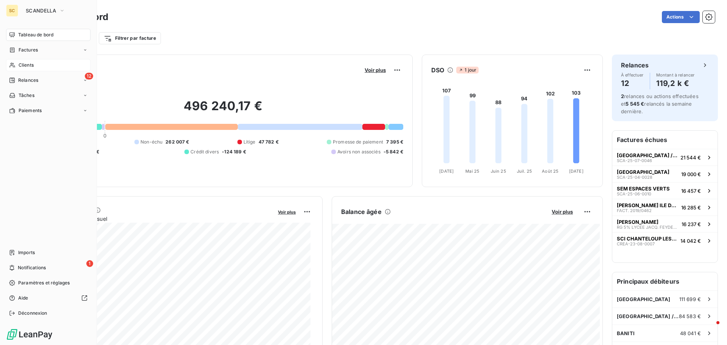
click at [26, 64] on span "Clients" at bounding box center [26, 65] width 15 height 7
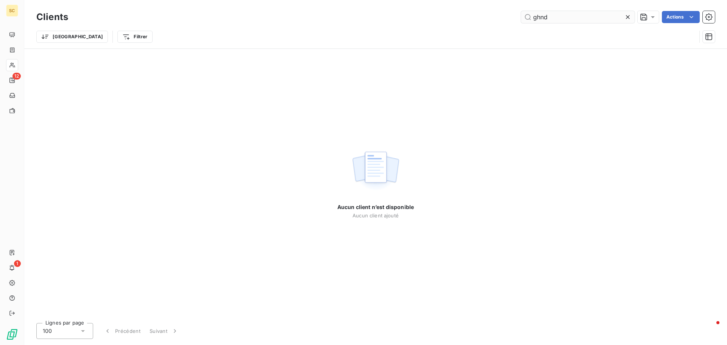
drag, startPoint x: 578, startPoint y: 11, endPoint x: 526, endPoint y: 12, distance: 52.7
click at [526, 12] on input "ghnd" at bounding box center [578, 17] width 114 height 12
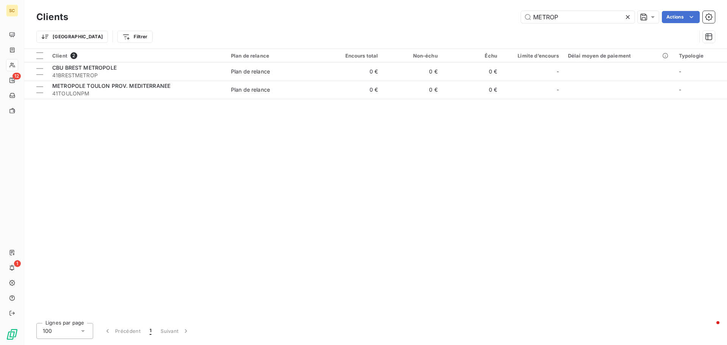
drag, startPoint x: 570, startPoint y: 17, endPoint x: 516, endPoint y: 19, distance: 54.2
click at [516, 19] on div "METROP Actions" at bounding box center [396, 17] width 638 height 12
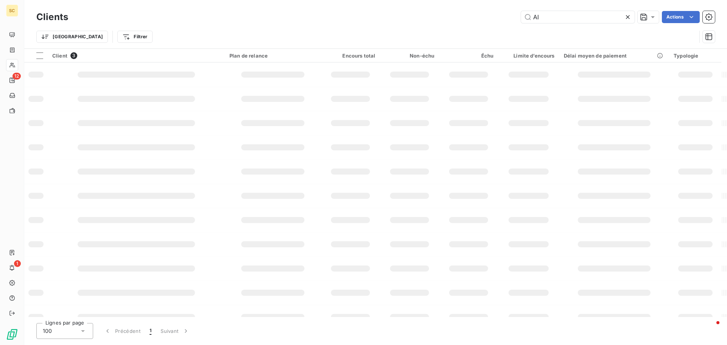
type input "A"
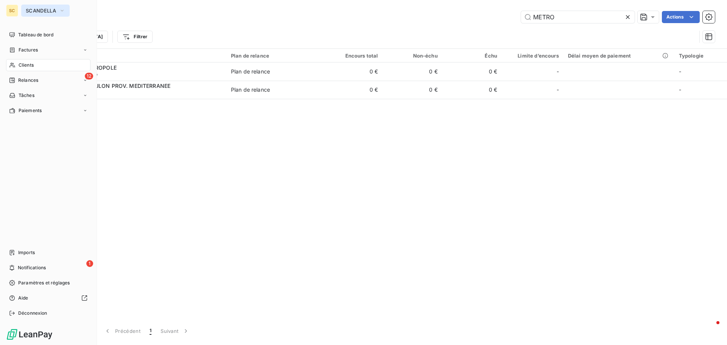
type input "METRO"
click at [62, 7] on button "SCANDELLA" at bounding box center [45, 11] width 48 height 12
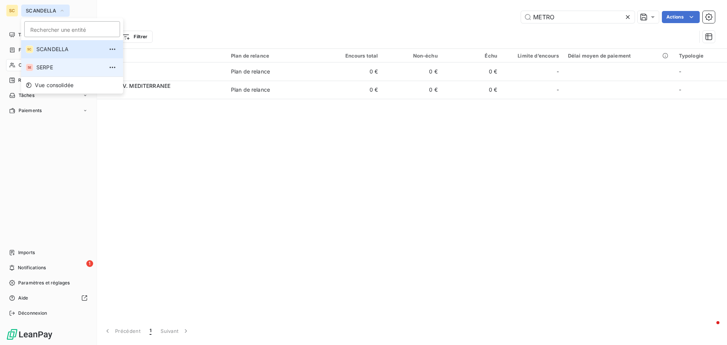
click at [53, 66] on span "SERPE" at bounding box center [69, 68] width 67 height 8
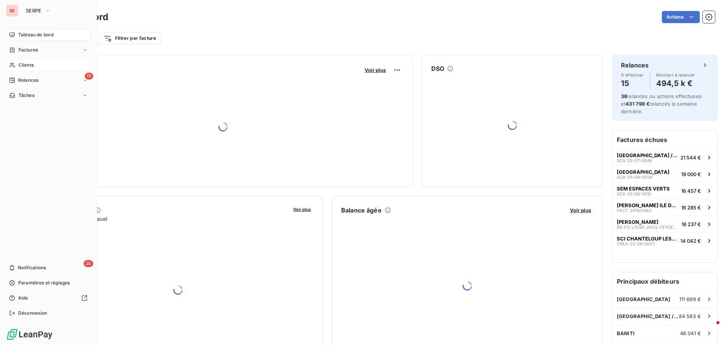
drag, startPoint x: 30, startPoint y: 62, endPoint x: 35, endPoint y: 61, distance: 5.2
click at [32, 62] on span "Clients" at bounding box center [26, 65] width 15 height 7
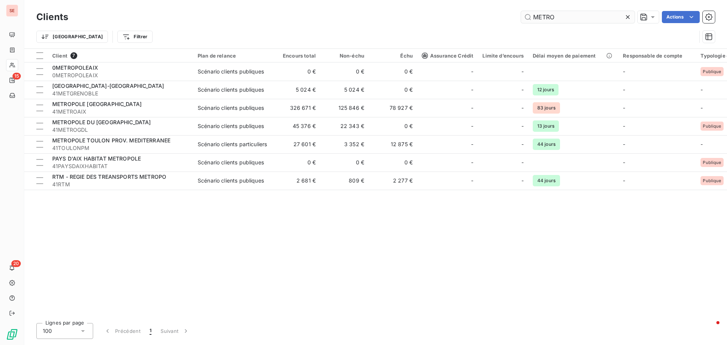
click at [569, 17] on input "METRO" at bounding box center [578, 17] width 114 height 12
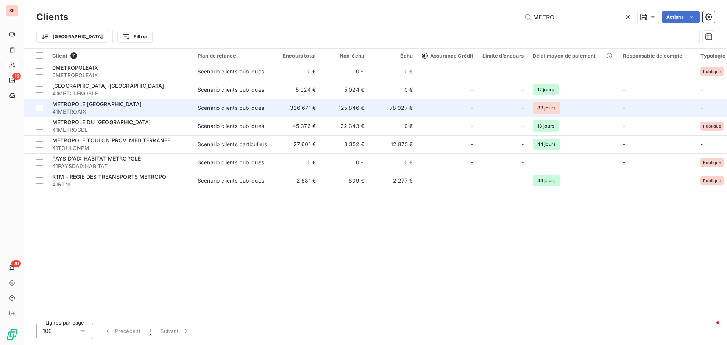
click at [84, 103] on span "METROPOLE [GEOGRAPHIC_DATA]" at bounding box center [96, 104] width 89 height 6
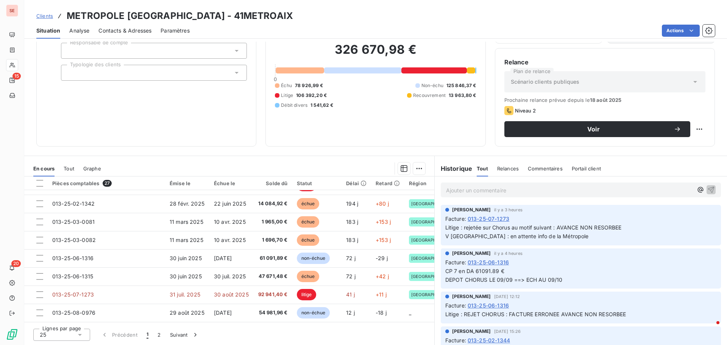
scroll to position [326, 0]
click at [161, 335] on button "2" at bounding box center [159, 335] width 12 height 16
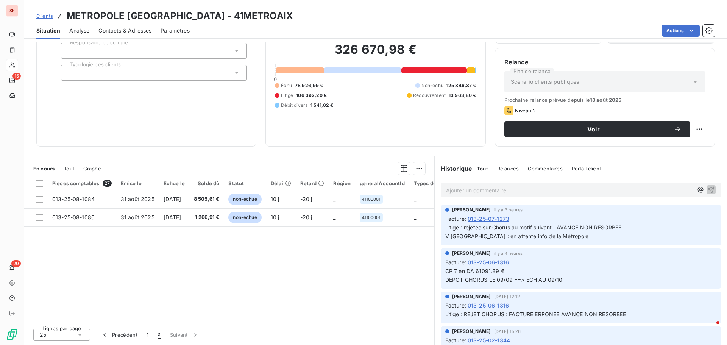
click at [67, 167] on span "Tout" at bounding box center [69, 168] width 11 height 6
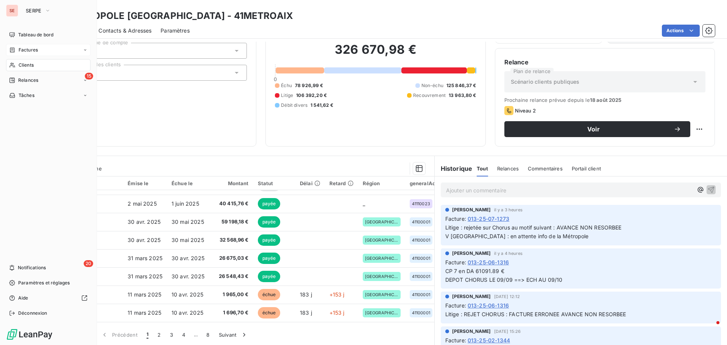
click at [33, 51] on span "Factures" at bounding box center [28, 50] width 19 height 7
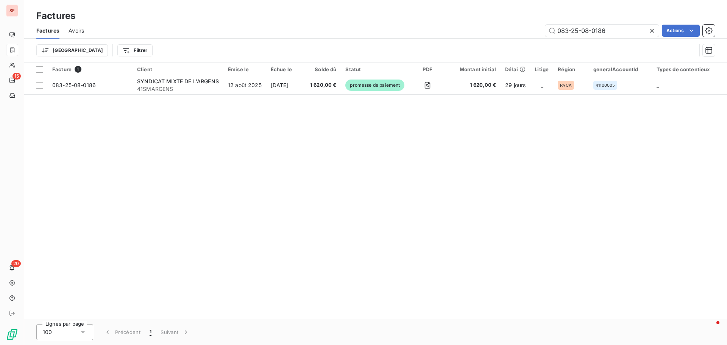
drag, startPoint x: 563, startPoint y: 31, endPoint x: 726, endPoint y: 34, distance: 162.8
click at [726, 34] on div "Factures Avoirs 083-25-08-0186 Actions" at bounding box center [375, 31] width 703 height 16
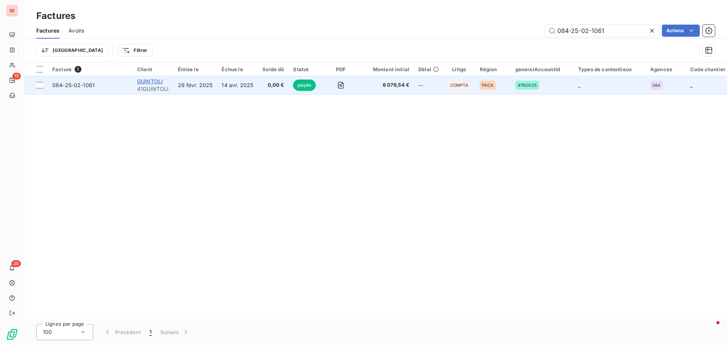
type input "084-25-02-1061"
click at [156, 84] on span "GUINTOLI" at bounding box center [150, 81] width 26 height 6
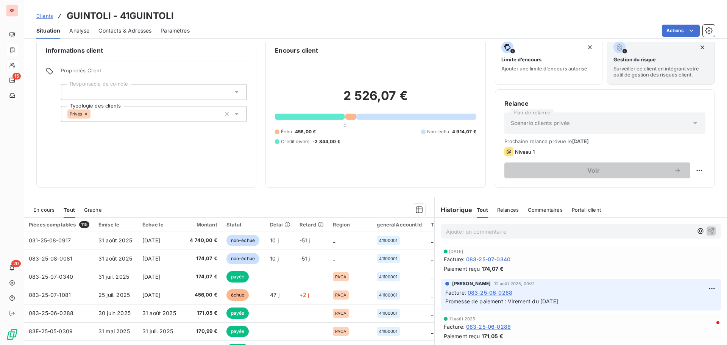
scroll to position [38, 0]
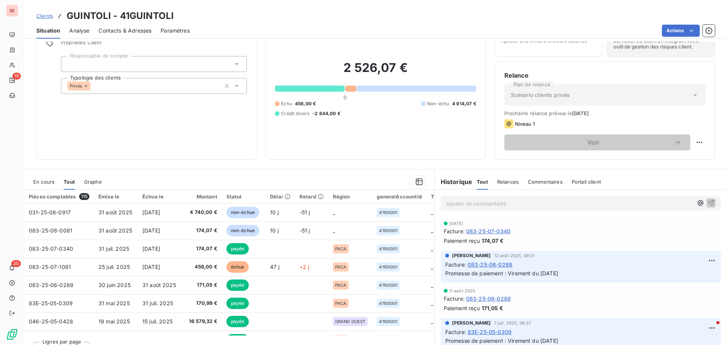
click at [35, 179] on span "En cours" at bounding box center [43, 182] width 21 height 6
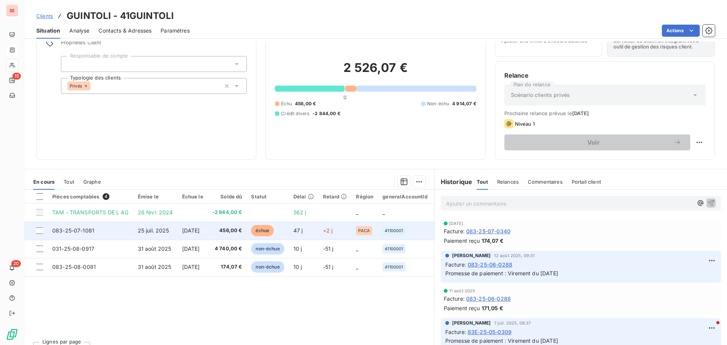
click at [90, 233] on span "083-25-07-1081" at bounding box center [73, 230] width 42 height 6
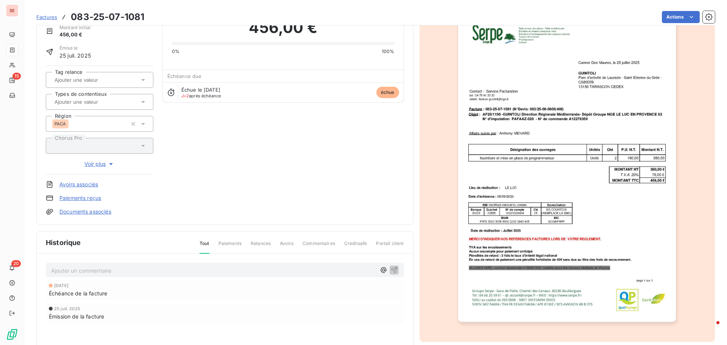
scroll to position [76, 0]
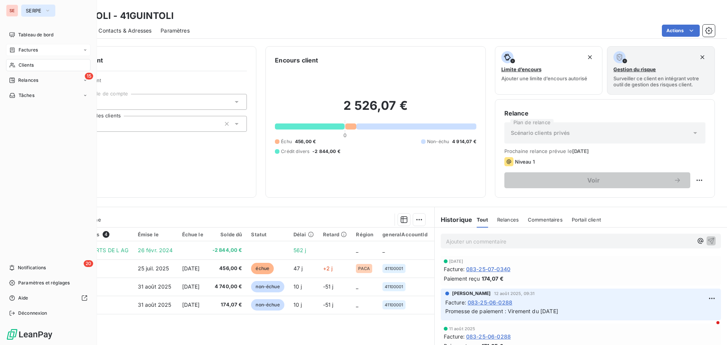
click at [30, 11] on span "SERPE" at bounding box center [34, 11] width 16 height 6
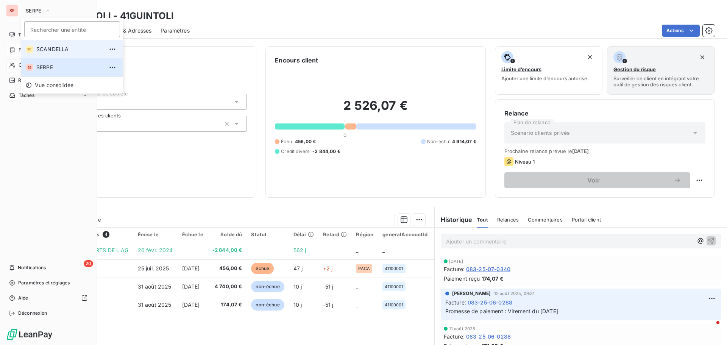
click at [49, 50] on span "SCANDELLA" at bounding box center [69, 49] width 67 height 8
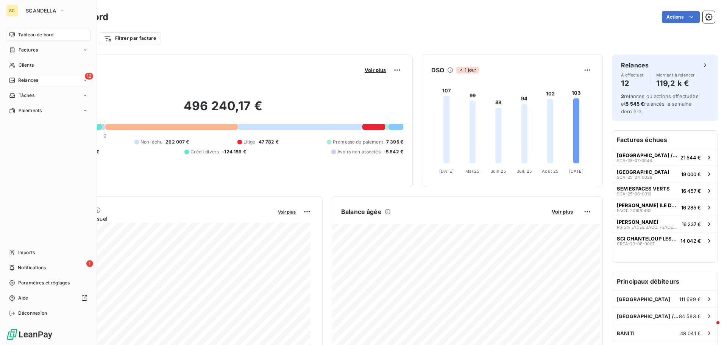
click at [49, 79] on div "12 Relances" at bounding box center [48, 80] width 84 height 12
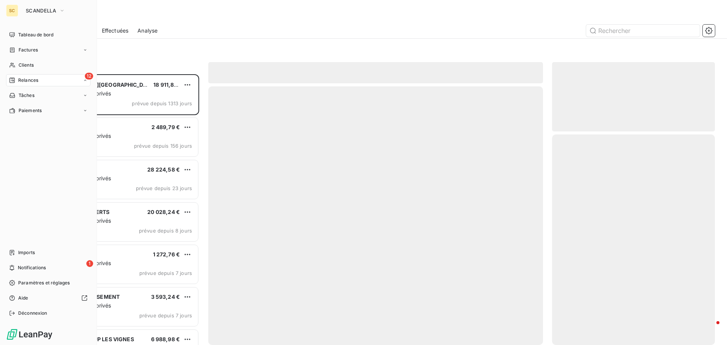
scroll to position [265, 157]
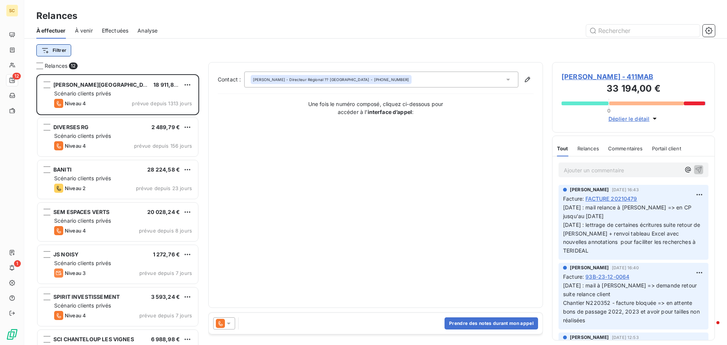
click at [54, 49] on html "SC 12 1 Relances À effectuer À venir Effectuées Analyse Filtrer Relances 12 S.A…" at bounding box center [363, 172] width 727 height 345
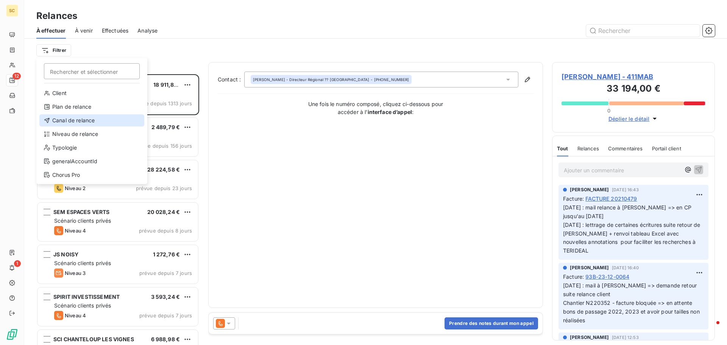
click at [71, 120] on div "Canal de relance" at bounding box center [91, 120] width 105 height 12
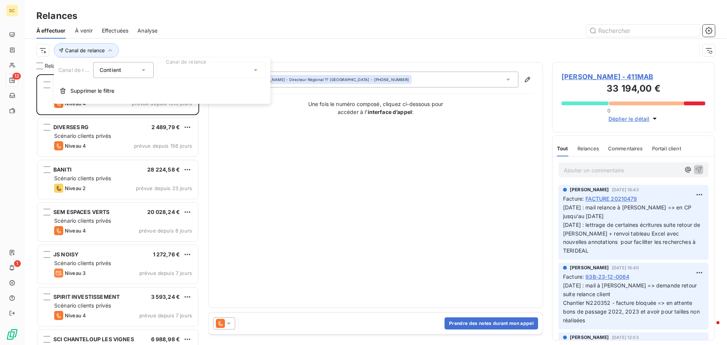
click at [189, 69] on div at bounding box center [211, 70] width 109 height 16
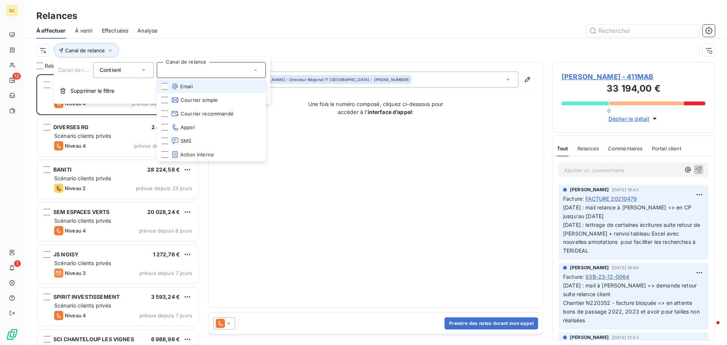
click at [195, 88] on li "Email" at bounding box center [211, 87] width 109 height 14
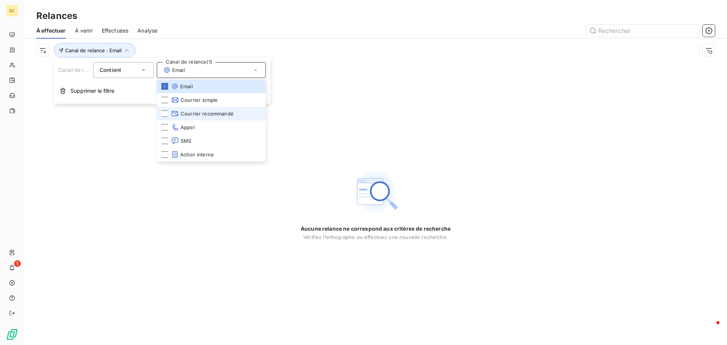
click at [187, 116] on span "Courrier recommandé" at bounding box center [202, 114] width 62 height 8
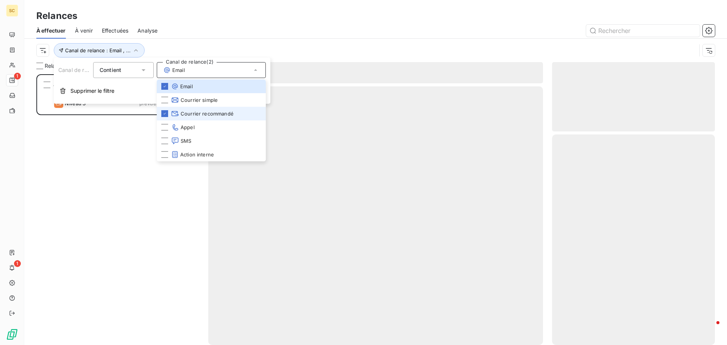
scroll to position [265, 157]
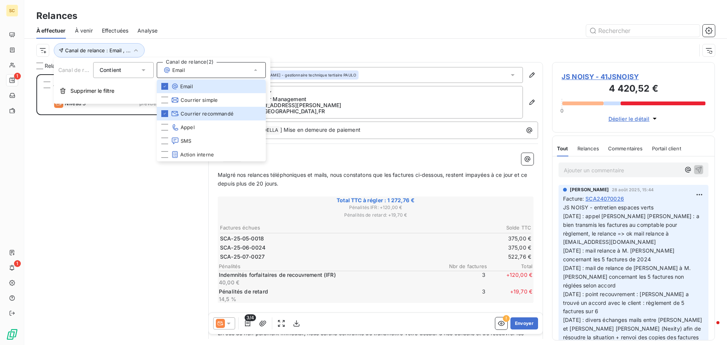
click at [84, 173] on div "JS NOISY 1 272,76 € Scénario clients privés Niveau 3 prévue depuis 7 jours" at bounding box center [117, 209] width 163 height 271
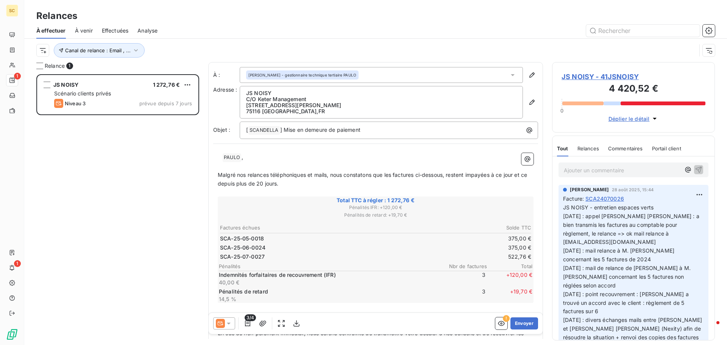
click at [565, 74] on span "JS NOISY - 41JSNOISY" at bounding box center [634, 77] width 144 height 10
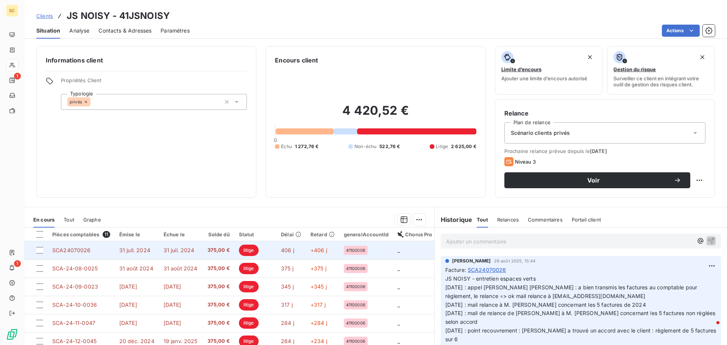
click at [124, 253] on span "31 juil. 2024" at bounding box center [134, 250] width 31 height 6
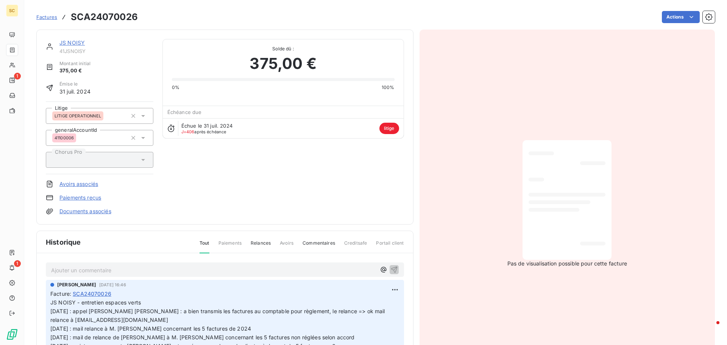
click at [81, 209] on link "Documents associés" at bounding box center [85, 211] width 52 height 8
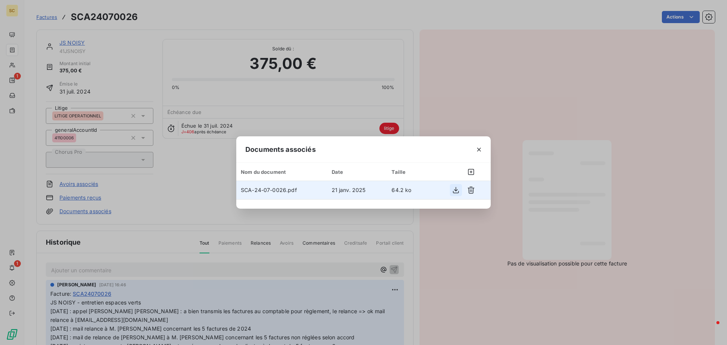
click at [454, 189] on icon "button" at bounding box center [456, 190] width 8 height 8
click at [555, 304] on div "Documents associés Nom du document Date Taille SCA-24-07-0026.pdf [DATE] 64.2 ko" at bounding box center [363, 172] width 727 height 345
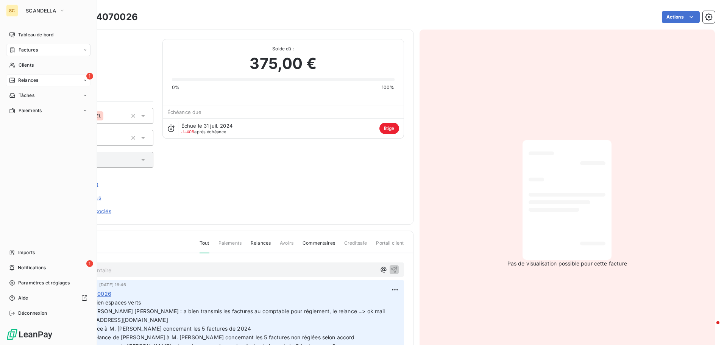
click at [29, 79] on span "Relances" at bounding box center [28, 80] width 20 height 7
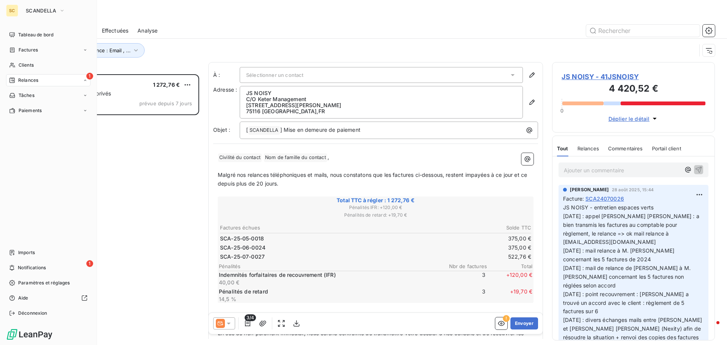
scroll to position [265, 157]
click at [37, 66] on div "Clients" at bounding box center [48, 65] width 84 height 12
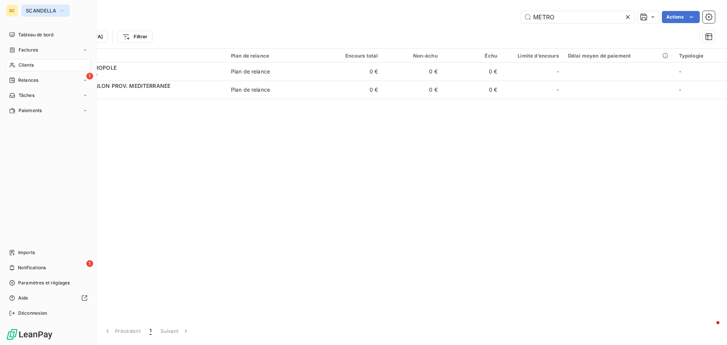
click at [49, 14] on button "SCANDELLA" at bounding box center [45, 11] width 48 height 12
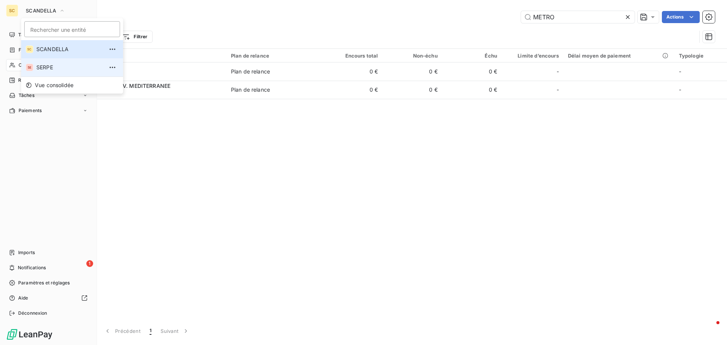
click at [53, 64] on span "SERPE" at bounding box center [69, 68] width 67 height 8
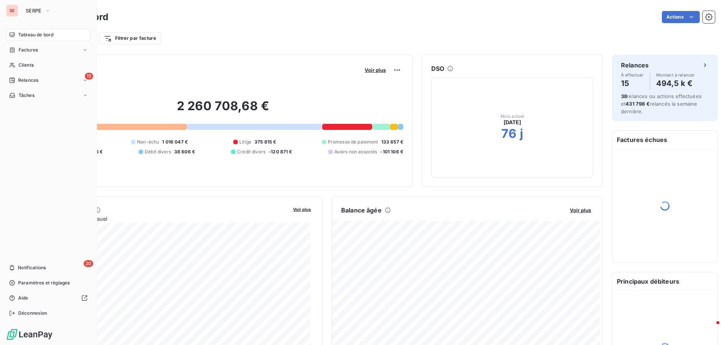
drag, startPoint x: 38, startPoint y: 69, endPoint x: 302, endPoint y: 22, distance: 268.1
click at [39, 69] on div "Clients" at bounding box center [48, 65] width 84 height 12
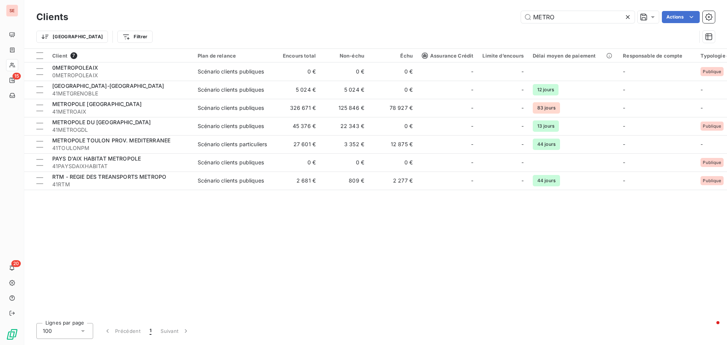
drag, startPoint x: 577, startPoint y: 18, endPoint x: 497, endPoint y: 21, distance: 79.9
click at [497, 21] on div "METRO Actions" at bounding box center [396, 17] width 638 height 12
type input "h"
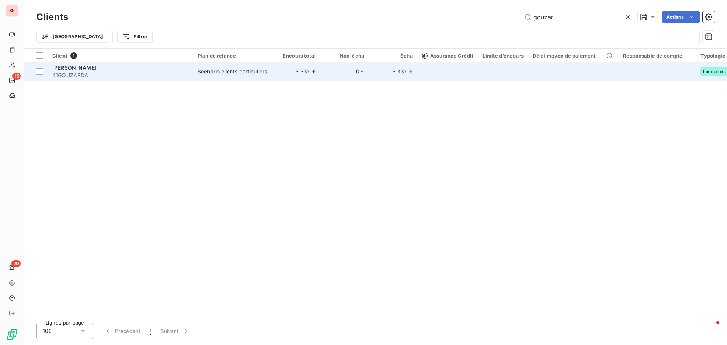
type input "gouzar"
click at [151, 80] on td "[PERSON_NAME] 41GOUZARDA" at bounding box center [120, 71] width 145 height 18
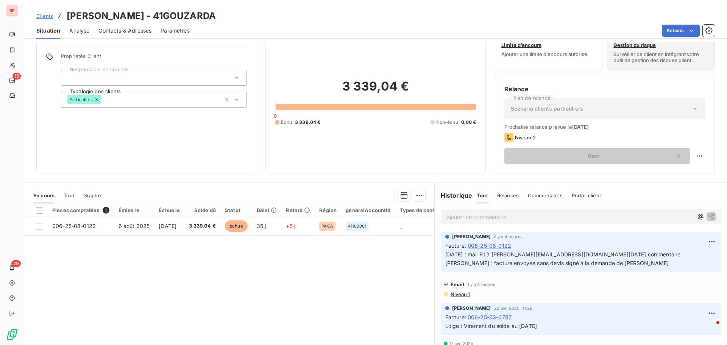
scroll to position [38, 0]
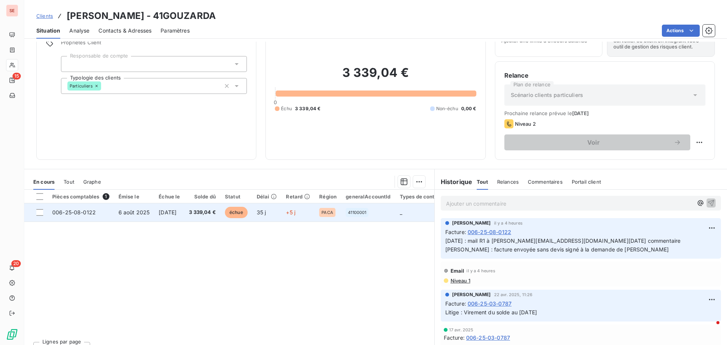
click at [209, 214] on span "3 339,04 €" at bounding box center [202, 213] width 27 height 8
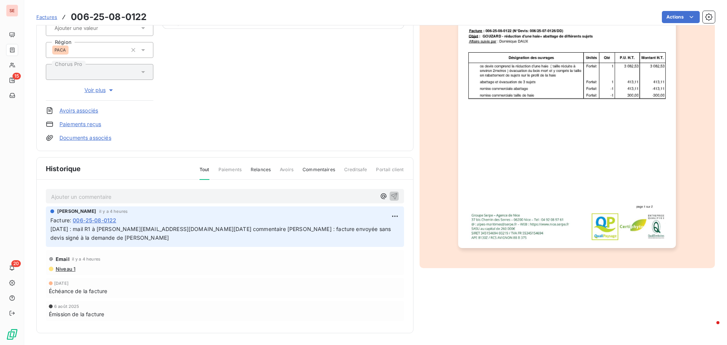
scroll to position [111, 0]
click at [70, 271] on span "Niveau 1" at bounding box center [65, 268] width 20 height 6
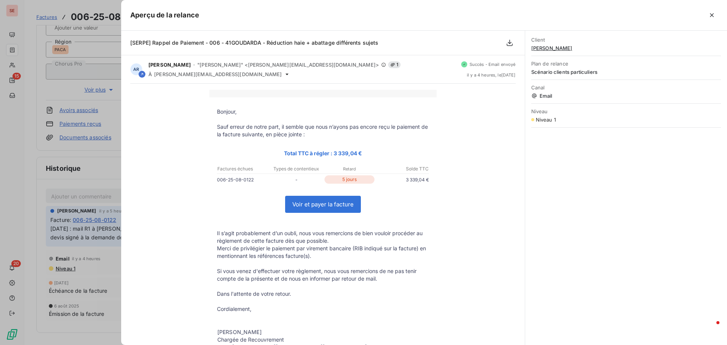
click at [97, 170] on div at bounding box center [363, 172] width 727 height 345
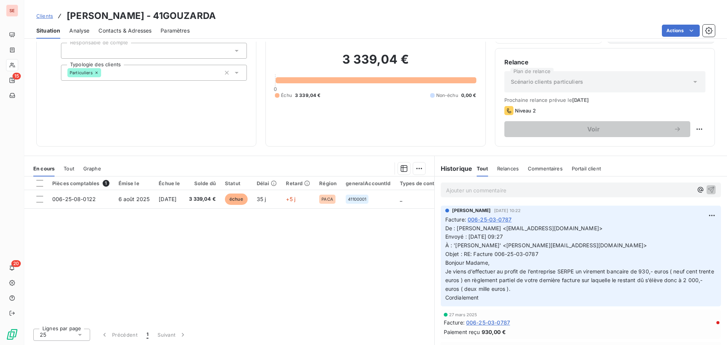
scroll to position [151, 0]
